Goal: Transaction & Acquisition: Purchase product/service

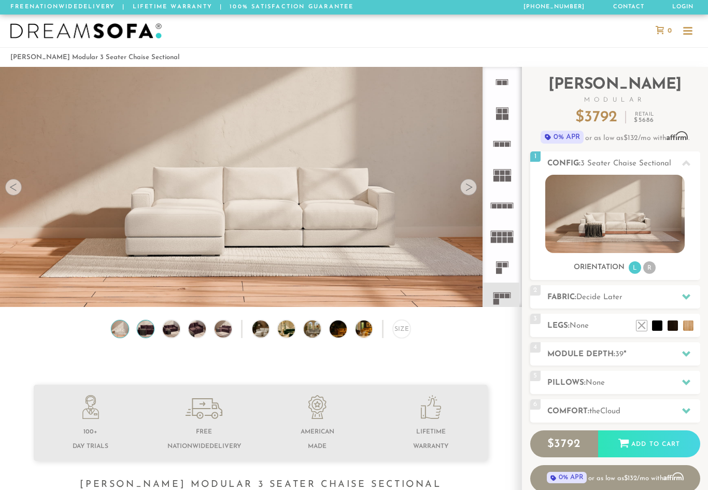
click at [150, 331] on img at bounding box center [145, 328] width 20 height 17
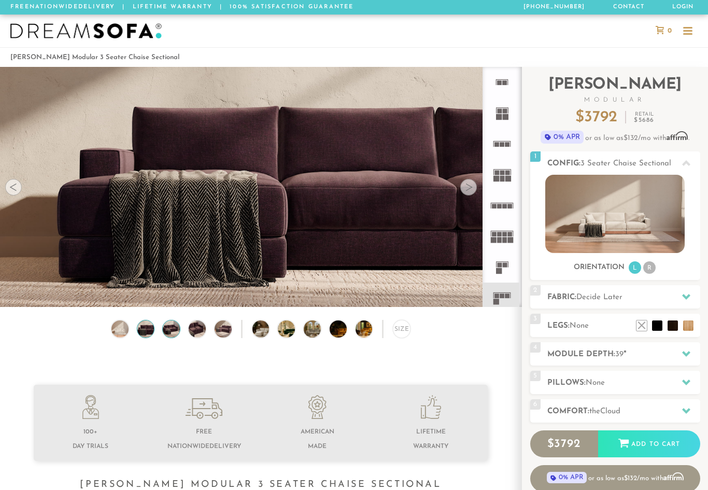
click at [177, 329] on img at bounding box center [171, 328] width 20 height 17
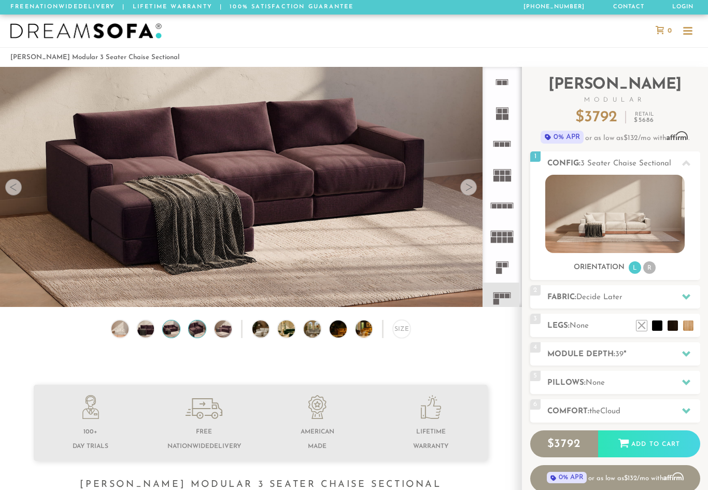
click at [202, 333] on img at bounding box center [197, 328] width 20 height 17
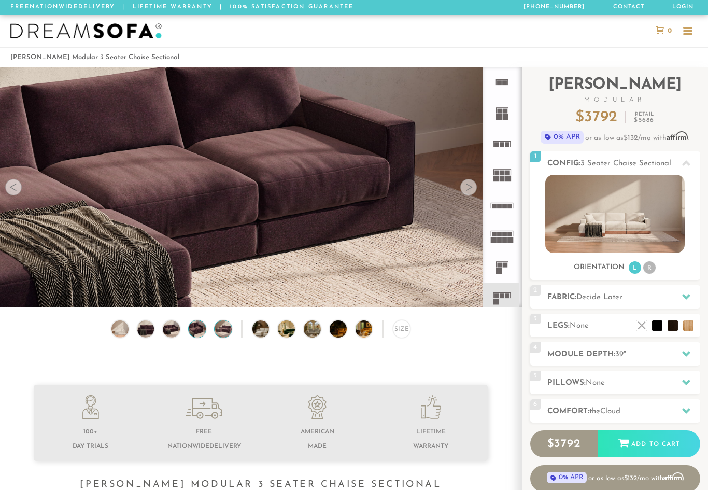
click at [226, 332] on img at bounding box center [223, 328] width 20 height 17
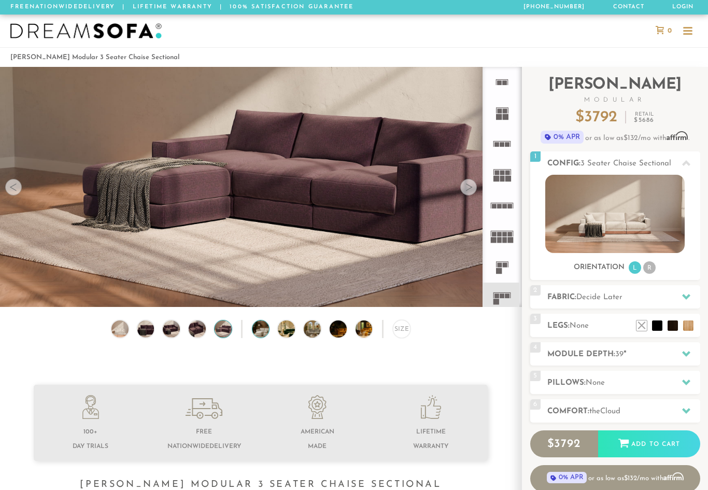
click at [265, 332] on img at bounding box center [267, 328] width 30 height 17
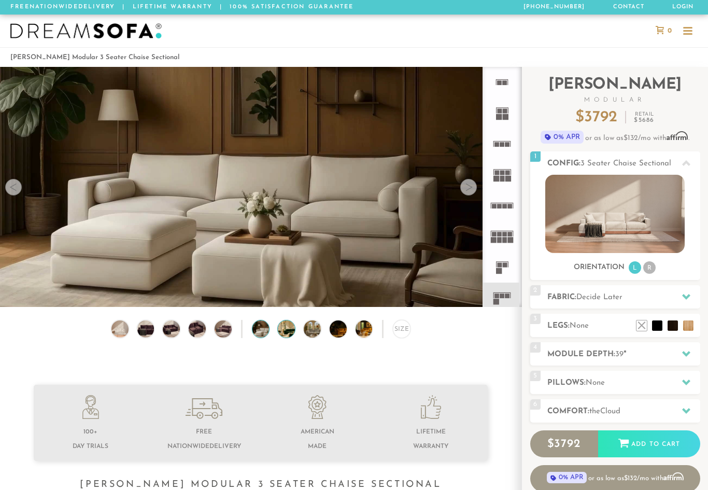
click at [292, 333] on img at bounding box center [293, 328] width 30 height 17
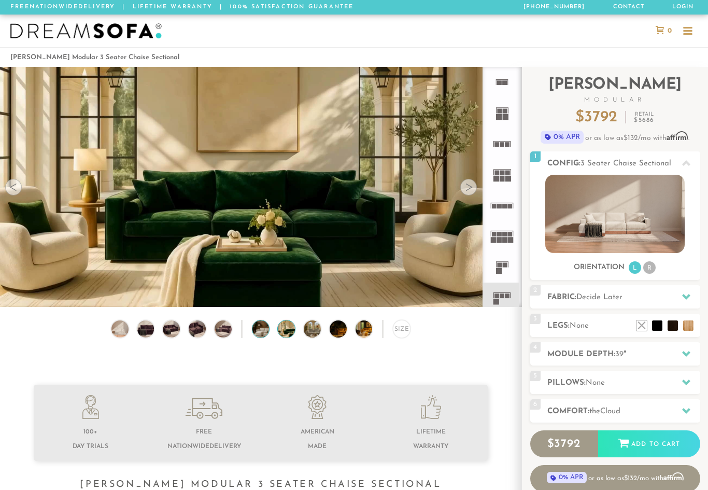
click at [263, 335] on img at bounding box center [267, 328] width 30 height 17
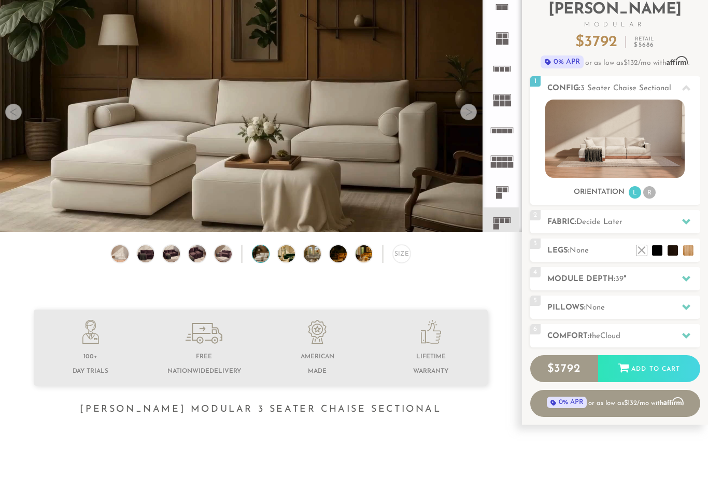
scroll to position [19, 0]
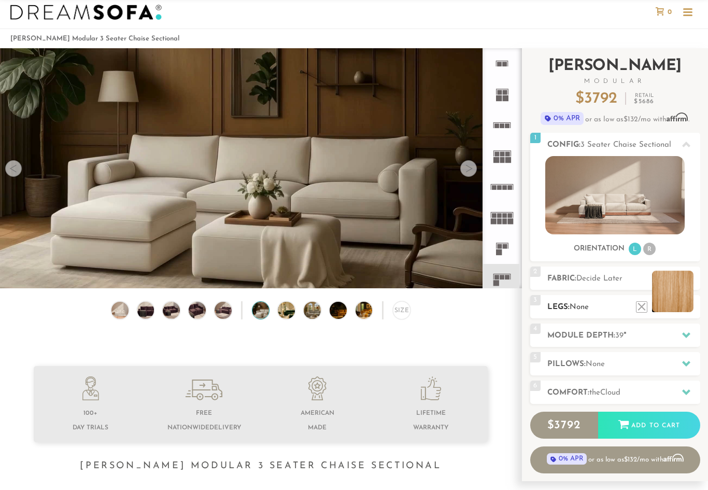
click at [693, 308] on li at bounding box center [672, 291] width 41 height 41
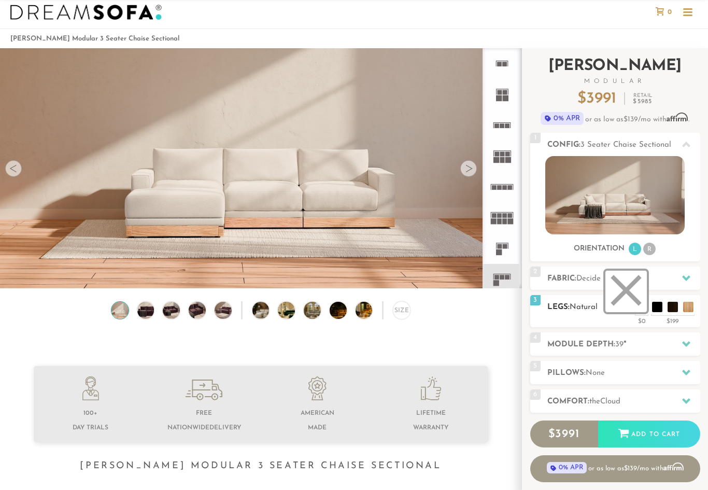
click at [643, 306] on li at bounding box center [625, 291] width 41 height 41
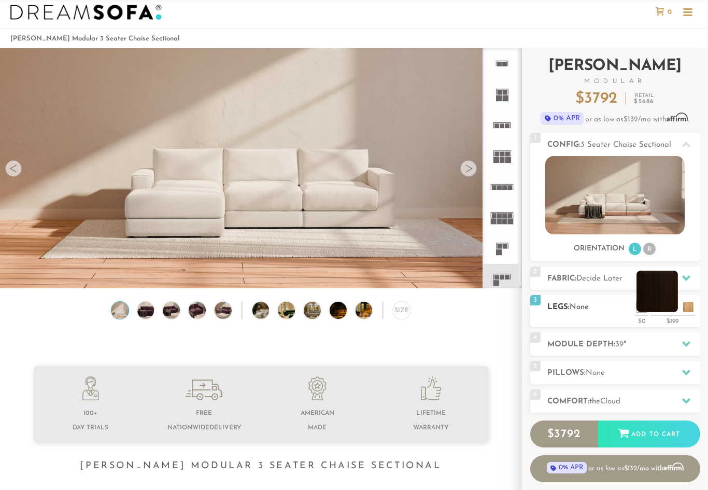
click at [670, 308] on li at bounding box center [657, 291] width 41 height 41
click at [668, 304] on li at bounding box center [657, 291] width 41 height 41
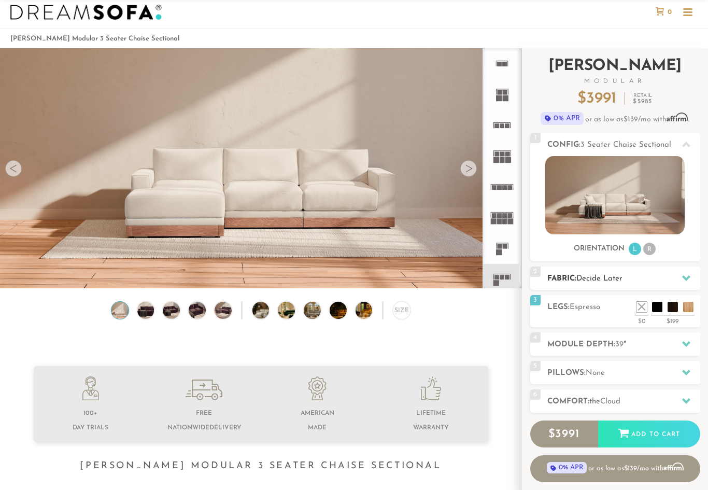
click at [684, 281] on icon at bounding box center [686, 278] width 8 height 8
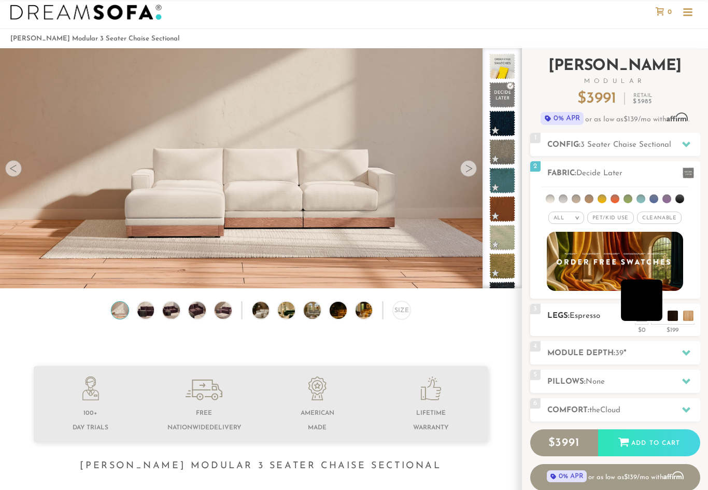
click at [656, 320] on li at bounding box center [641, 299] width 41 height 41
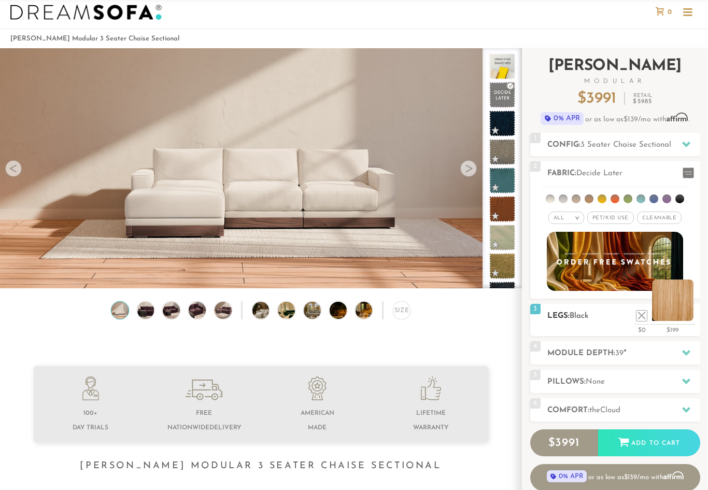
click at [687, 319] on li at bounding box center [672, 299] width 41 height 41
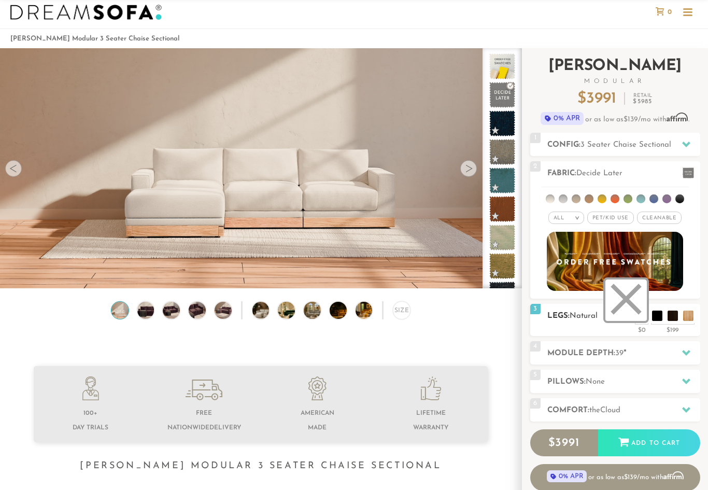
click at [644, 317] on li at bounding box center [625, 299] width 41 height 41
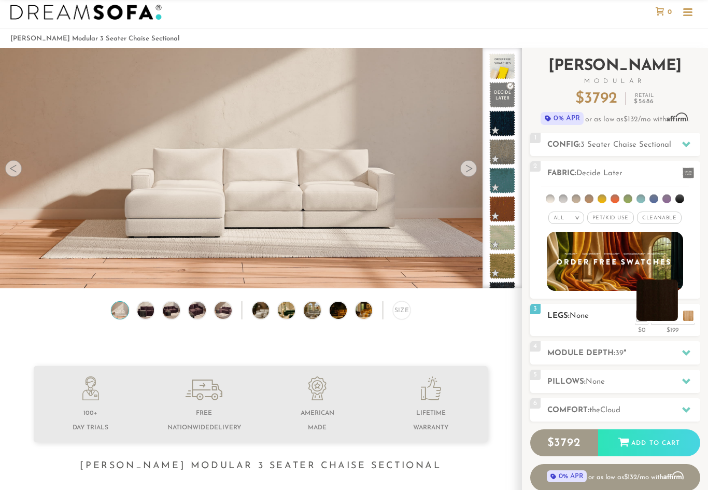
click at [674, 319] on li at bounding box center [657, 299] width 41 height 41
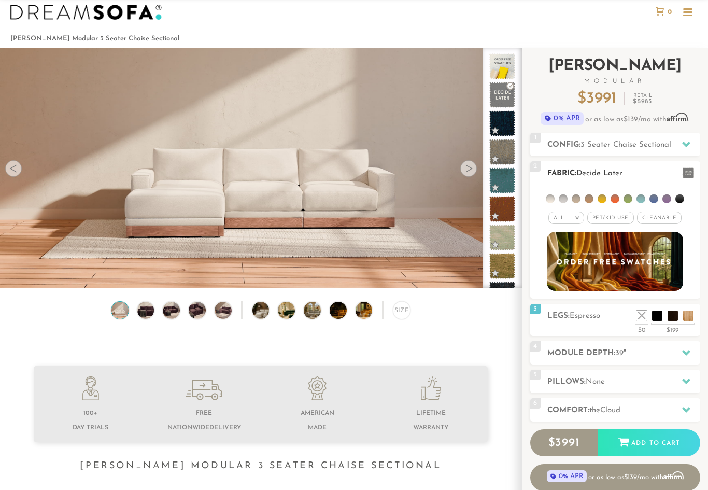
click at [618, 219] on span "Pet/Kid Use x" at bounding box center [610, 217] width 47 height 12
click at [565, 199] on li at bounding box center [563, 198] width 9 height 9
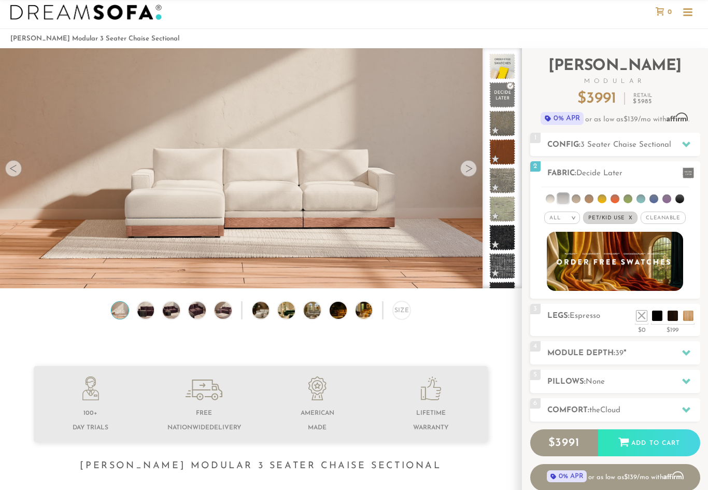
click at [688, 355] on icon at bounding box center [686, 352] width 8 height 8
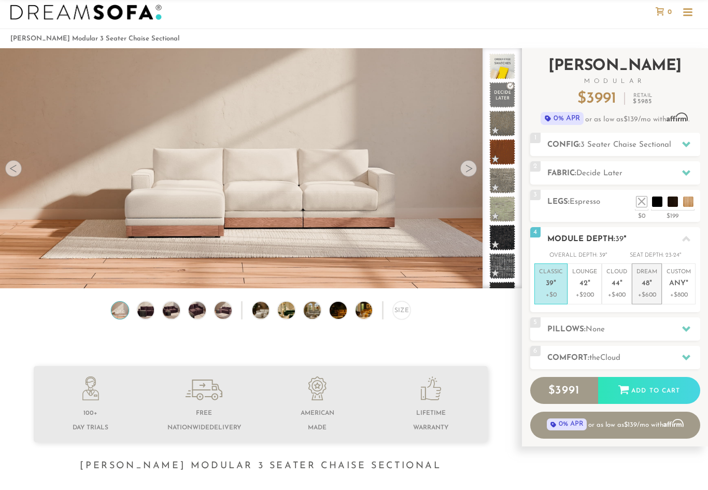
click at [652, 293] on p "+$600" at bounding box center [647, 294] width 21 height 9
click at [622, 286] on p "Cloud 44 "" at bounding box center [616, 279] width 21 height 22
click at [654, 290] on p "+$600" at bounding box center [647, 294] width 21 height 9
click at [615, 286] on span "44" at bounding box center [616, 283] width 8 height 9
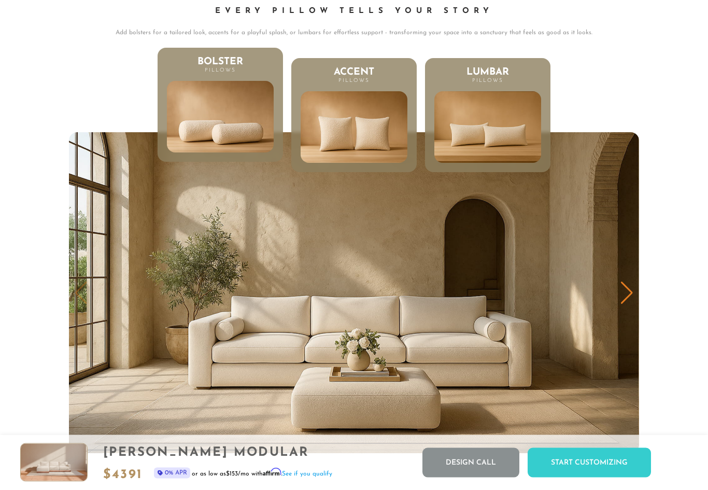
scroll to position [4855, 0]
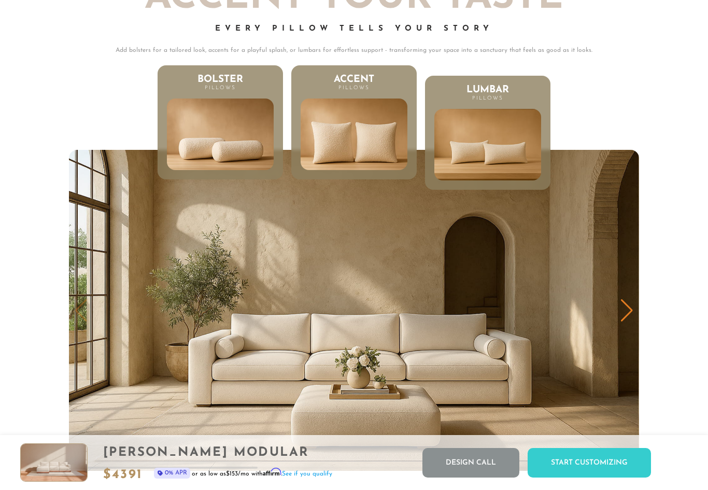
click at [364, 132] on img at bounding box center [354, 134] width 128 height 87
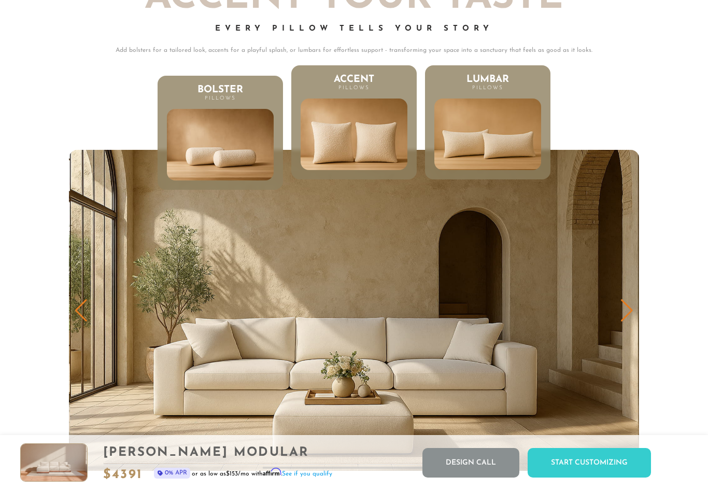
click at [509, 163] on img at bounding box center [487, 134] width 128 height 87
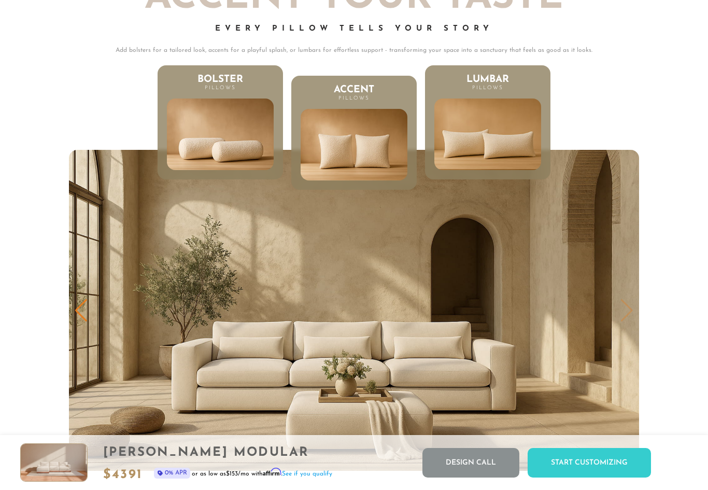
click at [250, 137] on img at bounding box center [221, 134] width 128 height 87
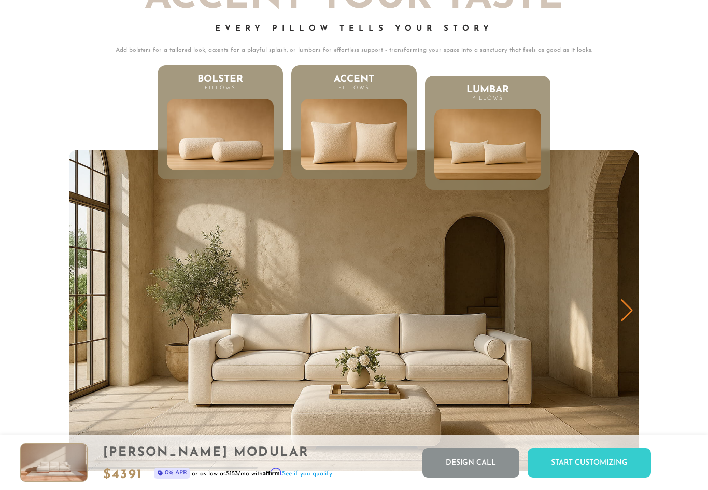
click at [371, 149] on img at bounding box center [354, 134] width 128 height 87
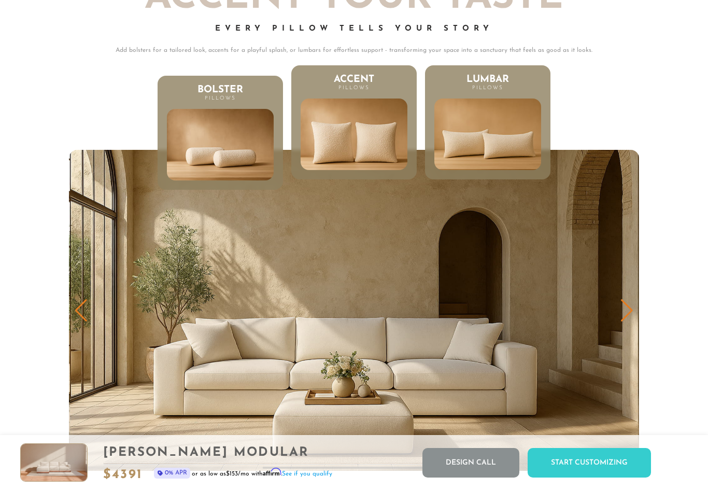
click at [517, 153] on img at bounding box center [487, 134] width 128 height 87
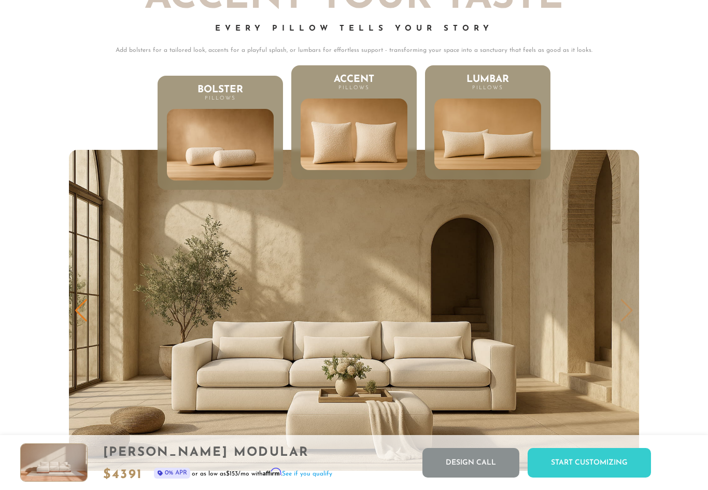
click at [369, 148] on img at bounding box center [354, 134] width 128 height 87
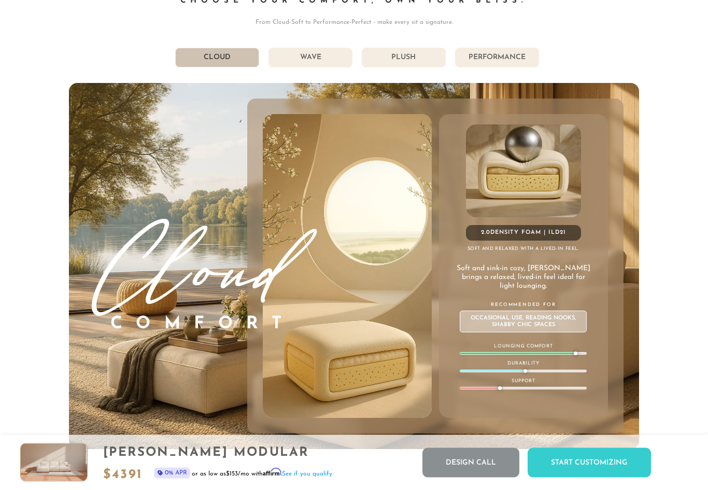
scroll to position [5437, 0]
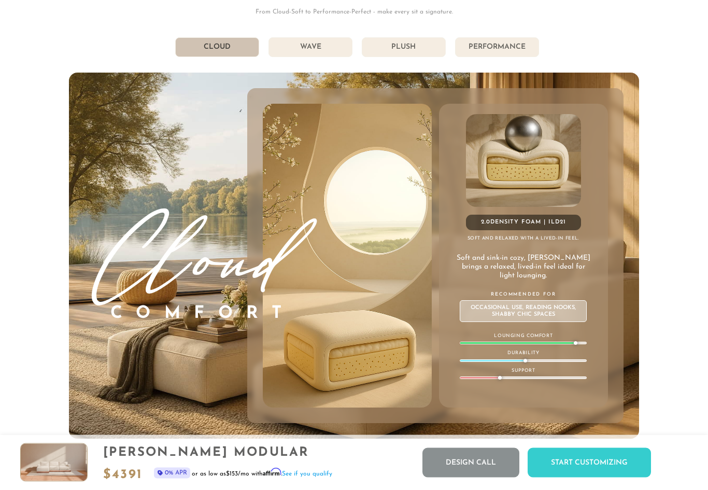
click at [312, 50] on li "Wave" at bounding box center [311, 48] width 84 height 20
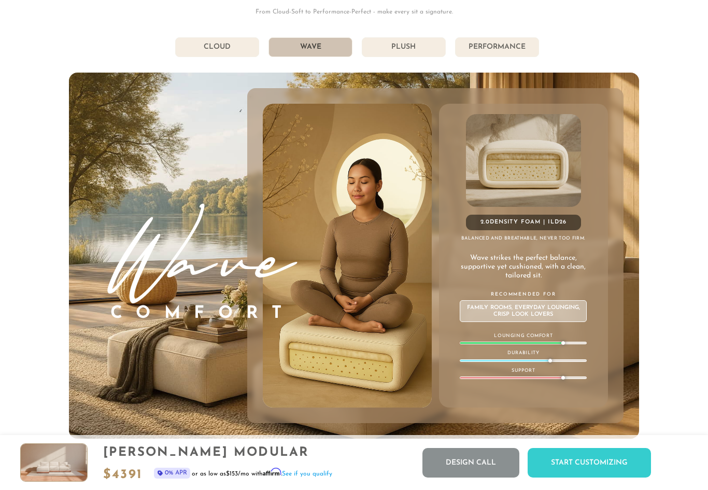
click at [411, 53] on li "Plush" at bounding box center [404, 47] width 84 height 20
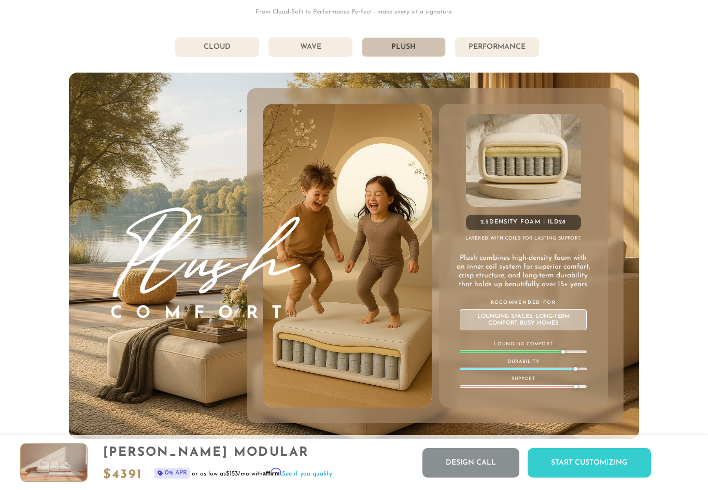
click at [503, 41] on li "Performance" at bounding box center [497, 47] width 84 height 20
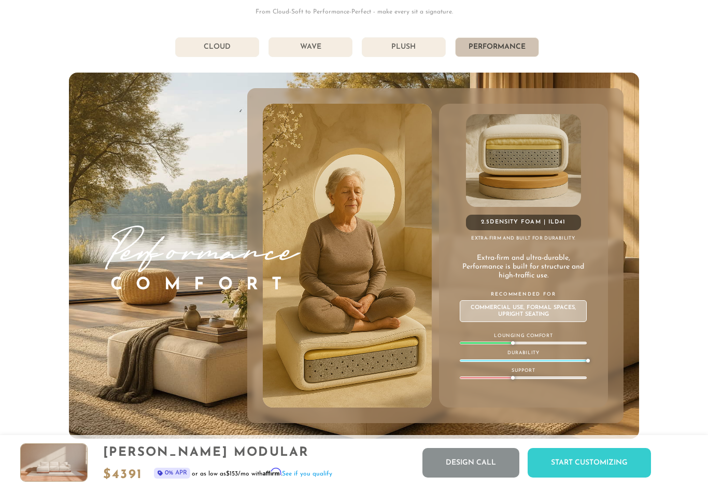
click at [415, 51] on li "Plush" at bounding box center [404, 47] width 84 height 20
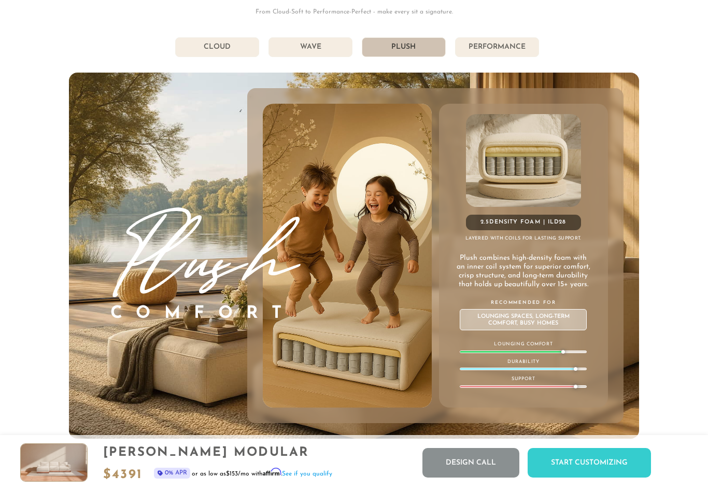
click at [307, 50] on li "Wave" at bounding box center [311, 47] width 84 height 20
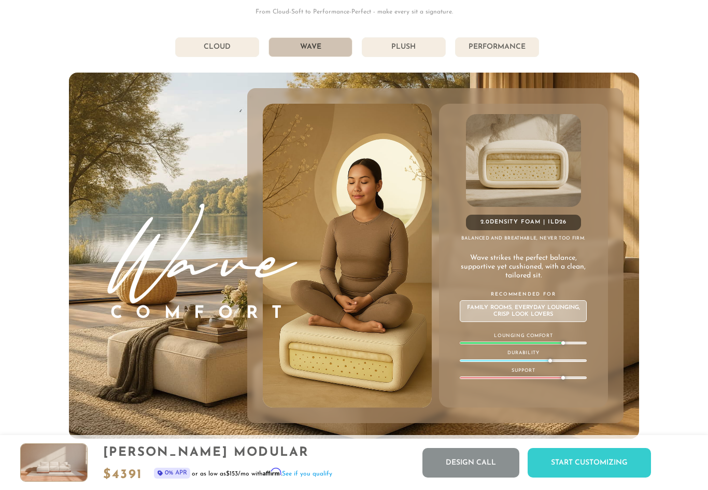
click at [406, 52] on li "Plush" at bounding box center [404, 47] width 84 height 20
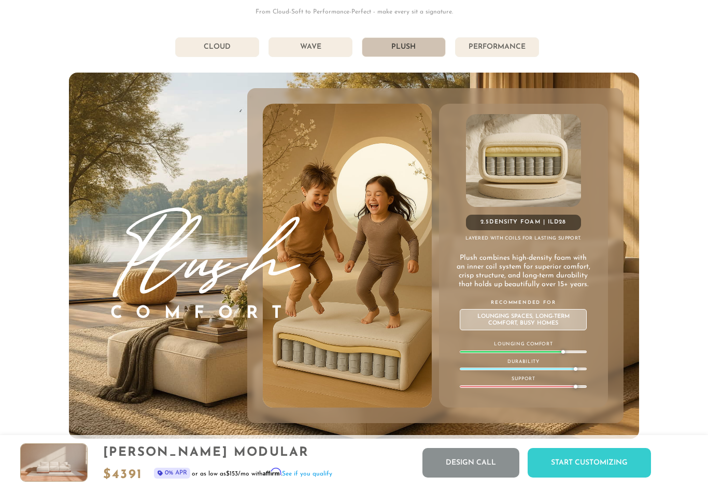
click at [217, 53] on li "Cloud" at bounding box center [217, 47] width 84 height 20
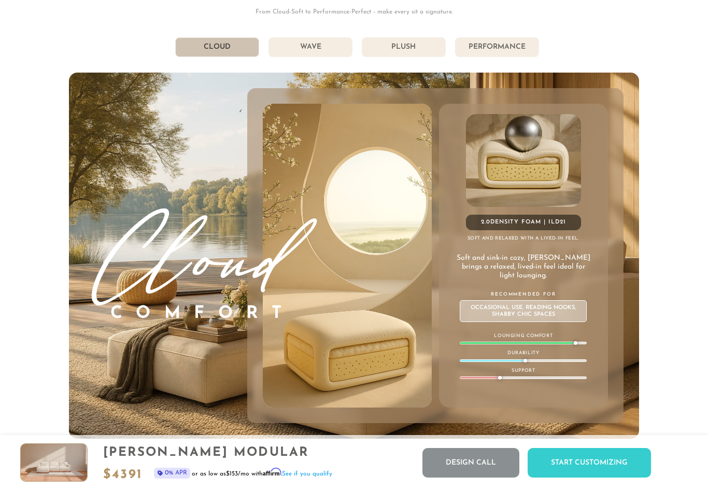
click at [319, 51] on li "Wave" at bounding box center [311, 47] width 84 height 20
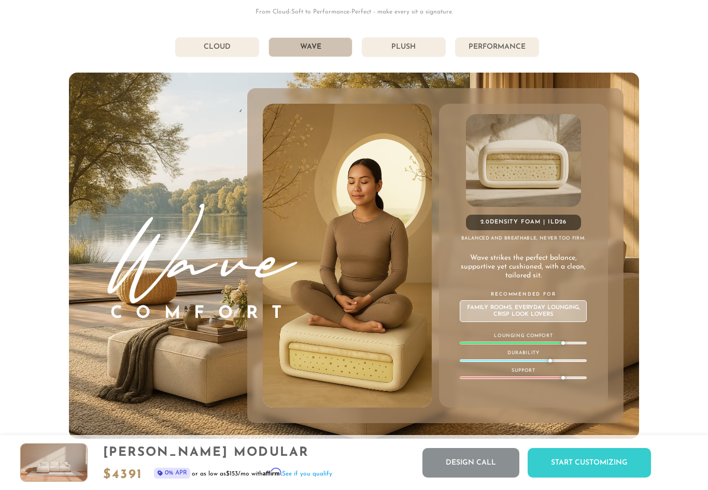
click at [407, 47] on li "Plush" at bounding box center [404, 47] width 84 height 20
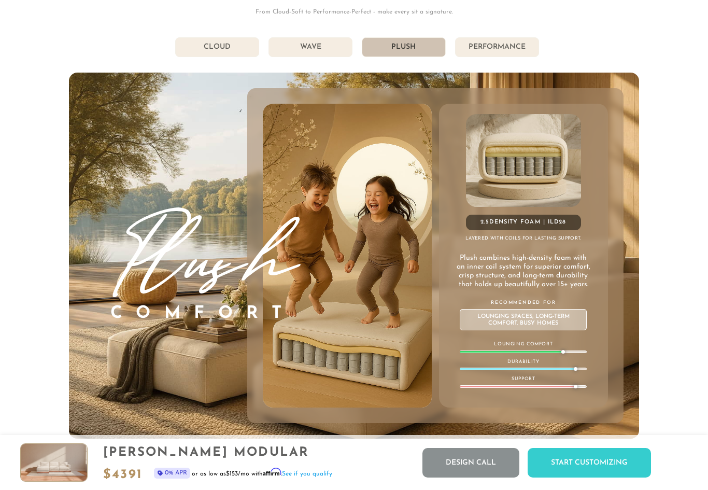
click at [323, 55] on li "Wave" at bounding box center [311, 47] width 84 height 20
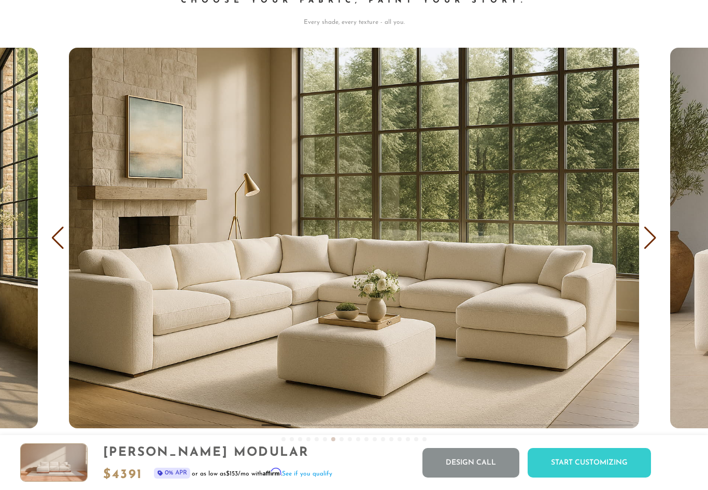
scroll to position [5976, 0]
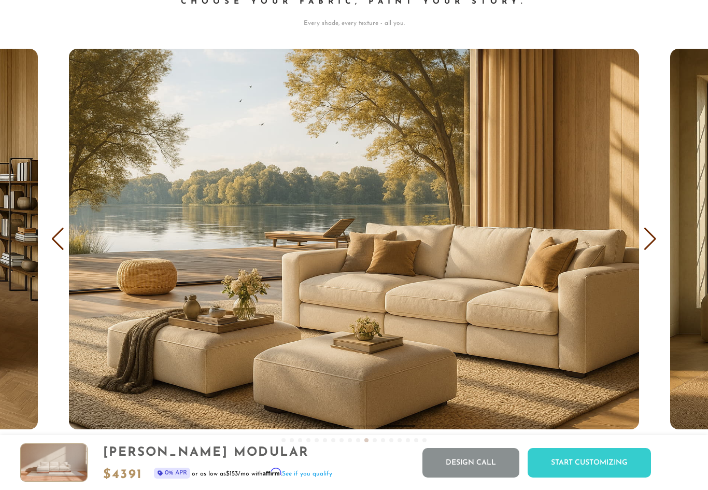
click at [647, 244] on div "Next slide" at bounding box center [650, 239] width 14 height 23
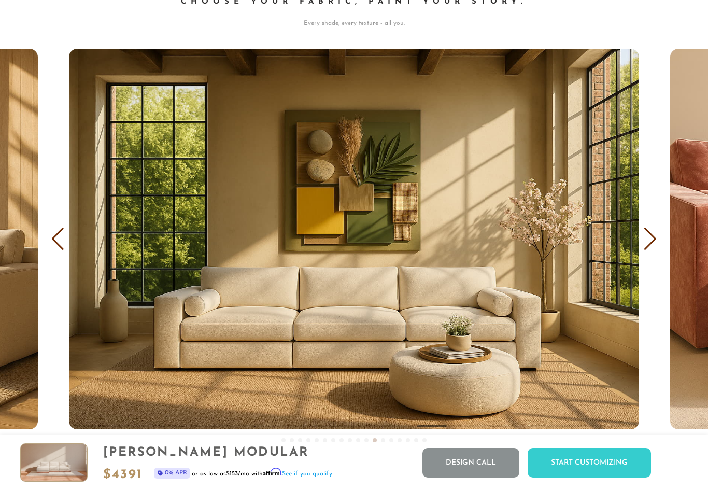
click at [651, 246] on div "Next slide" at bounding box center [650, 239] width 14 height 23
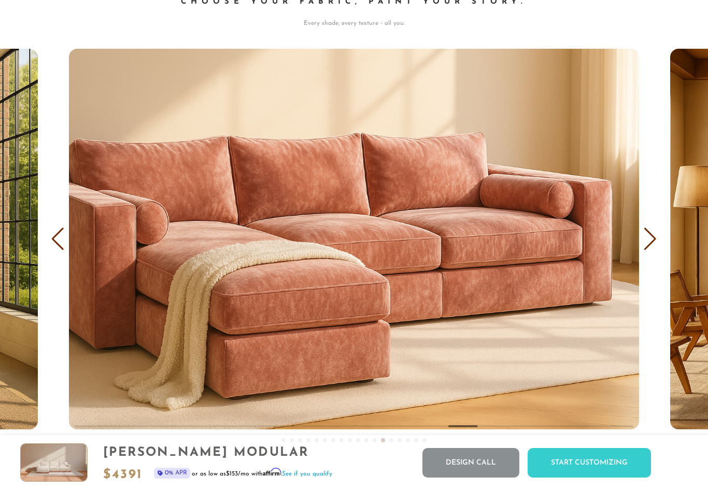
click at [652, 241] on div "Next slide" at bounding box center [650, 239] width 14 height 23
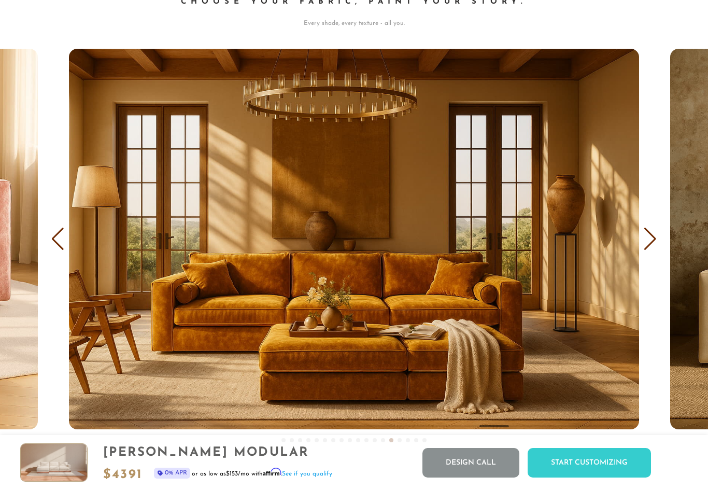
click at [650, 238] on div "Next slide" at bounding box center [650, 239] width 14 height 23
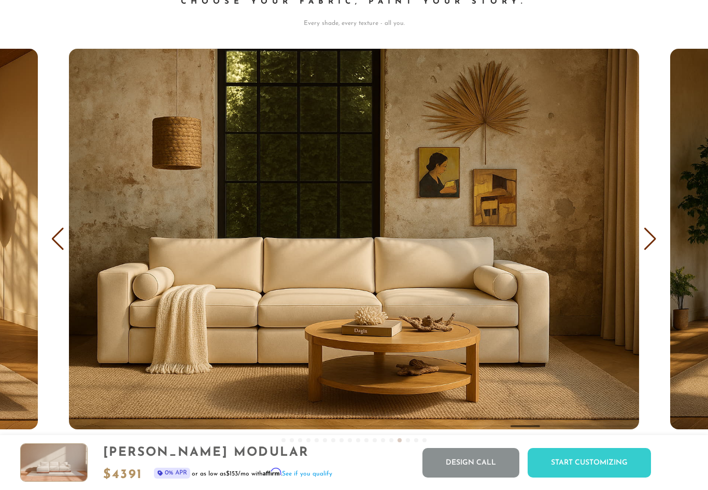
click at [649, 242] on div "Next slide" at bounding box center [650, 239] width 14 height 23
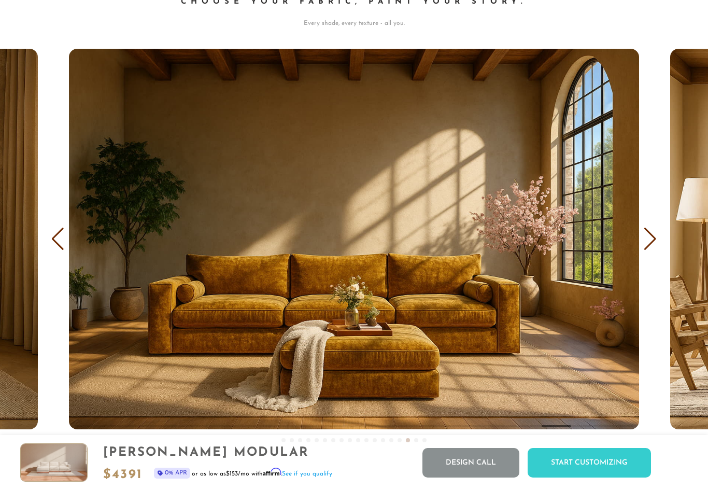
click at [662, 248] on div "COVER IT: DreamThread Choose Your Fabric, Paint Your Story. Every shade, every …" at bounding box center [354, 195] width 708 height 529
click at [648, 236] on div "Next slide" at bounding box center [650, 239] width 14 height 23
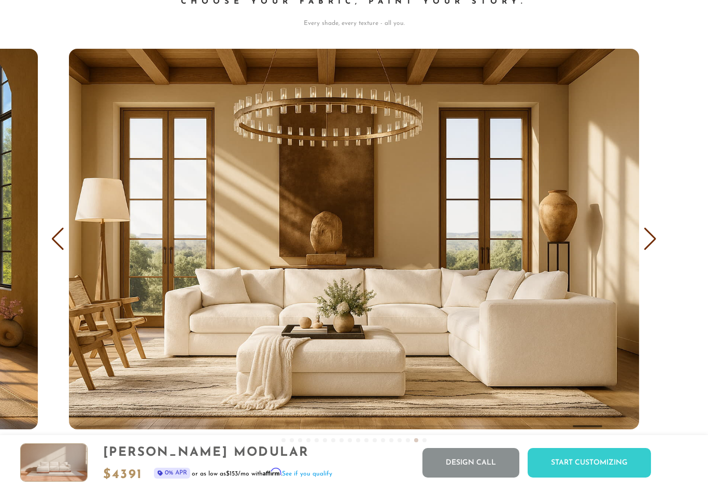
click at [652, 235] on div "Next slide" at bounding box center [650, 239] width 14 height 23
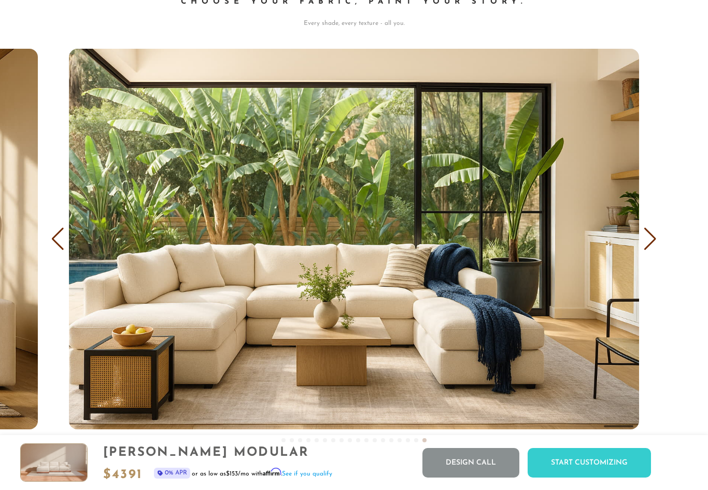
click at [653, 239] on div "Next slide" at bounding box center [650, 239] width 14 height 23
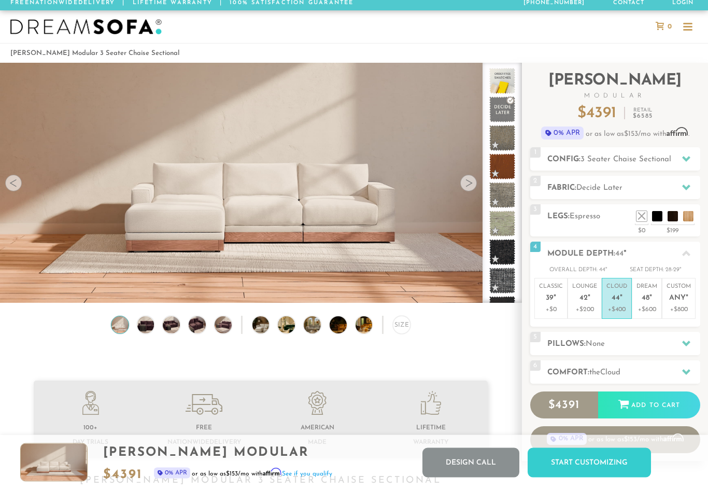
scroll to position [0, 0]
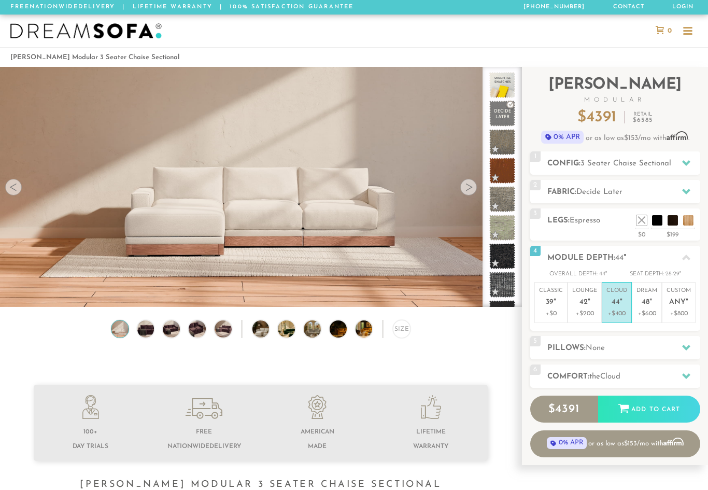
click at [476, 181] on video at bounding box center [260, 155] width 521 height 261
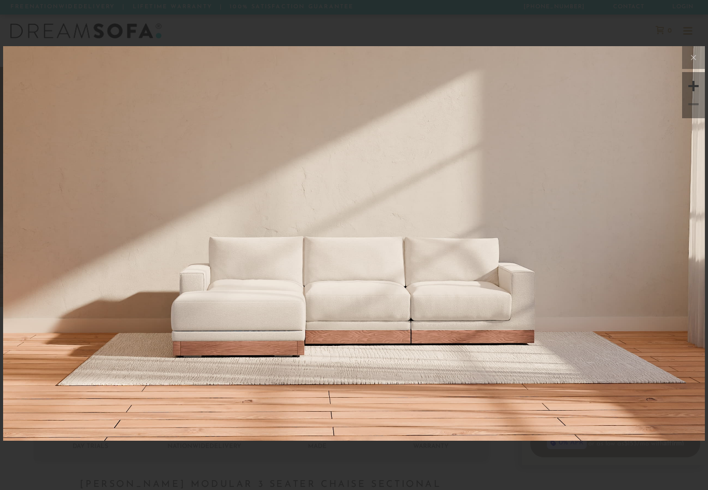
click at [694, 253] on img at bounding box center [354, 163] width 702 height 234
click at [693, 83] on div at bounding box center [694, 86] width 16 height 16
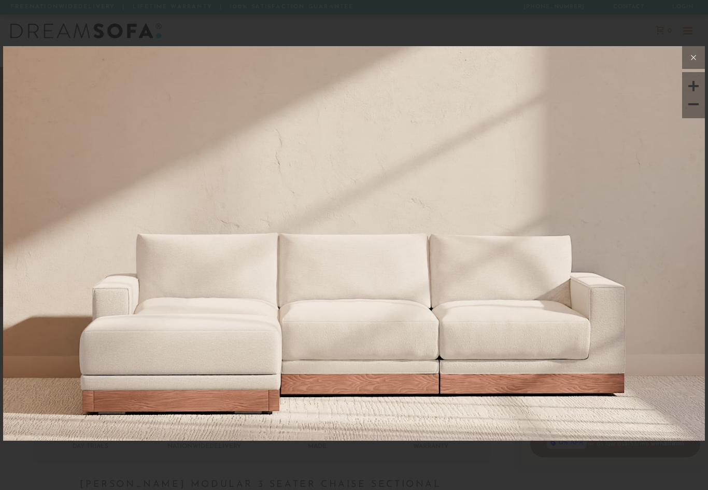
click at [699, 55] on icon at bounding box center [693, 57] width 12 height 12
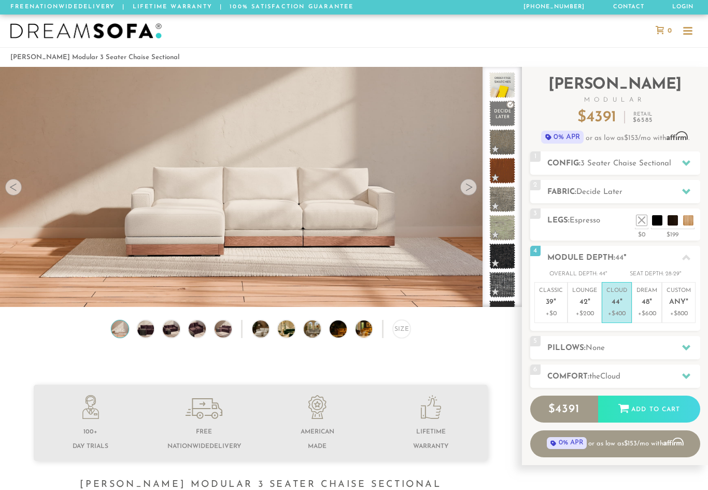
click at [474, 189] on div at bounding box center [468, 187] width 17 height 17
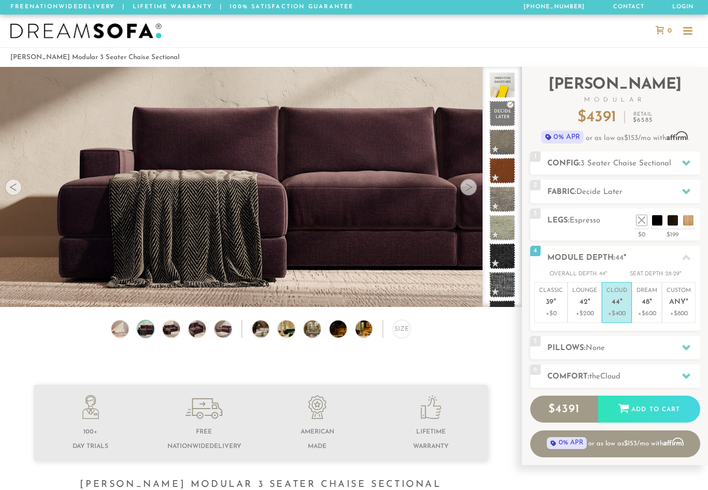
click at [464, 186] on div at bounding box center [468, 187] width 17 height 17
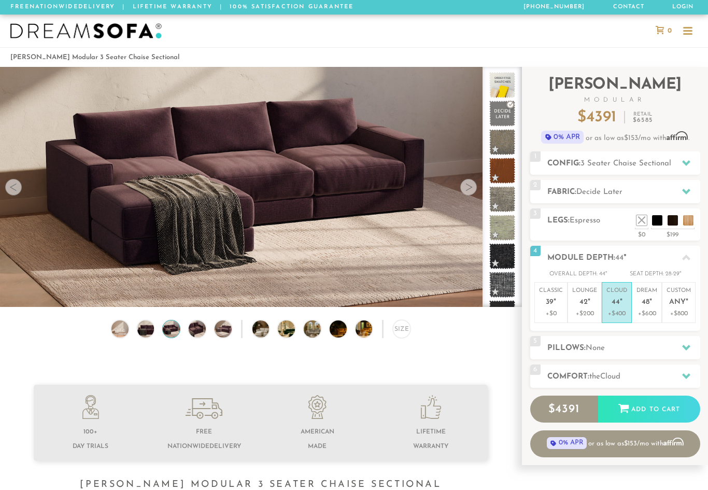
click at [464, 189] on div at bounding box center [468, 187] width 17 height 17
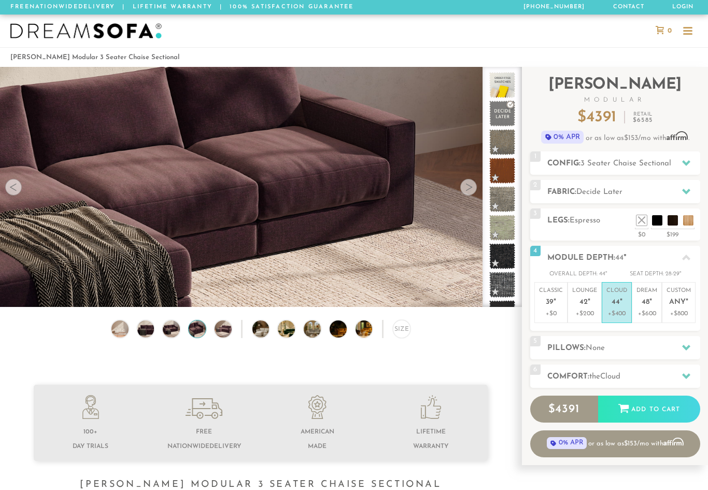
click at [464, 182] on div at bounding box center [468, 187] width 17 height 17
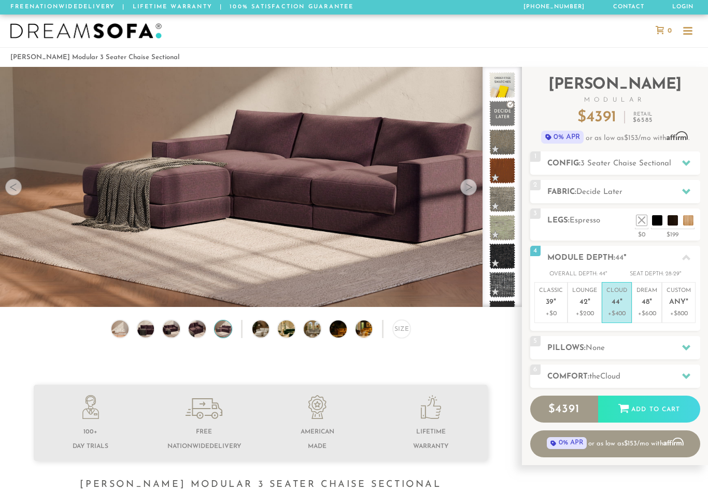
click at [468, 182] on div at bounding box center [468, 187] width 17 height 17
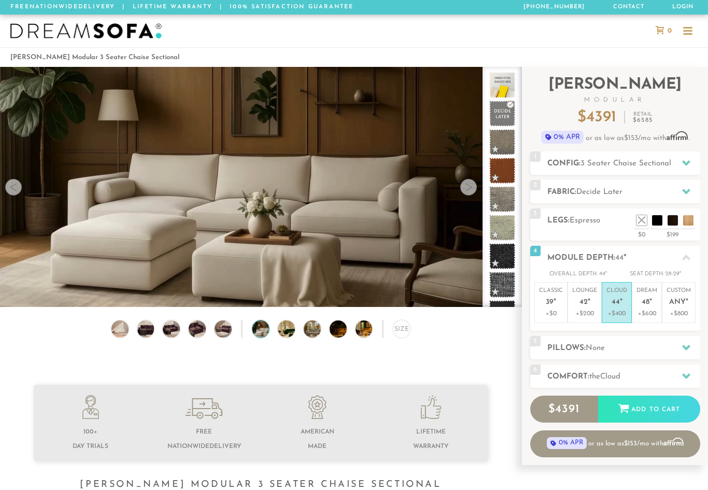
click at [467, 188] on div at bounding box center [468, 187] width 17 height 17
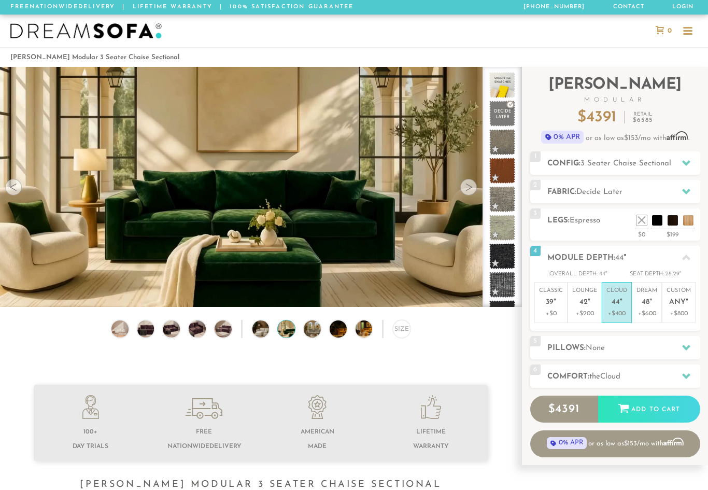
click at [464, 196] on video at bounding box center [260, 171] width 521 height 293
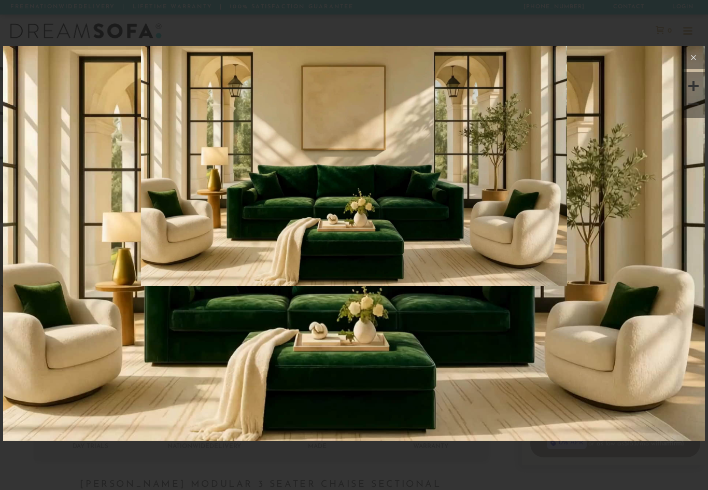
click at [697, 61] on icon at bounding box center [693, 57] width 12 height 12
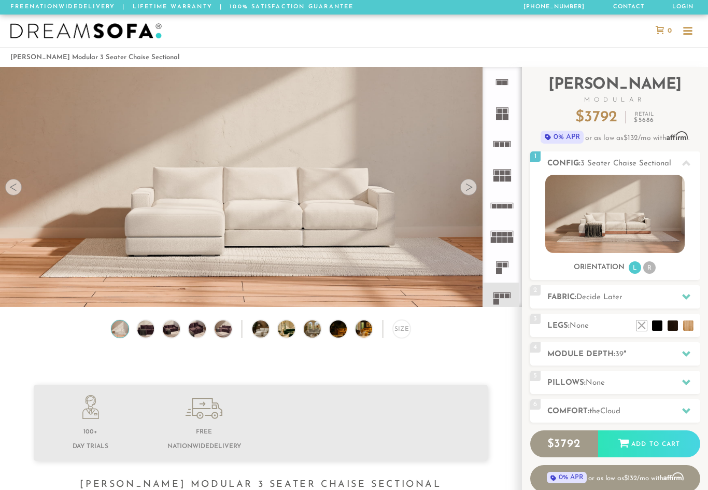
scroll to position [11272, 708]
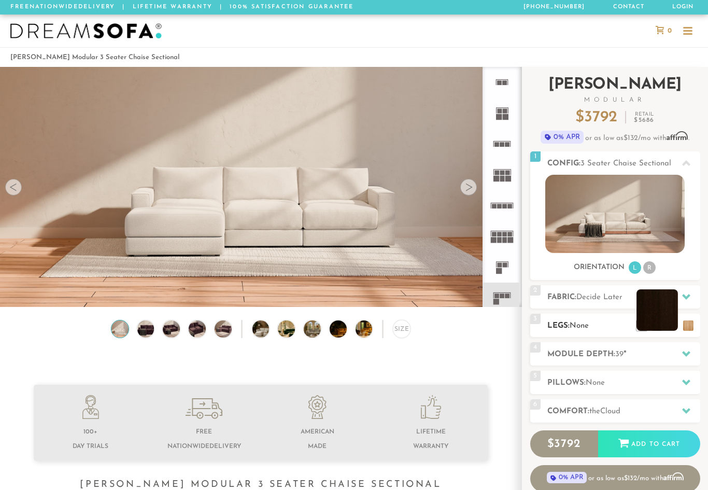
click at [673, 322] on li at bounding box center [657, 309] width 41 height 41
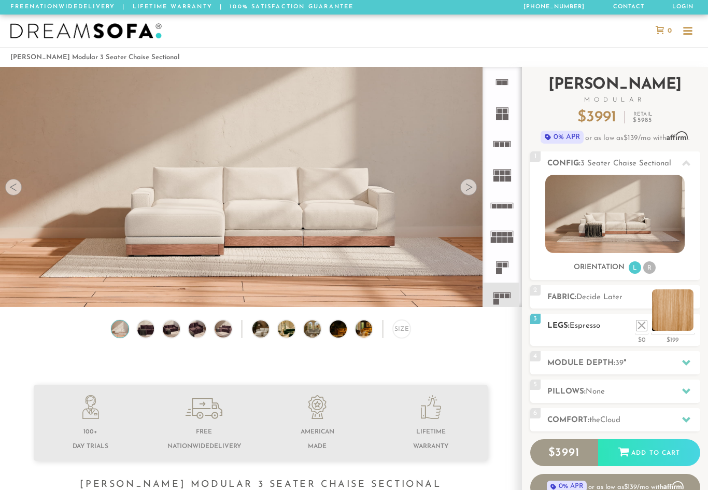
click at [688, 328] on li at bounding box center [672, 309] width 41 height 41
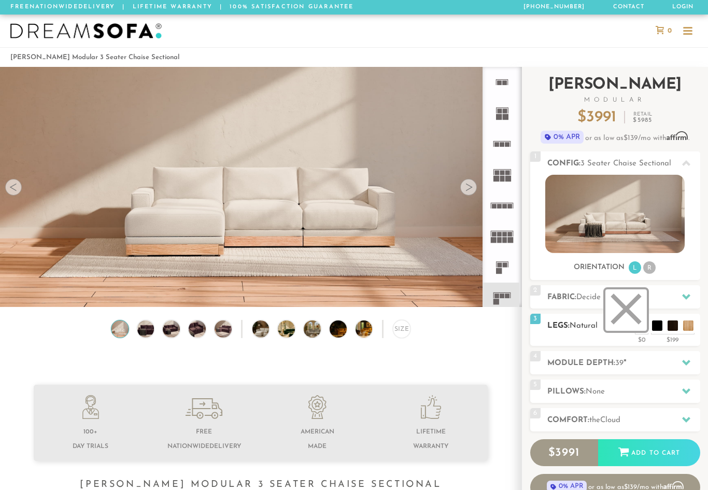
click at [641, 324] on li at bounding box center [625, 309] width 41 height 41
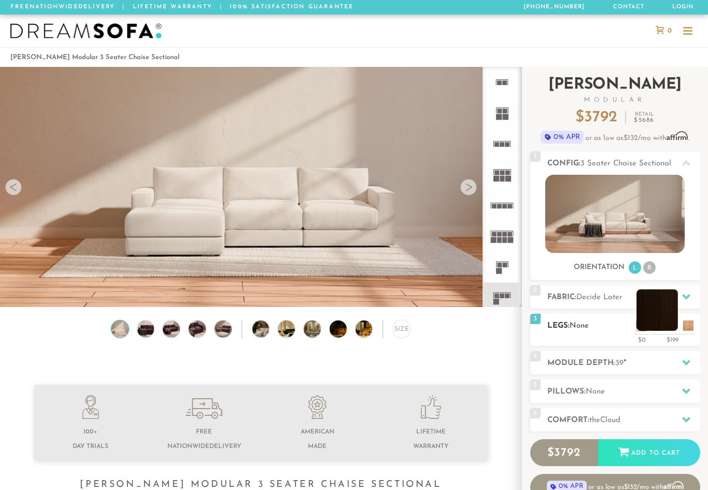
click at [672, 320] on li at bounding box center [657, 309] width 41 height 41
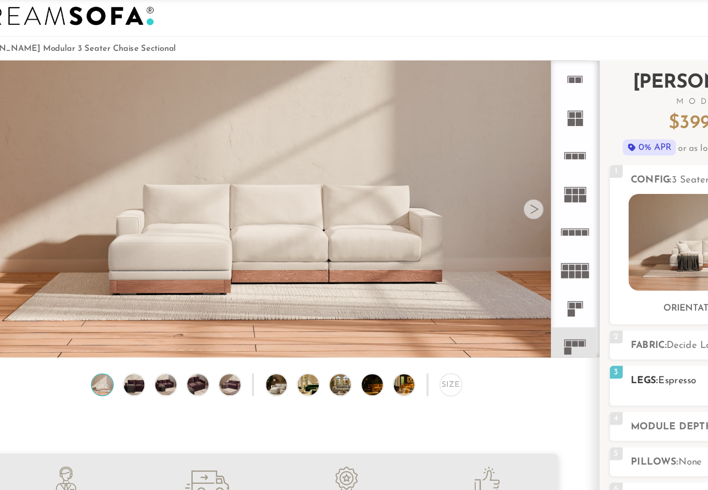
scroll to position [1, 1]
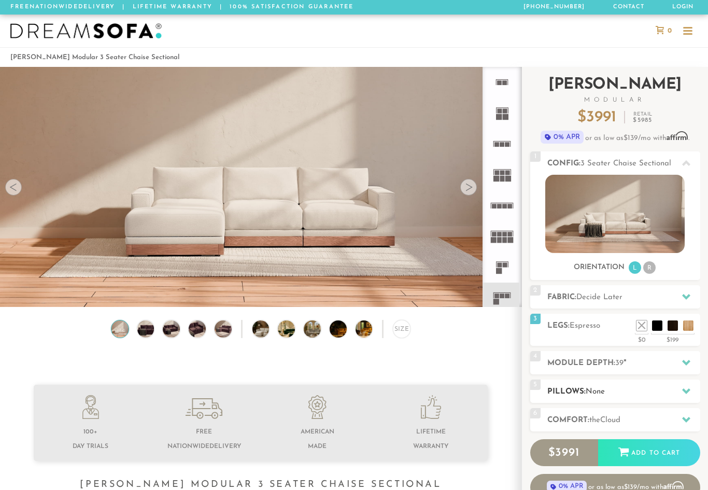
click at [684, 384] on div at bounding box center [686, 390] width 22 height 21
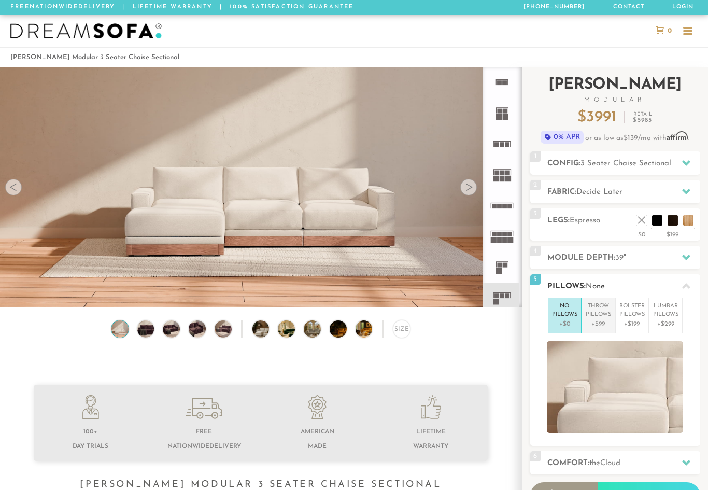
click at [593, 320] on p "+$99" at bounding box center [598, 323] width 25 height 9
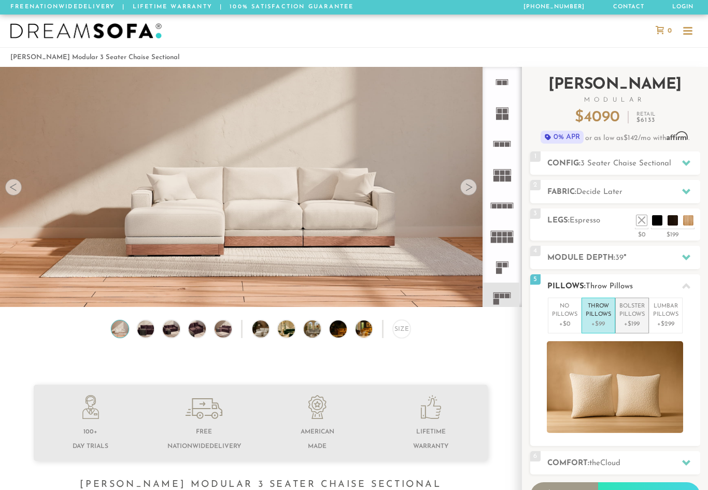
click at [641, 319] on p "+$199" at bounding box center [631, 323] width 25 height 9
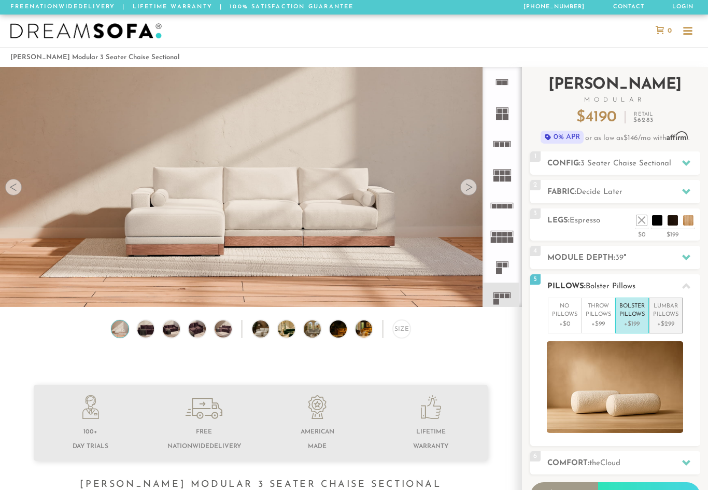
click at [672, 323] on p "+$299" at bounding box center [665, 323] width 25 height 9
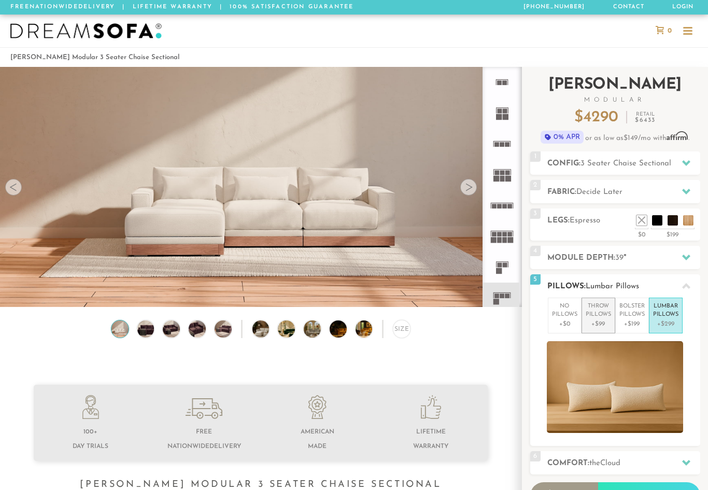
click at [603, 322] on p "+$99" at bounding box center [598, 323] width 25 height 9
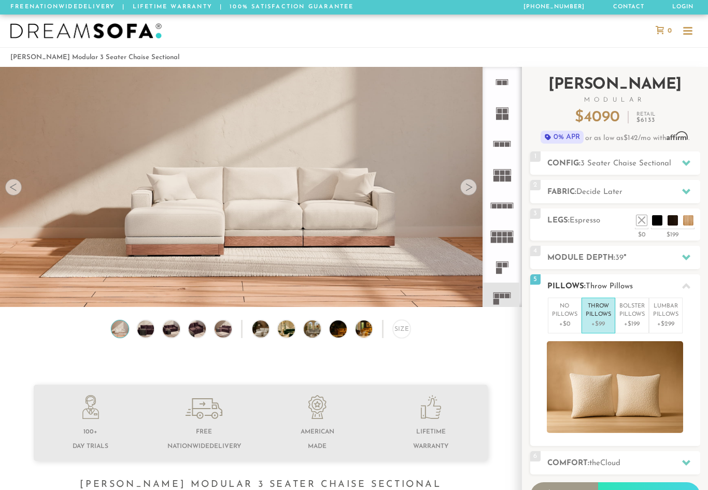
click at [690, 287] on div at bounding box center [686, 285] width 22 height 21
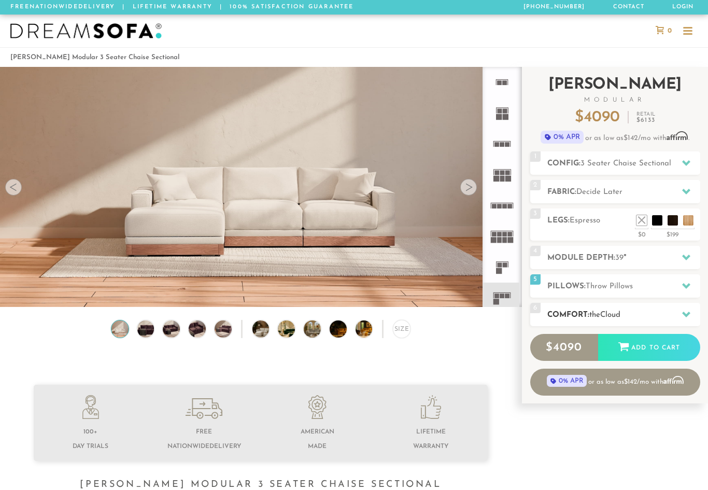
click at [685, 316] on icon at bounding box center [686, 315] width 8 height 6
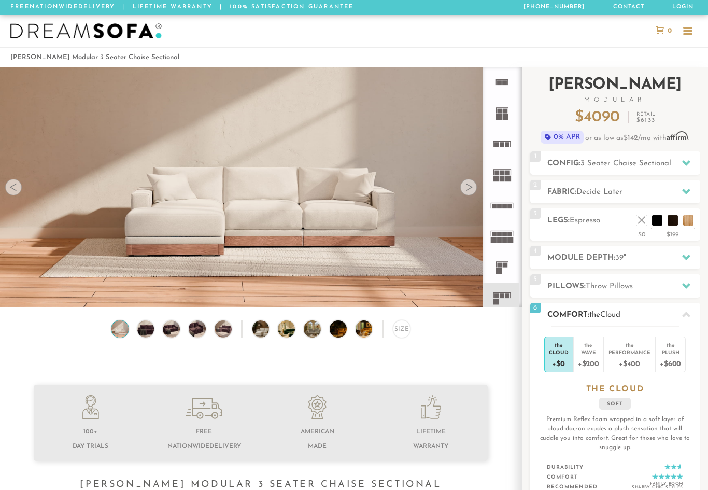
click at [685, 313] on icon at bounding box center [686, 314] width 8 height 8
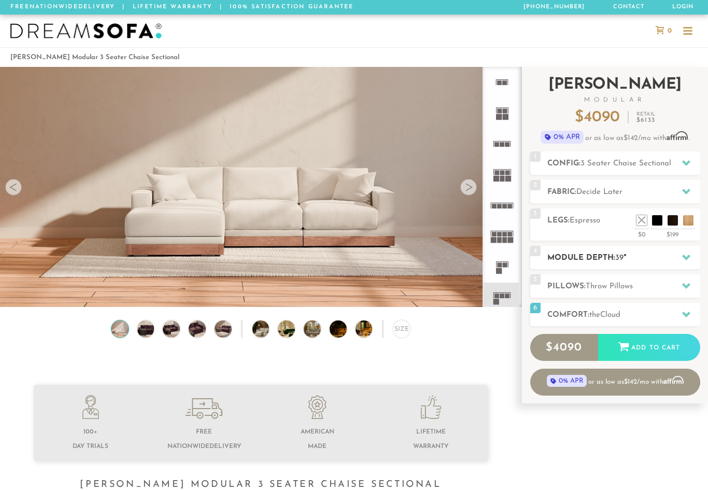
click at [688, 260] on icon at bounding box center [686, 257] width 8 height 8
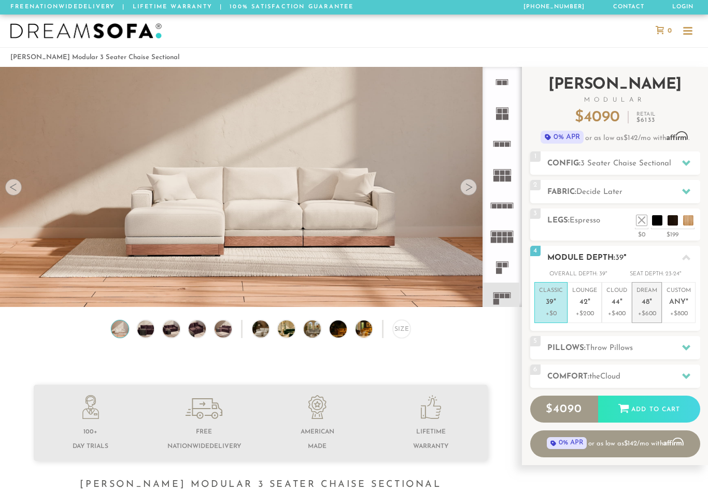
click at [650, 307] on p "Dream 48 "" at bounding box center [647, 298] width 21 height 22
click at [684, 301] on span "Any" at bounding box center [677, 302] width 17 height 9
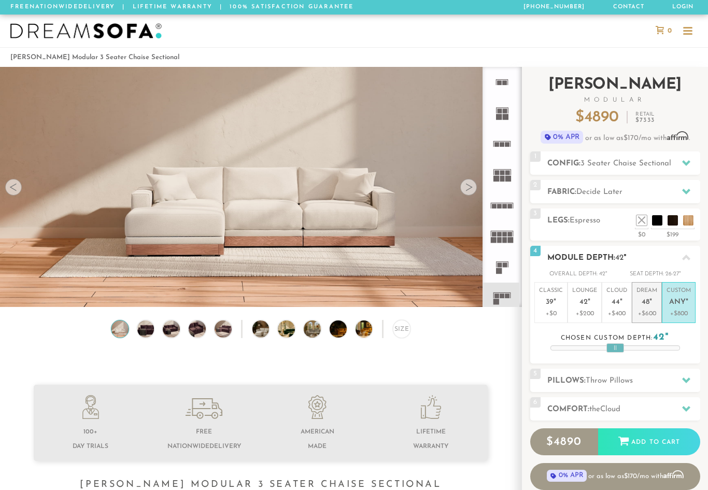
click at [646, 294] on p "Dream 48 "" at bounding box center [647, 298] width 21 height 22
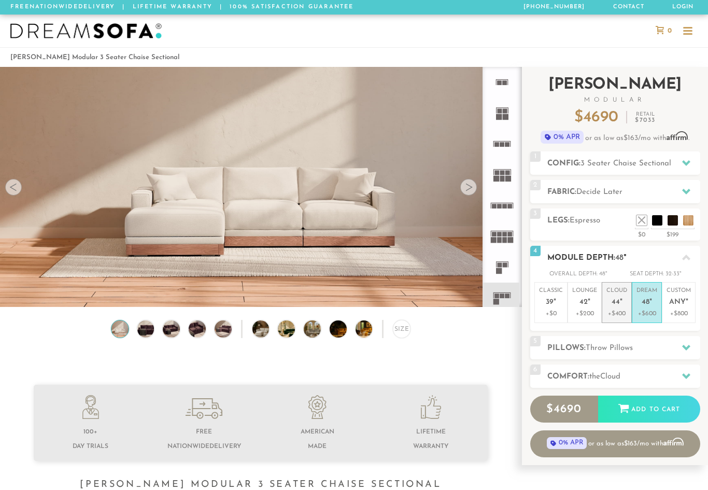
click at [615, 304] on span "44" at bounding box center [616, 302] width 8 height 9
click at [643, 302] on span "48" at bounding box center [646, 302] width 8 height 9
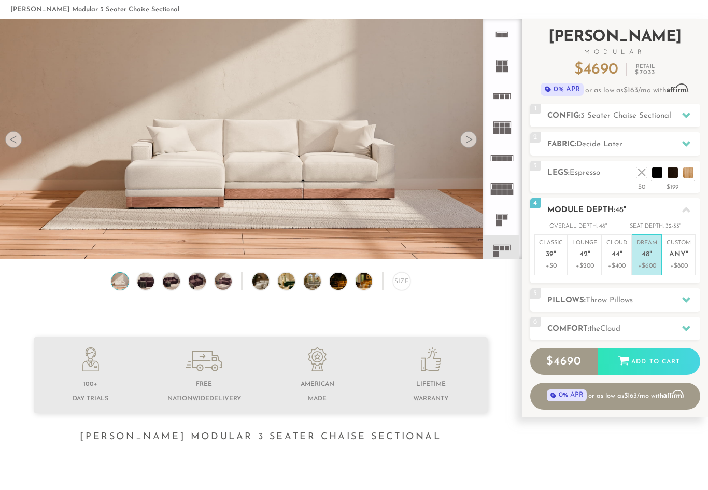
scroll to position [30, 0]
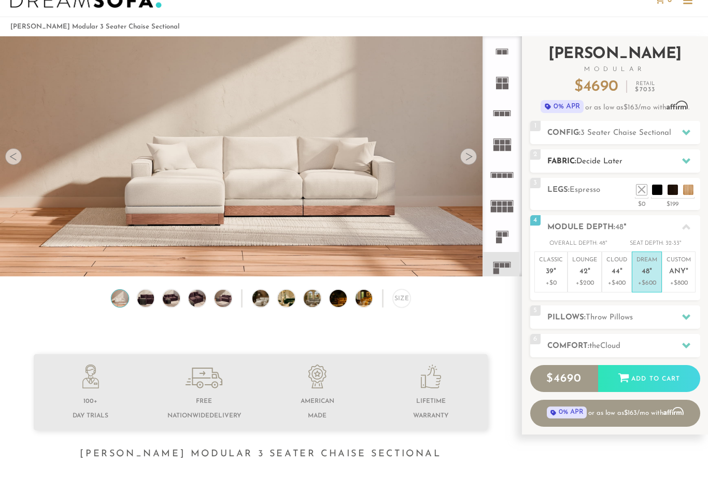
click at [683, 153] on div at bounding box center [686, 161] width 22 height 21
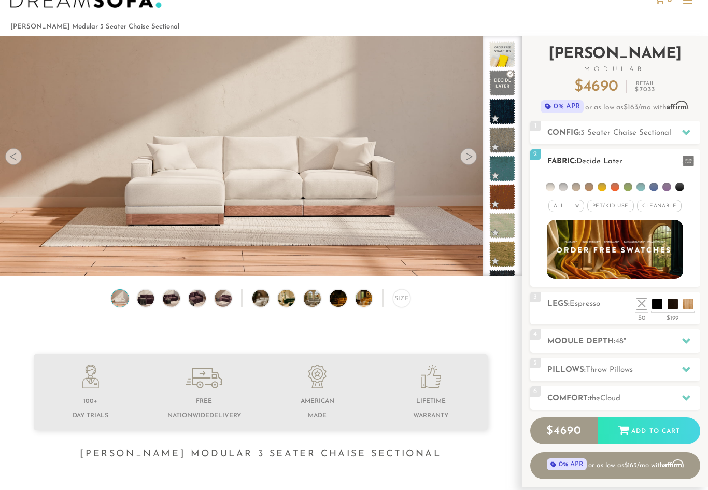
click at [613, 210] on span "Pet/Kid Use x" at bounding box center [610, 206] width 47 height 12
click at [564, 186] on li at bounding box center [563, 186] width 9 height 9
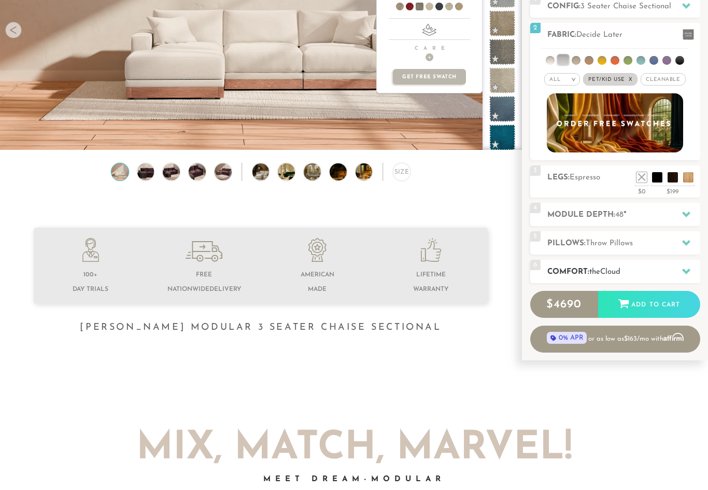
scroll to position [157, 0]
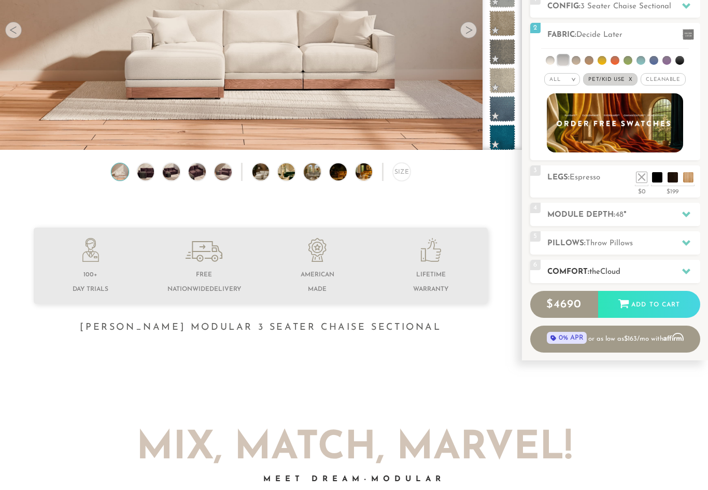
click at [688, 272] on icon at bounding box center [686, 272] width 8 height 6
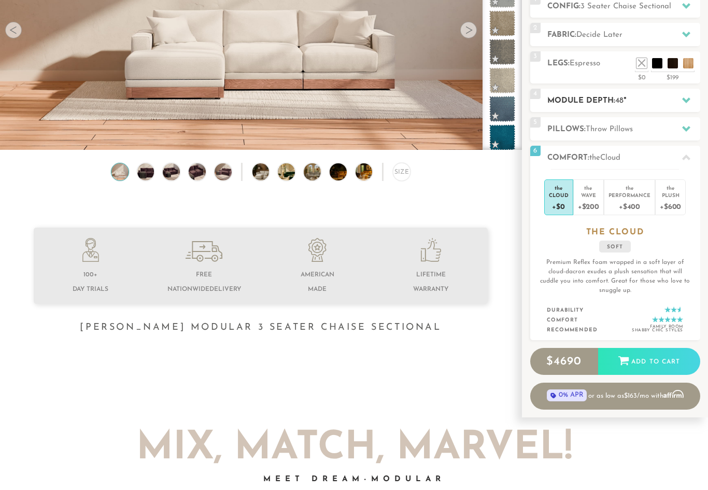
click at [686, 100] on icon at bounding box center [686, 100] width 8 height 6
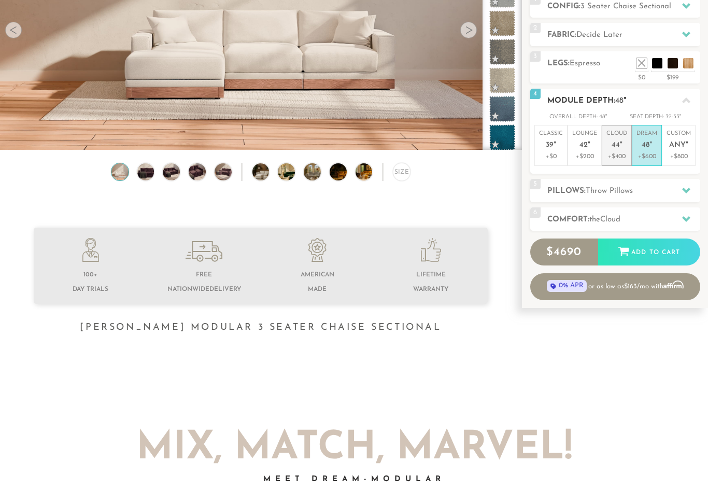
click at [613, 147] on span "44" at bounding box center [616, 145] width 8 height 9
click at [648, 148] on span "48" at bounding box center [646, 145] width 8 height 9
click at [616, 147] on span "44" at bounding box center [616, 145] width 8 height 9
click at [651, 148] on em """ at bounding box center [650, 145] width 3 height 9
click at [611, 149] on p "Cloud 44 "" at bounding box center [616, 141] width 21 height 22
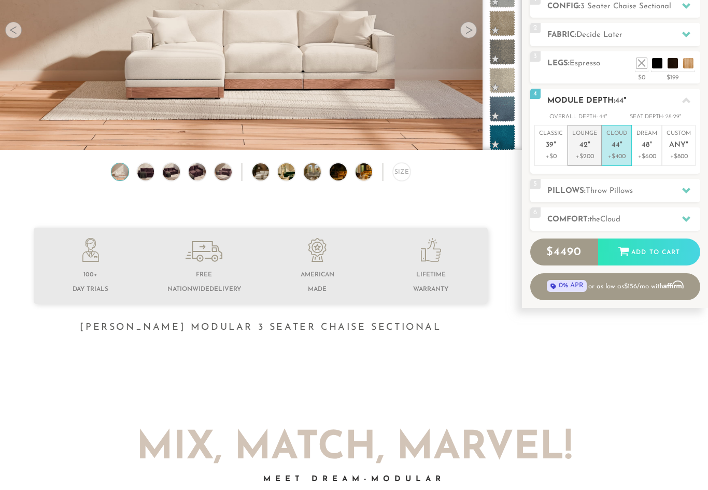
click at [576, 148] on p "Lounge 42 "" at bounding box center [584, 141] width 25 height 22
click at [618, 139] on p "Cloud 44 "" at bounding box center [616, 141] width 21 height 22
click at [577, 152] on p "+$200" at bounding box center [584, 156] width 25 height 9
click at [538, 154] on li "Classic 39 " +$0" at bounding box center [550, 145] width 33 height 41
click at [588, 148] on em """ at bounding box center [589, 145] width 3 height 9
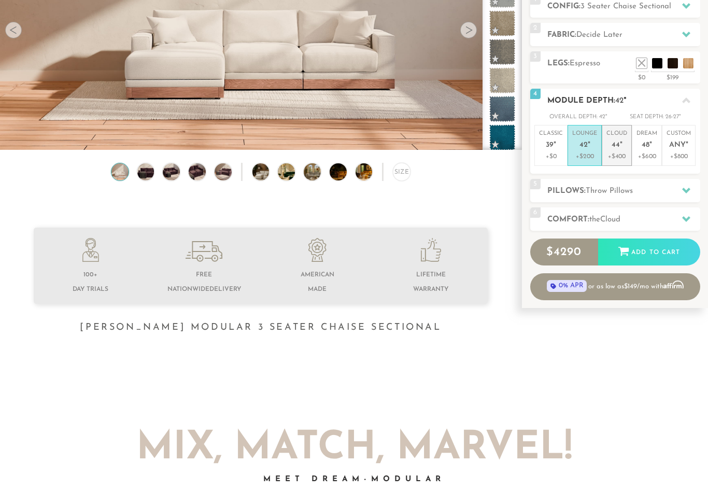
click at [618, 147] on span "44" at bounding box center [616, 145] width 8 height 9
click at [682, 186] on icon at bounding box center [686, 190] width 8 height 8
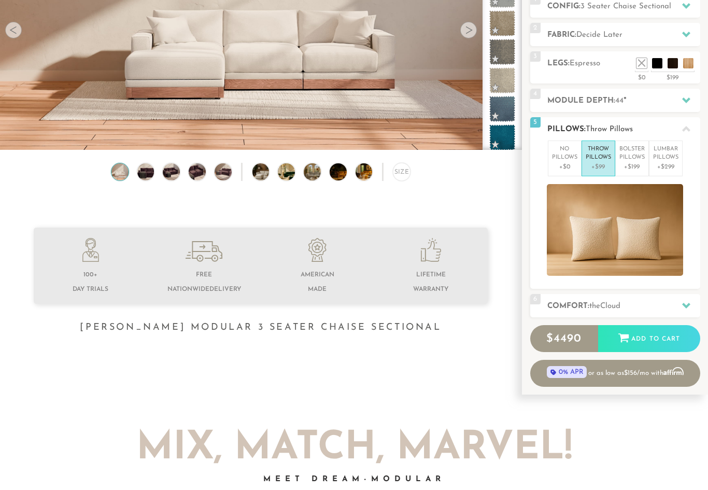
click at [686, 127] on icon at bounding box center [686, 129] width 8 height 6
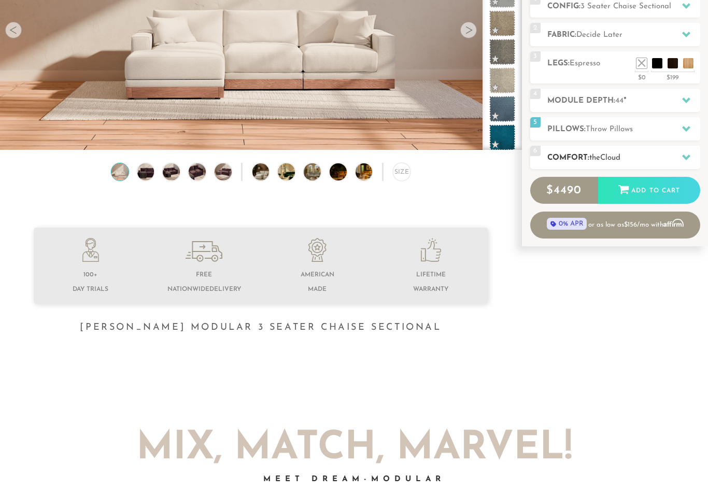
click at [684, 162] on div at bounding box center [686, 157] width 22 height 21
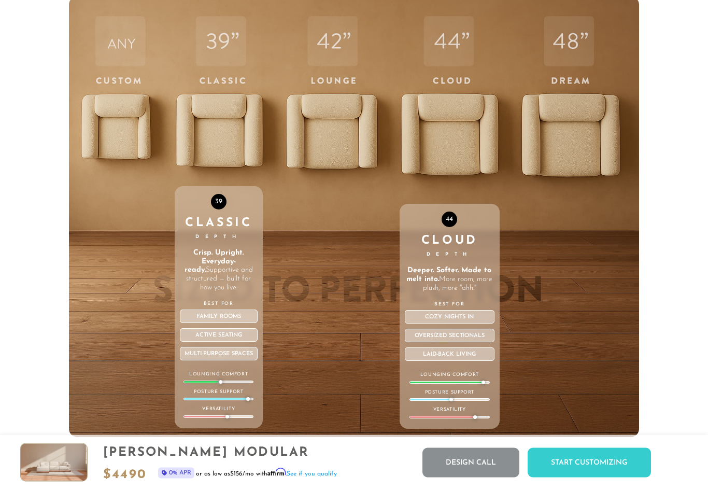
scroll to position [3354, 0]
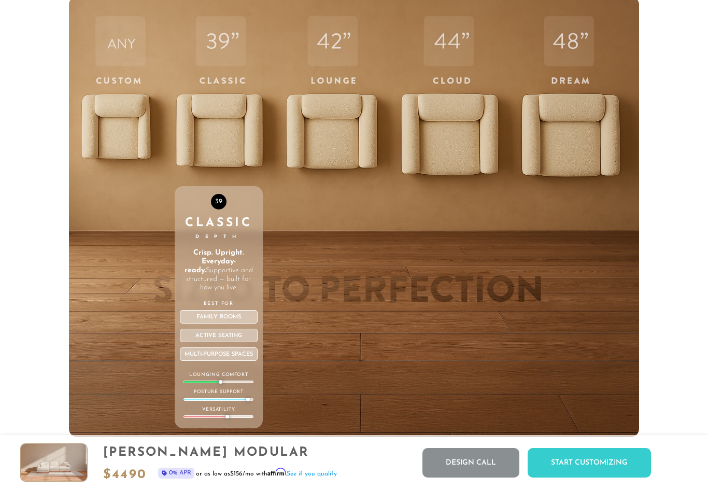
click at [216, 266] on strong "Crisp. Upright. Everyday-ready." at bounding box center [215, 261] width 60 height 25
click at [216, 260] on strong "Crisp. Upright. Everyday-ready." at bounding box center [215, 261] width 60 height 25
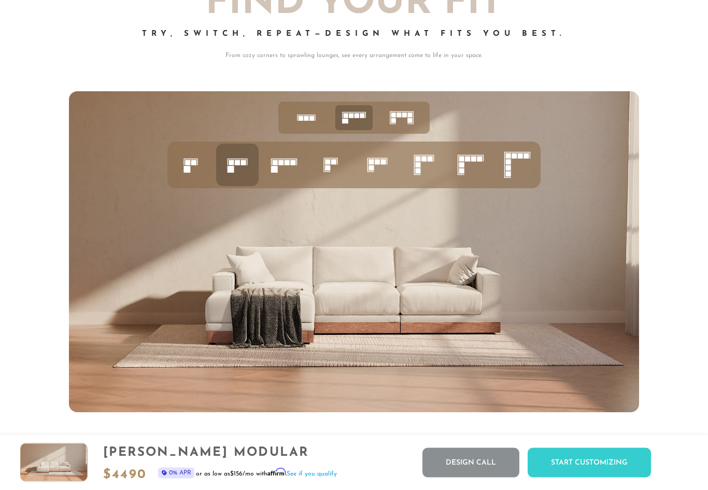
scroll to position [3919, 0]
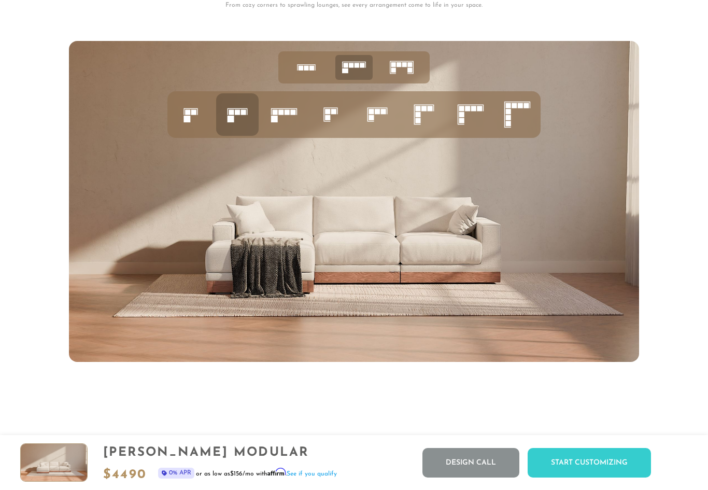
click at [377, 112] on rect at bounding box center [377, 111] width 5 height 5
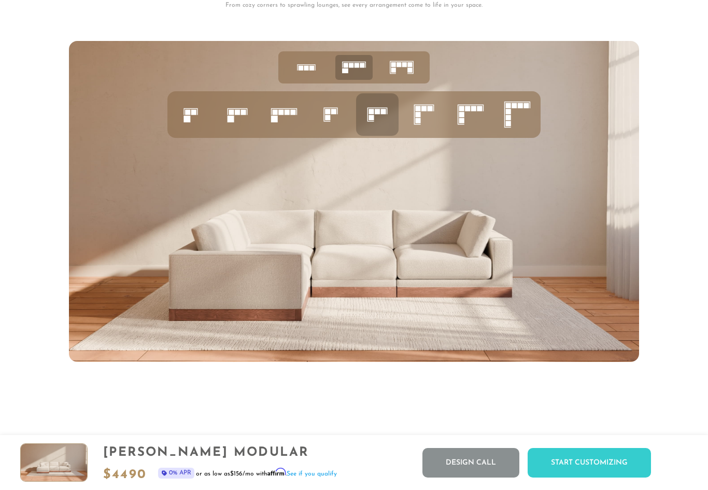
click at [243, 113] on rect at bounding box center [243, 111] width 5 height 5
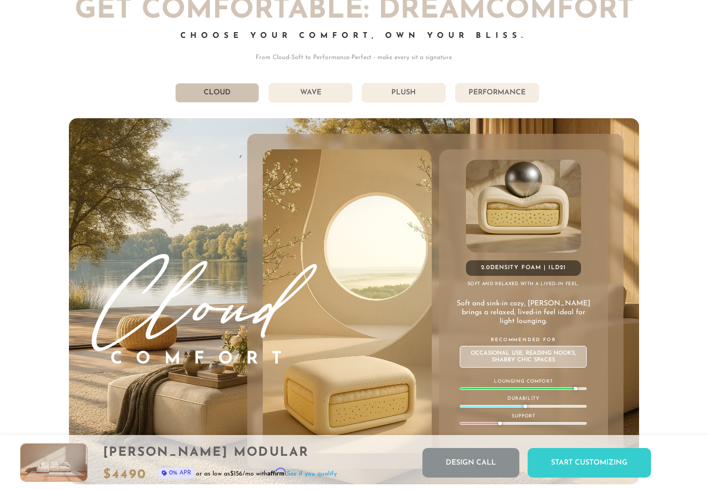
scroll to position [5364, 0]
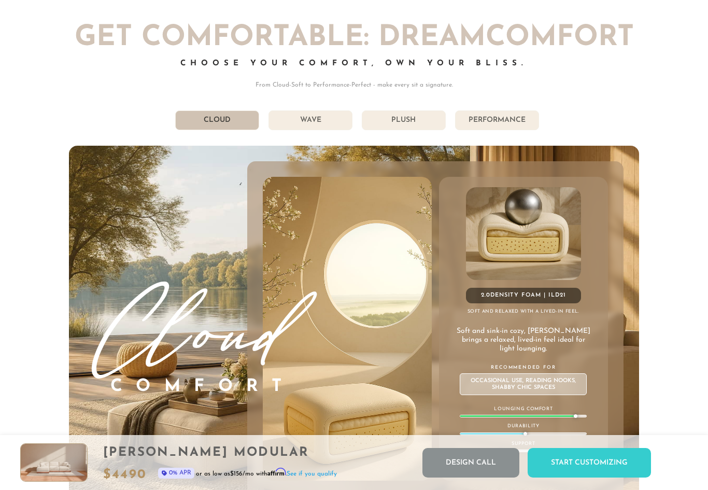
click at [315, 130] on li "Wave" at bounding box center [311, 120] width 84 height 20
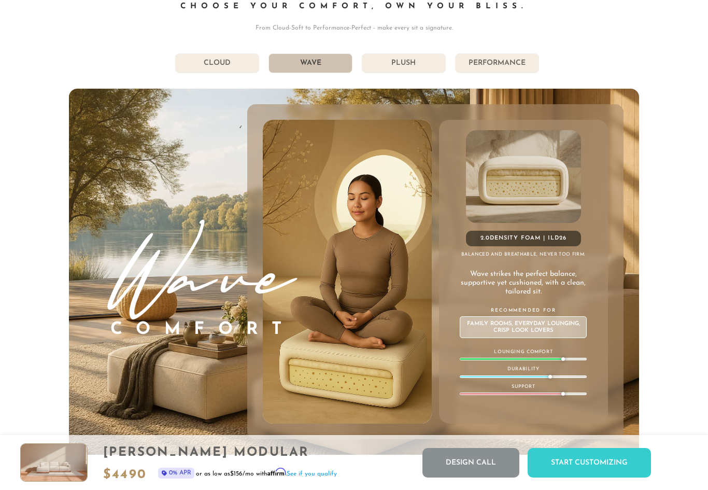
scroll to position [5443, 0]
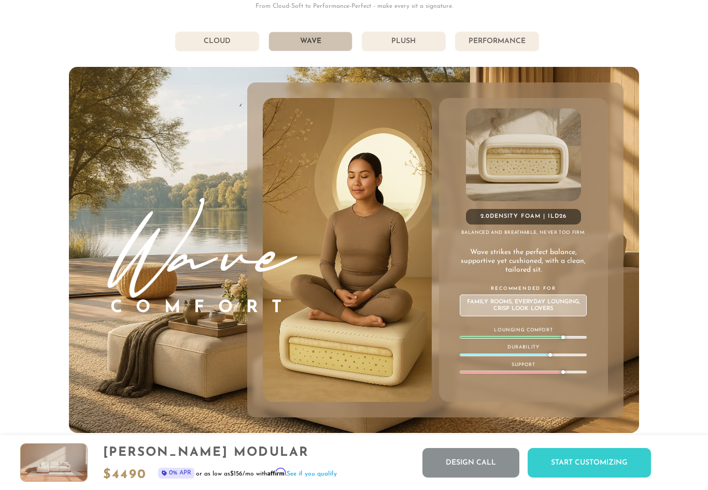
click at [219, 45] on li "Cloud" at bounding box center [217, 42] width 84 height 20
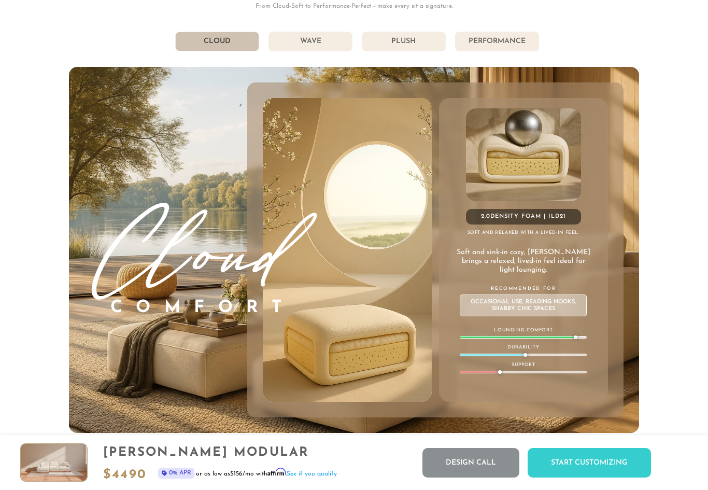
click at [316, 39] on li "Wave" at bounding box center [311, 42] width 84 height 20
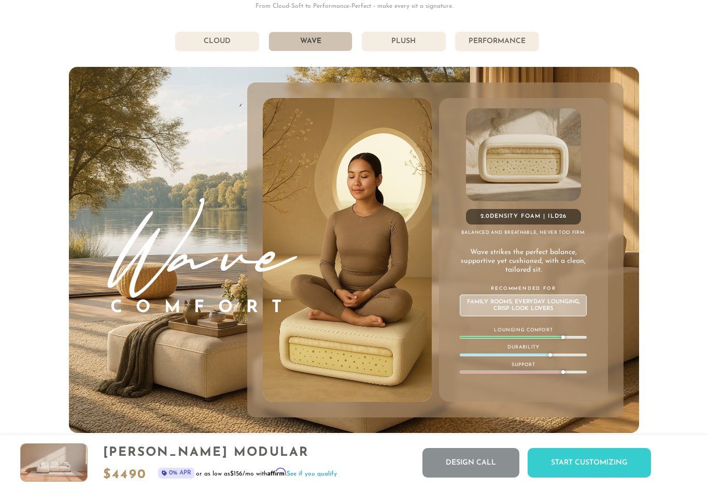
click at [219, 41] on li "Cloud" at bounding box center [217, 42] width 84 height 20
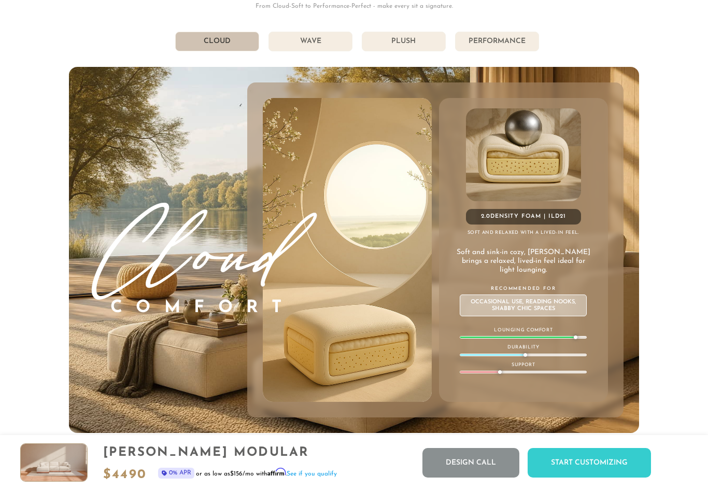
click at [322, 35] on li "Wave" at bounding box center [311, 42] width 84 height 20
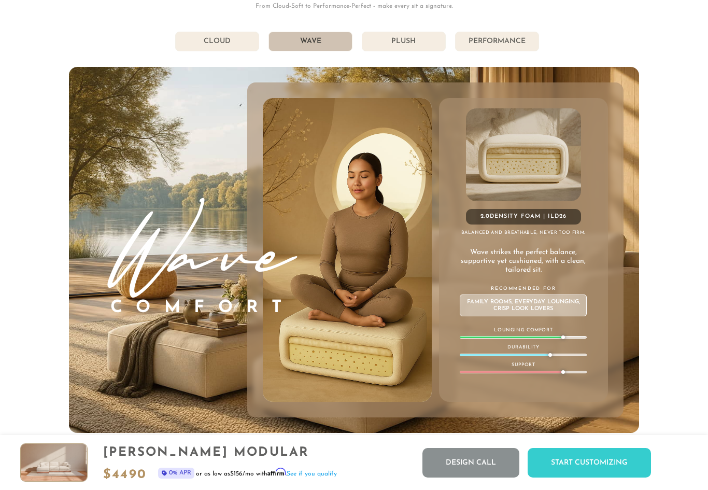
click at [397, 47] on li "Plush" at bounding box center [404, 42] width 84 height 20
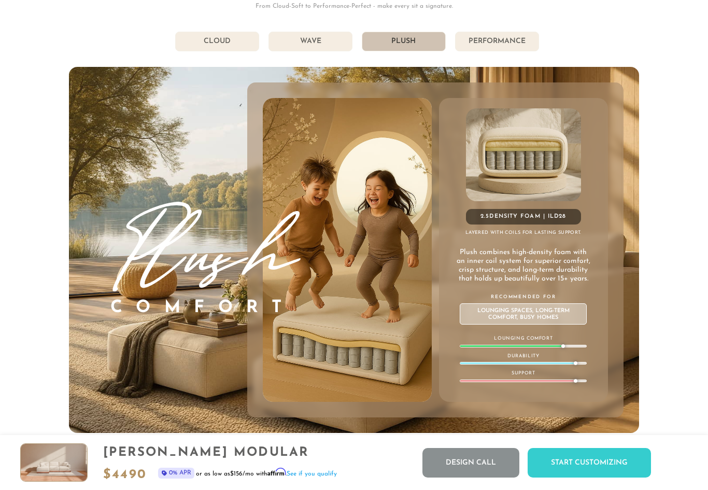
click at [504, 39] on li "Performance" at bounding box center [497, 42] width 84 height 20
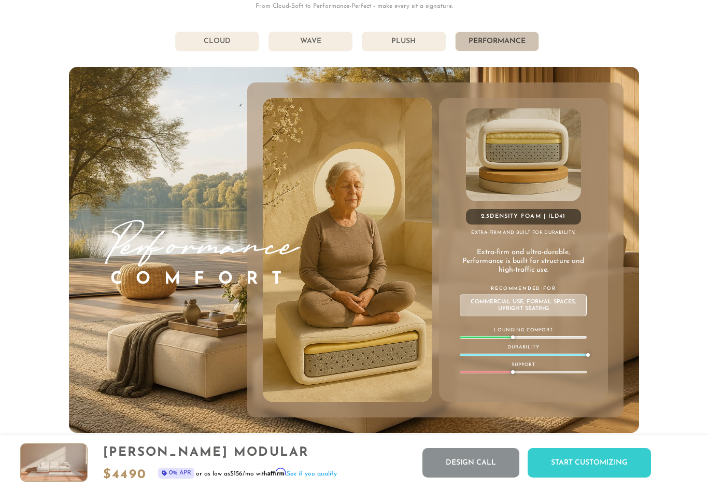
click at [414, 41] on li "Plush" at bounding box center [404, 42] width 84 height 20
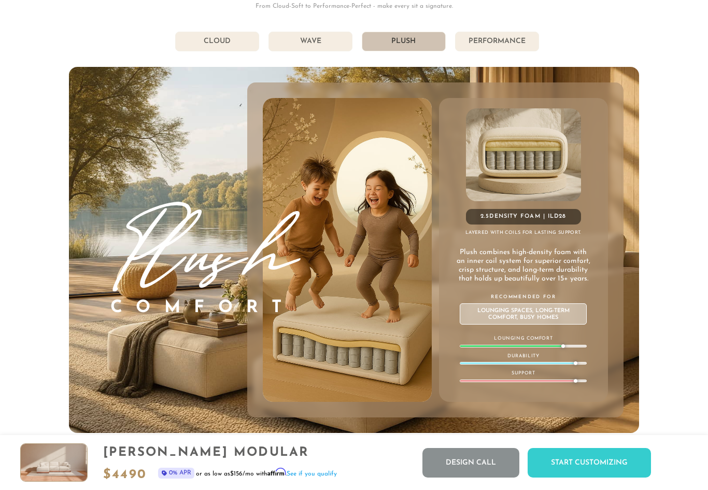
click at [326, 43] on li "Wave" at bounding box center [311, 42] width 84 height 20
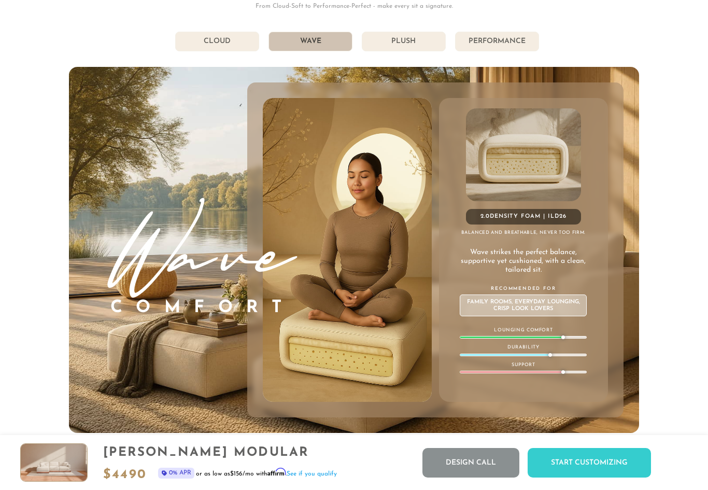
click at [407, 29] on div "Get Comfortable: DreamComfort Choose Your Comfort, Own Your Bliss. From Cloud-S…" at bounding box center [354, 189] width 570 height 488
click at [398, 34] on li "Plush" at bounding box center [404, 42] width 84 height 20
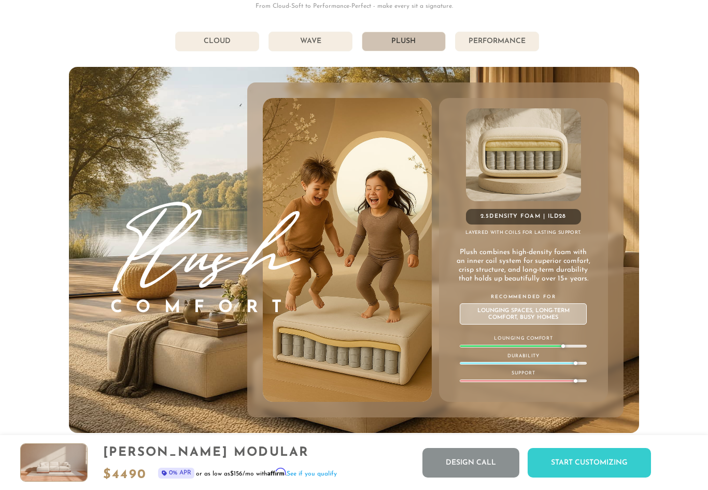
click at [312, 33] on li "Wave" at bounding box center [311, 42] width 84 height 20
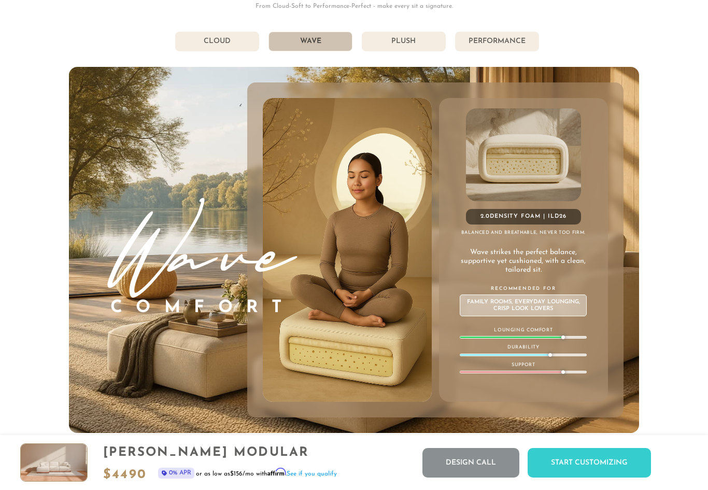
click at [413, 37] on li "Plush" at bounding box center [404, 42] width 84 height 20
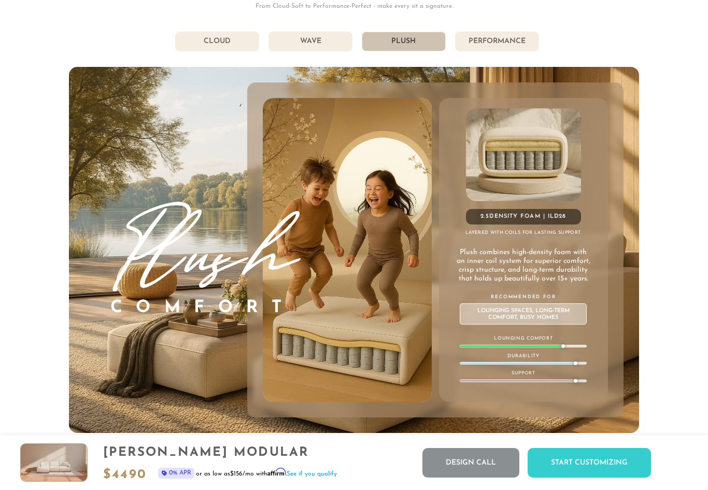
click at [318, 35] on li "Wave" at bounding box center [311, 42] width 84 height 20
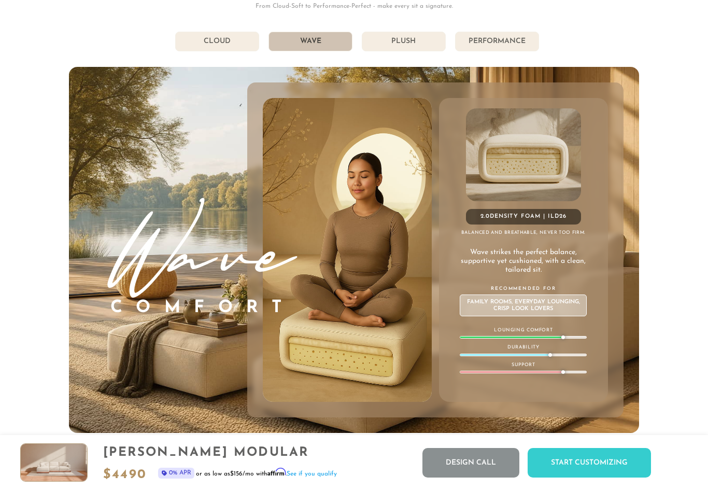
click at [410, 45] on li "Plush" at bounding box center [404, 42] width 84 height 20
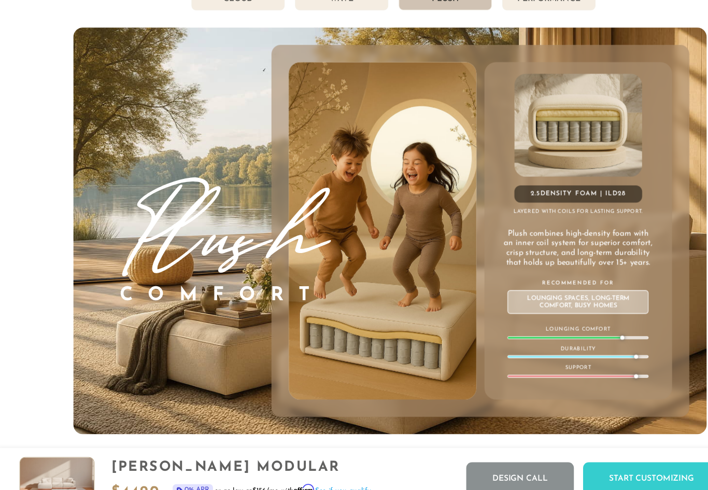
scroll to position [5454, 0]
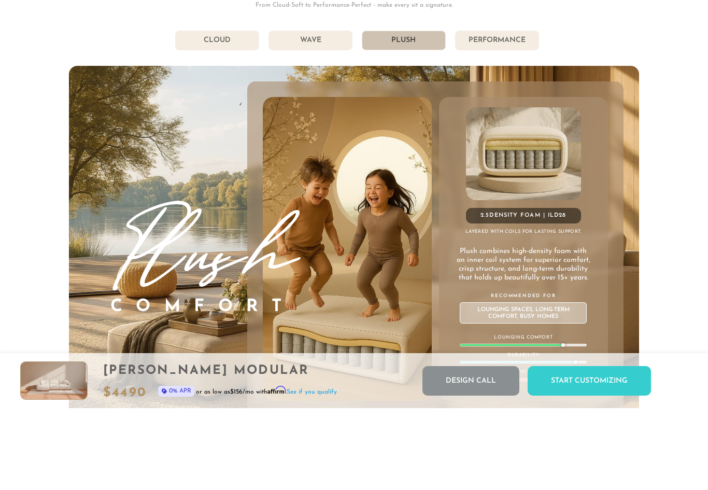
click at [317, 112] on li "Wave" at bounding box center [311, 122] width 84 height 20
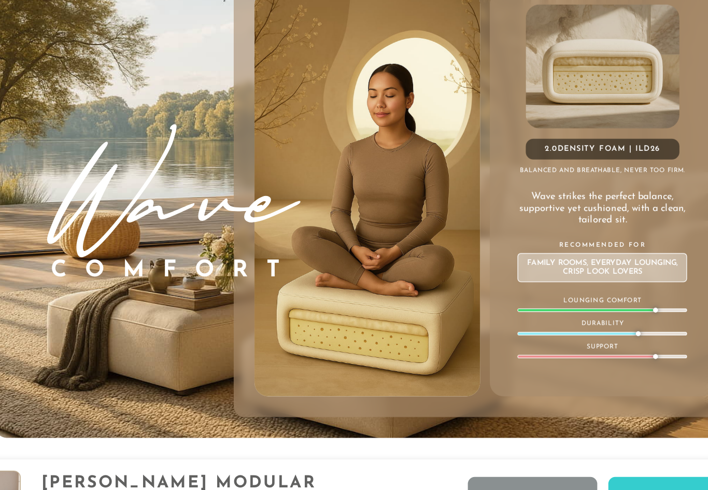
scroll to position [5346, 0]
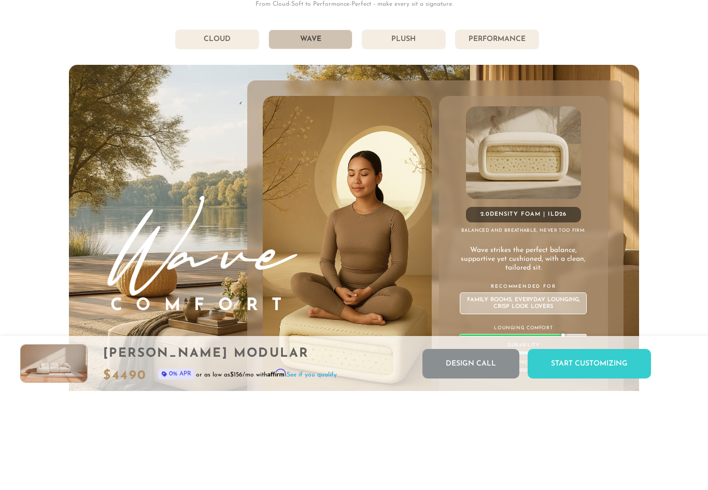
click at [406, 129] on li "Plush" at bounding box center [404, 139] width 84 height 20
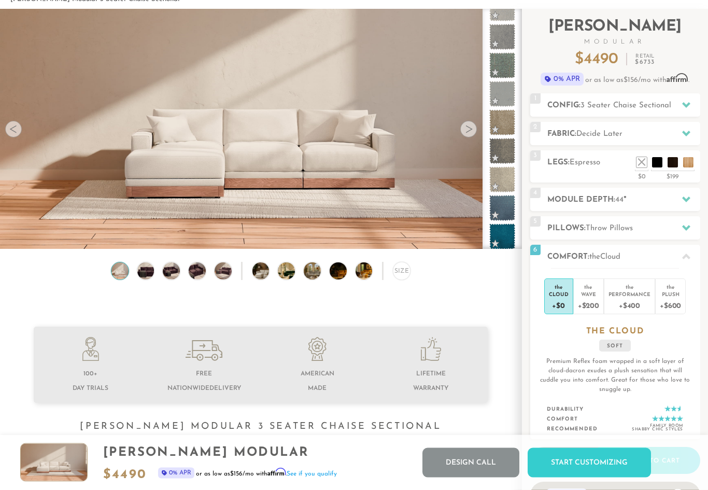
scroll to position [0, 0]
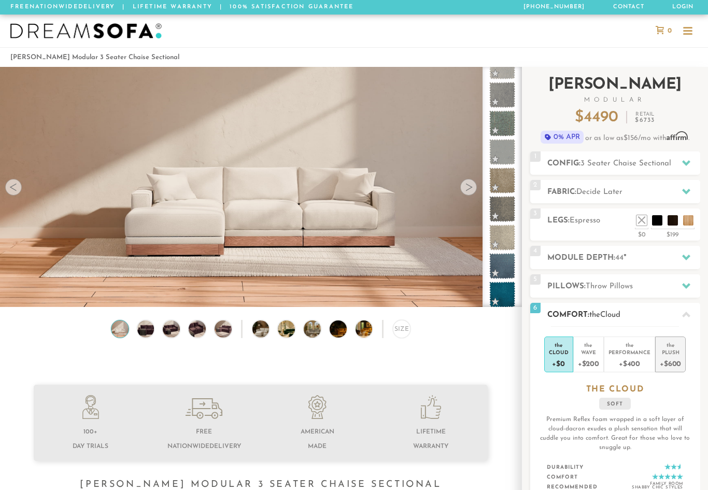
click at [674, 354] on div "Plush" at bounding box center [670, 351] width 21 height 7
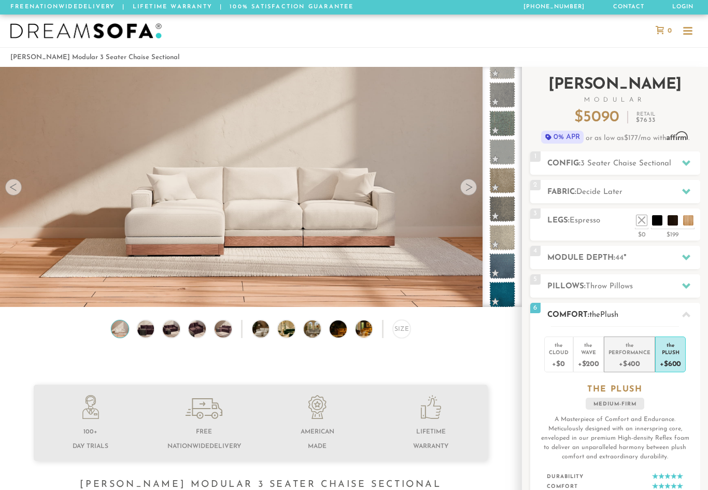
click at [636, 355] on div "Performance" at bounding box center [630, 351] width 42 height 7
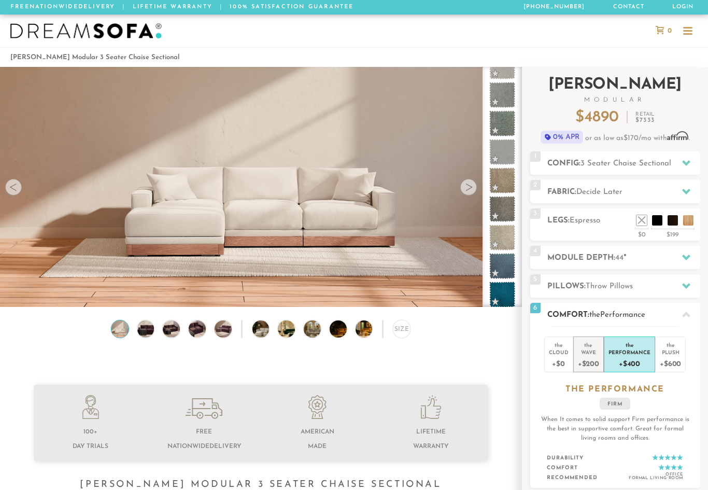
click at [585, 354] on div "Wave" at bounding box center [588, 351] width 21 height 7
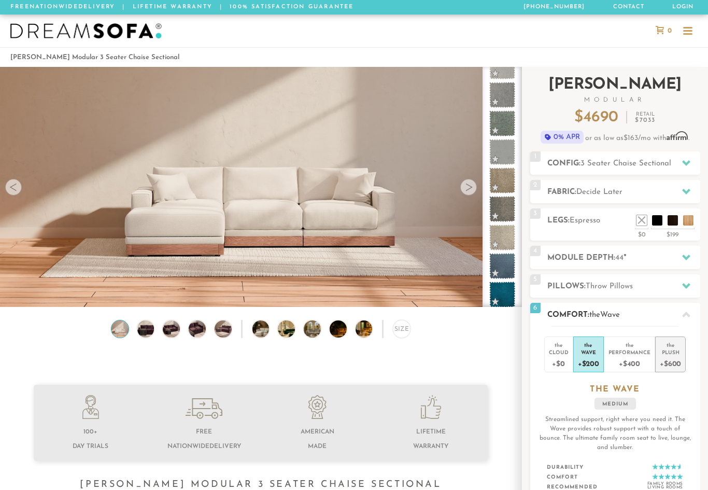
click at [675, 349] on div "Plush" at bounding box center [670, 351] width 21 height 7
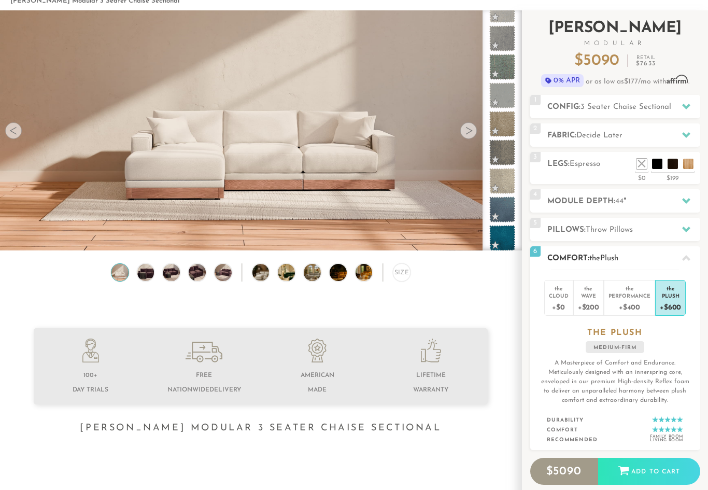
scroll to position [34, 0]
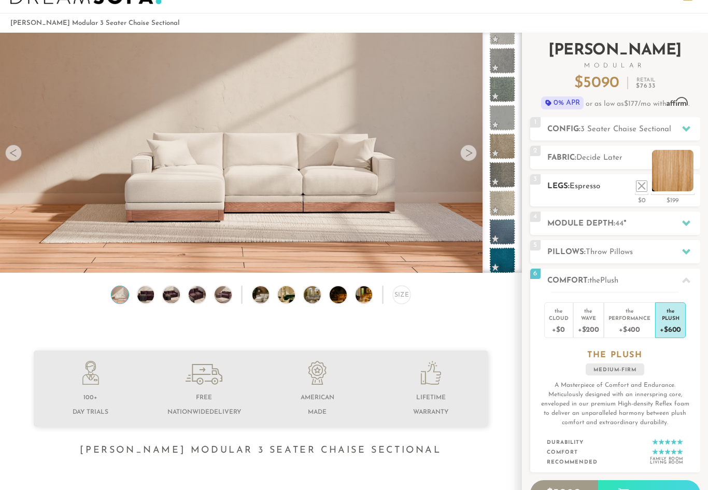
click at [690, 182] on li at bounding box center [672, 170] width 41 height 41
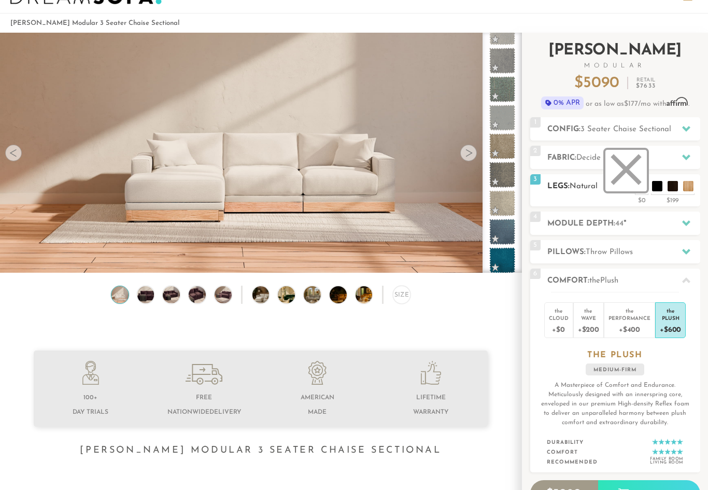
click at [637, 186] on li at bounding box center [625, 170] width 41 height 41
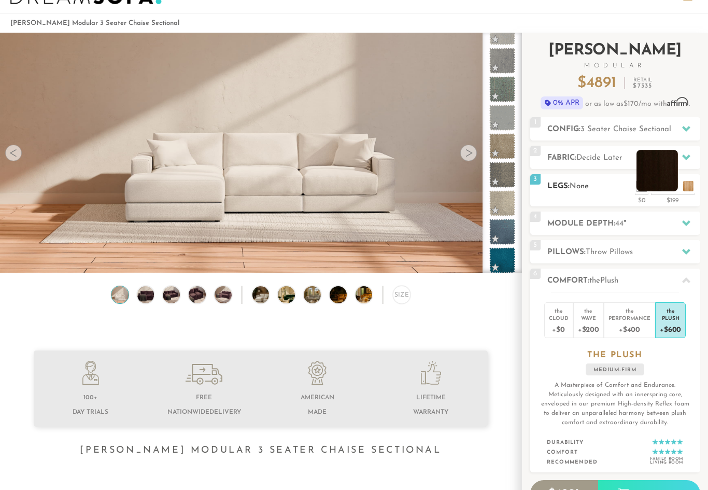
click at [671, 185] on li at bounding box center [657, 170] width 41 height 41
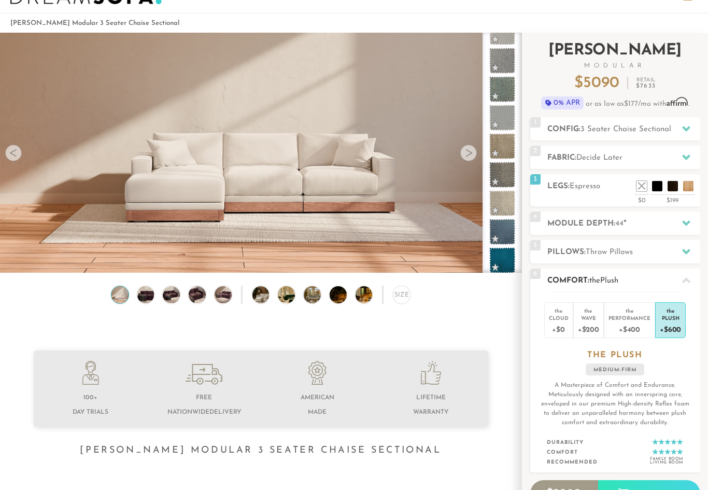
click at [688, 276] on div at bounding box center [686, 280] width 22 height 21
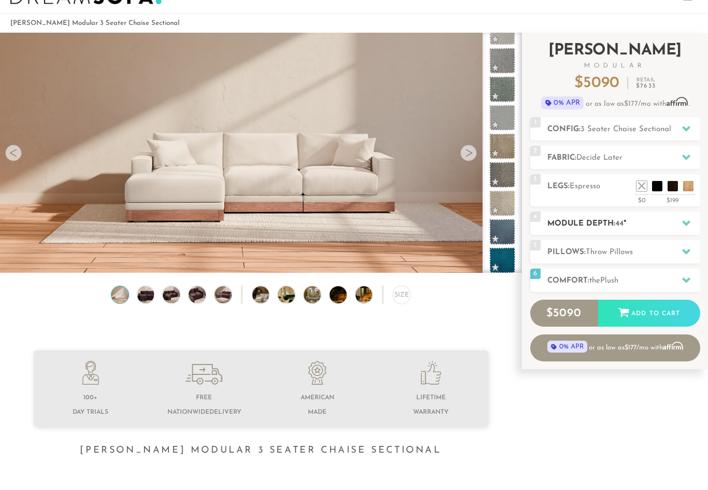
click at [679, 223] on div at bounding box center [686, 223] width 22 height 21
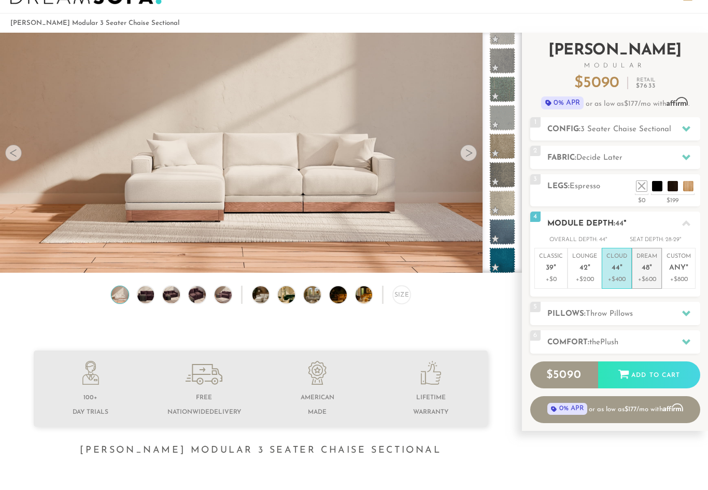
click at [646, 266] on span "48" at bounding box center [646, 268] width 8 height 9
click at [689, 231] on div at bounding box center [686, 223] width 22 height 21
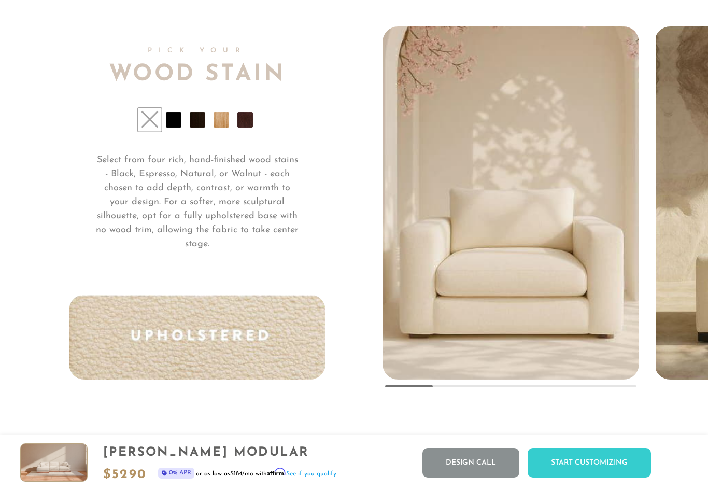
scroll to position [7521, 0]
click at [219, 124] on li at bounding box center [222, 122] width 16 height 16
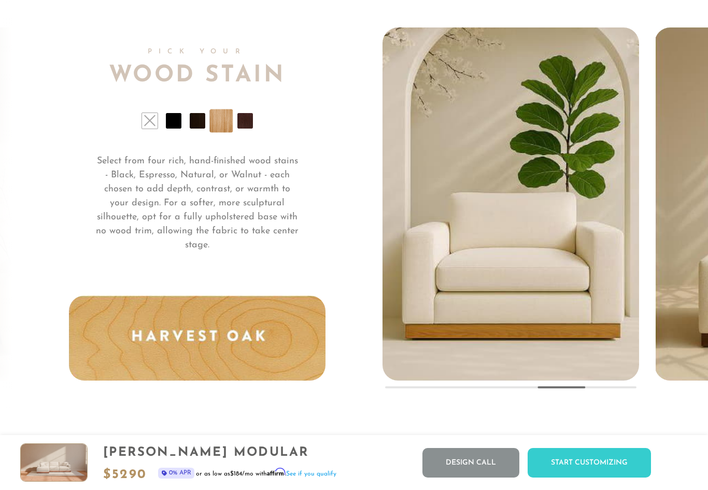
click at [249, 117] on li at bounding box center [245, 121] width 16 height 16
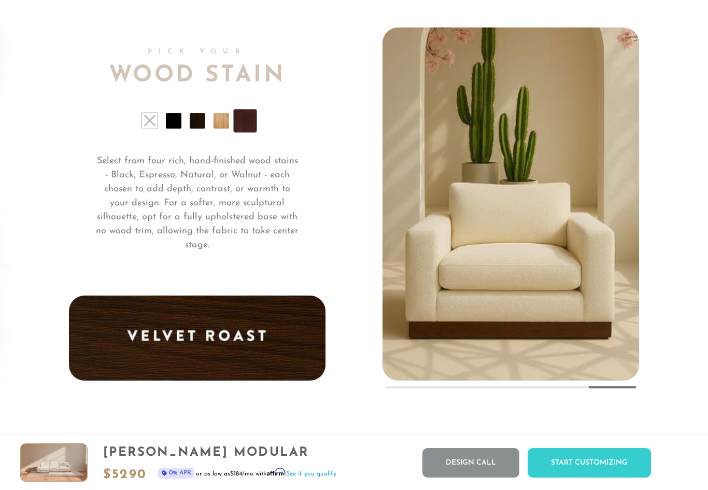
click at [195, 121] on li at bounding box center [198, 121] width 16 height 16
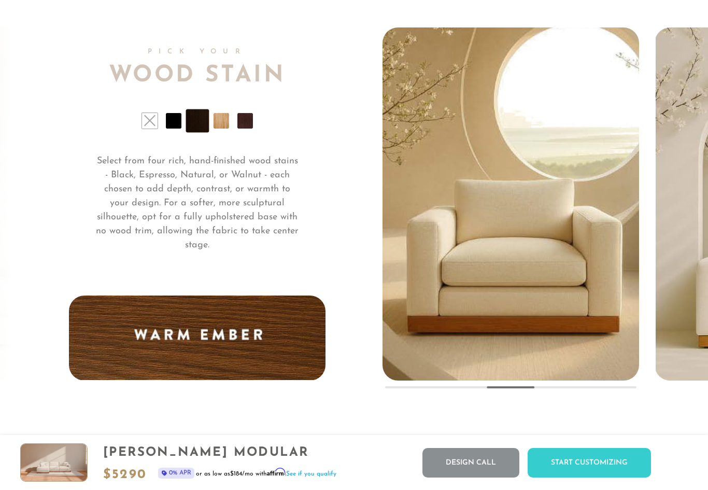
click at [171, 122] on li at bounding box center [174, 121] width 16 height 16
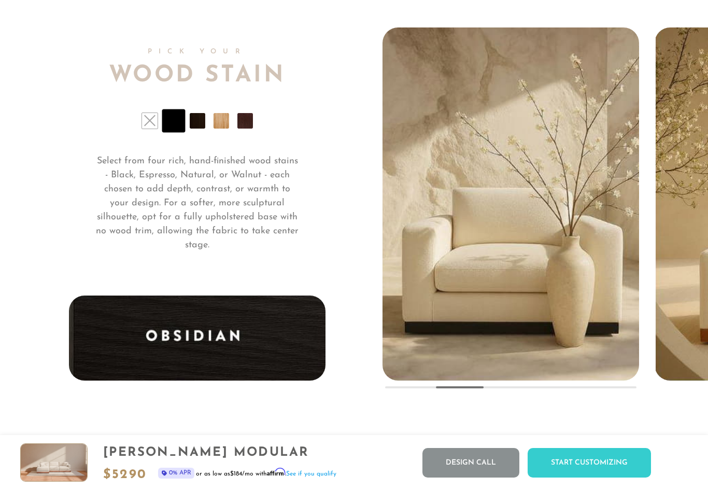
click at [195, 122] on li at bounding box center [198, 121] width 16 height 16
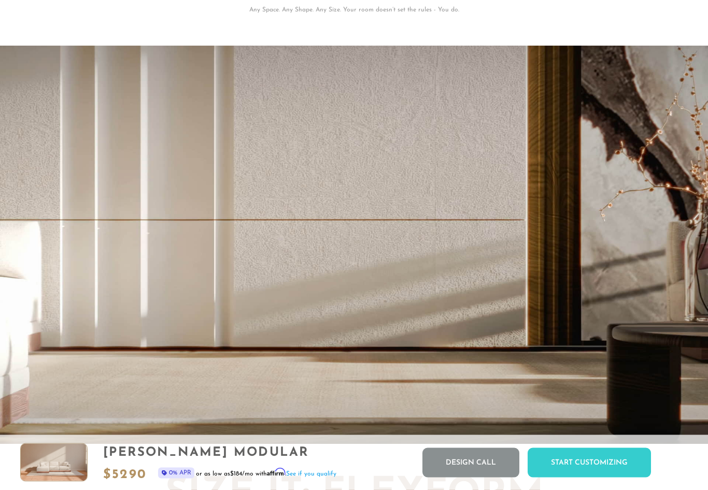
scroll to position [0, 0]
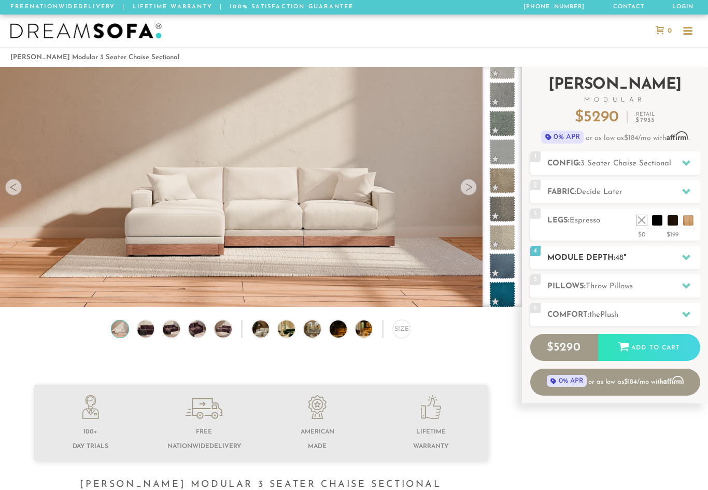
click at [692, 259] on div at bounding box center [686, 257] width 22 height 21
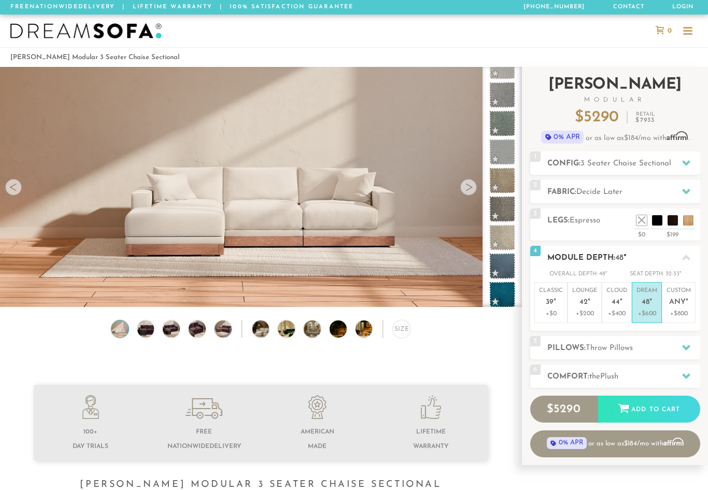
click at [688, 257] on icon at bounding box center [686, 258] width 8 height 6
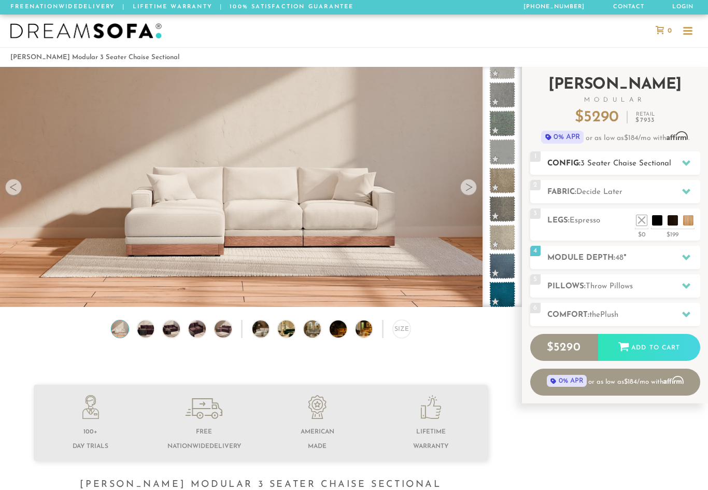
click at [681, 161] on div at bounding box center [686, 162] width 22 height 21
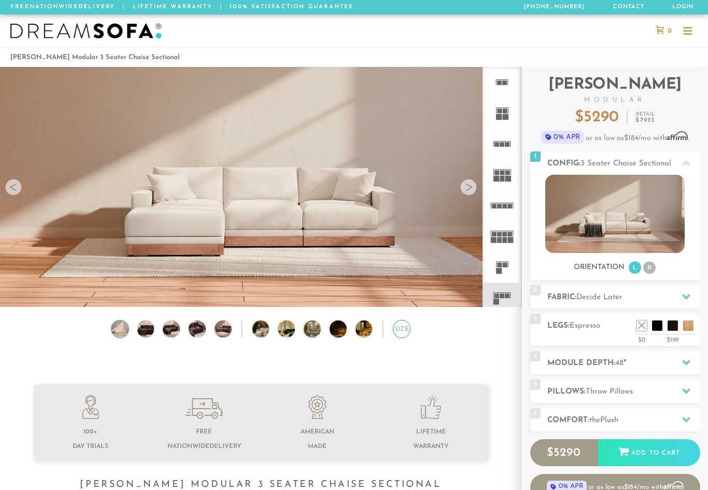
click at [402, 334] on div "Size" at bounding box center [402, 329] width 18 height 18
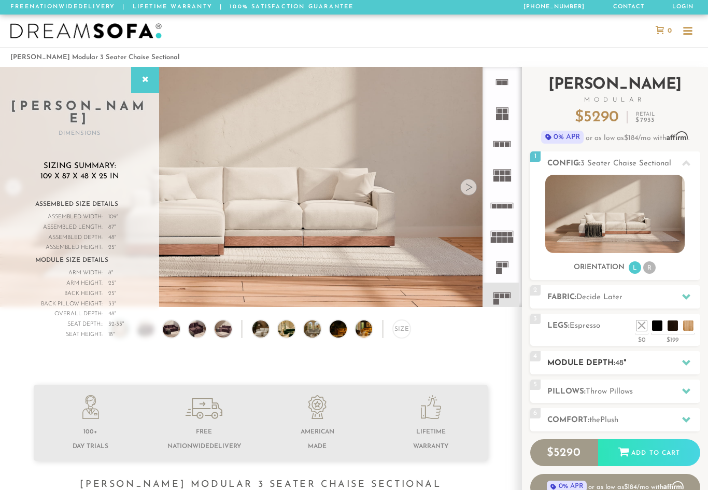
click at [690, 366] on div at bounding box center [686, 362] width 22 height 21
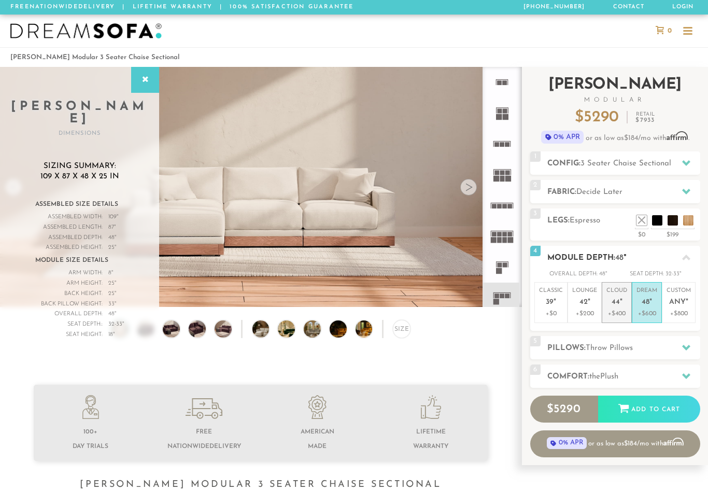
click at [611, 301] on p "Cloud 44 "" at bounding box center [616, 298] width 21 height 22
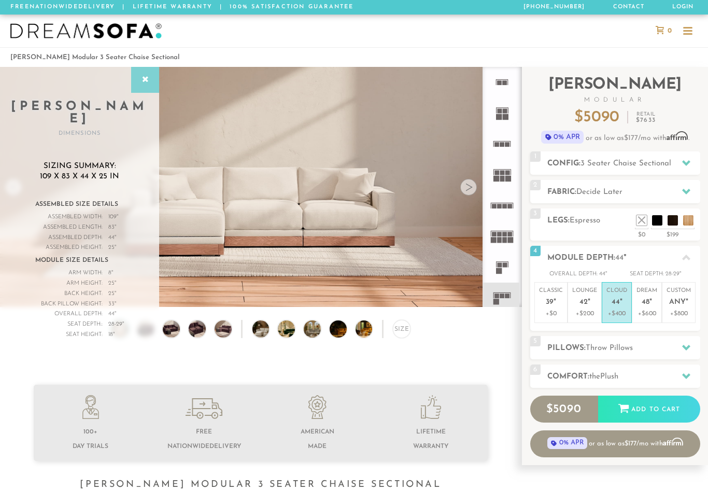
click at [146, 88] on div at bounding box center [145, 80] width 28 height 26
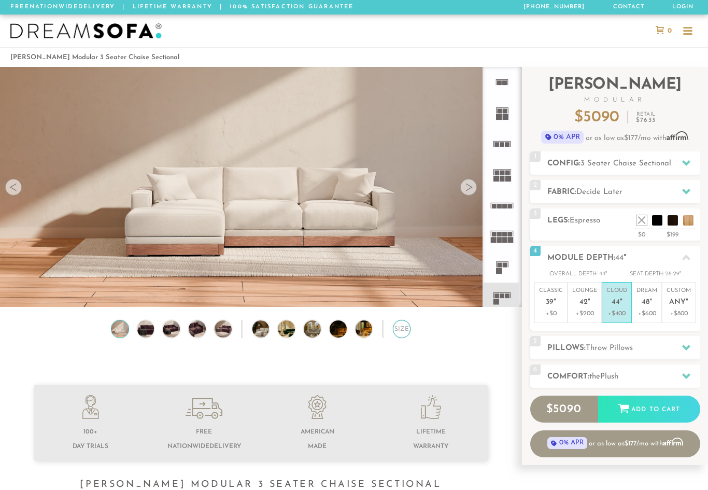
click at [404, 336] on div "Size" at bounding box center [402, 329] width 18 height 18
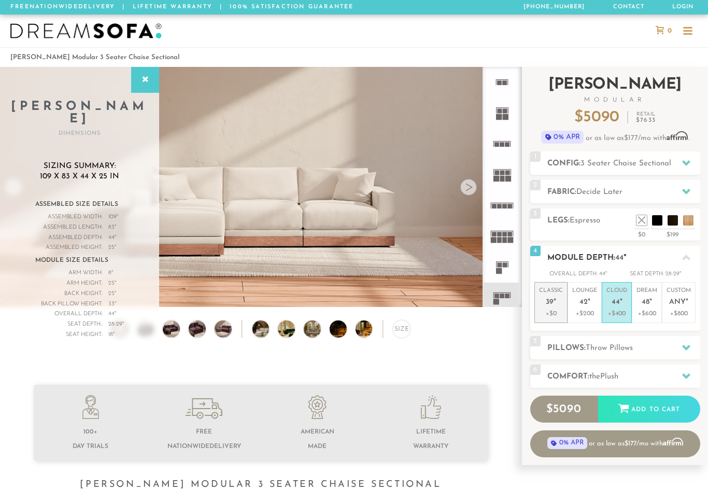
click at [550, 301] on span "39" at bounding box center [550, 302] width 8 height 9
click at [583, 306] on p "Lounge 42 "" at bounding box center [584, 298] width 25 height 22
click at [544, 307] on p "Classic 39 "" at bounding box center [551, 298] width 24 height 22
click at [582, 306] on p "Lounge 42 "" at bounding box center [584, 298] width 25 height 22
click at [624, 303] on p "Cloud 44 "" at bounding box center [616, 298] width 21 height 22
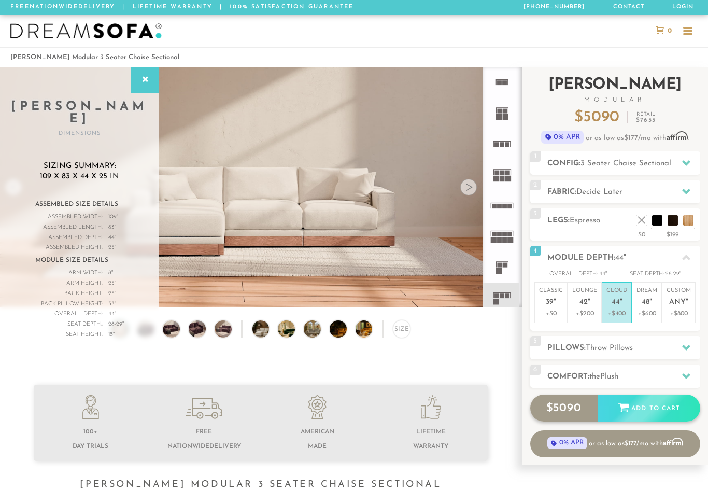
click at [666, 412] on div "Add to Cart" at bounding box center [649, 408] width 102 height 28
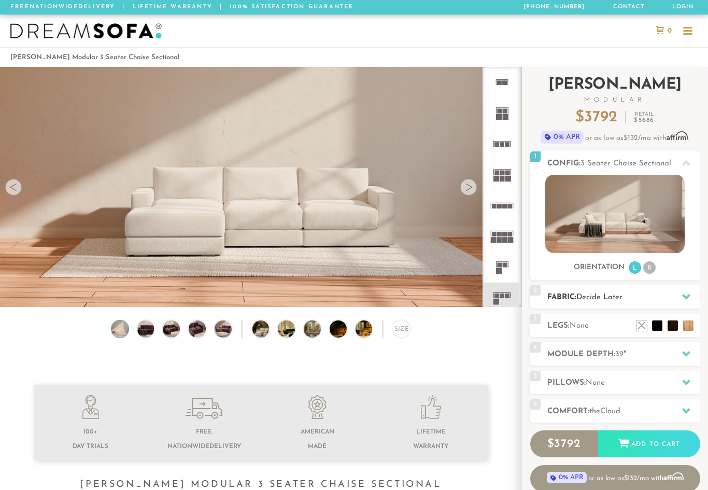
click at [681, 299] on div at bounding box center [686, 296] width 22 height 21
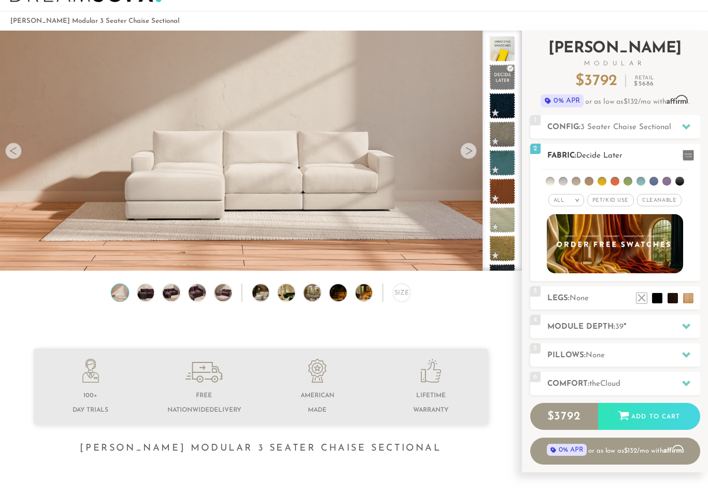
scroll to position [31, 0]
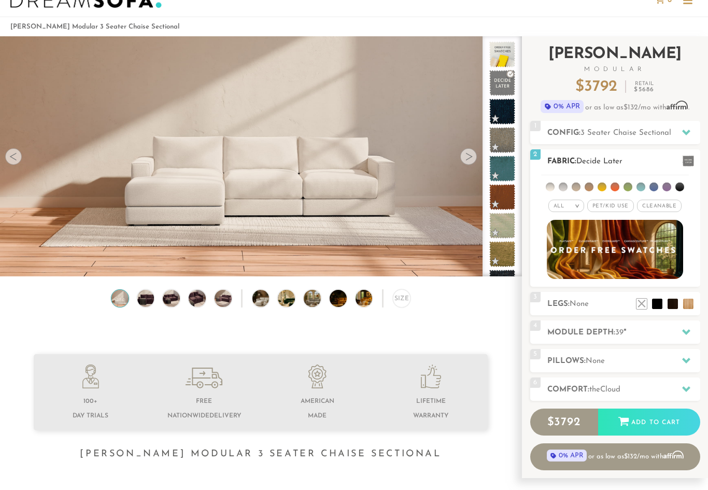
click at [647, 251] on img at bounding box center [615, 249] width 150 height 65
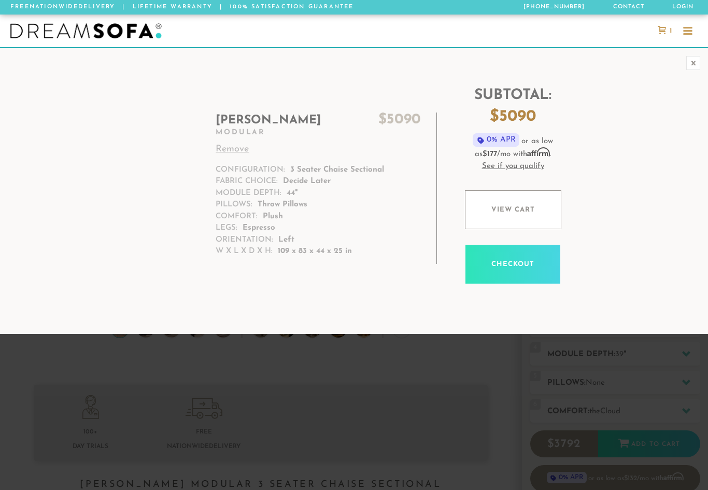
scroll to position [11272, 708]
click at [697, 62] on div "x" at bounding box center [693, 63] width 14 height 14
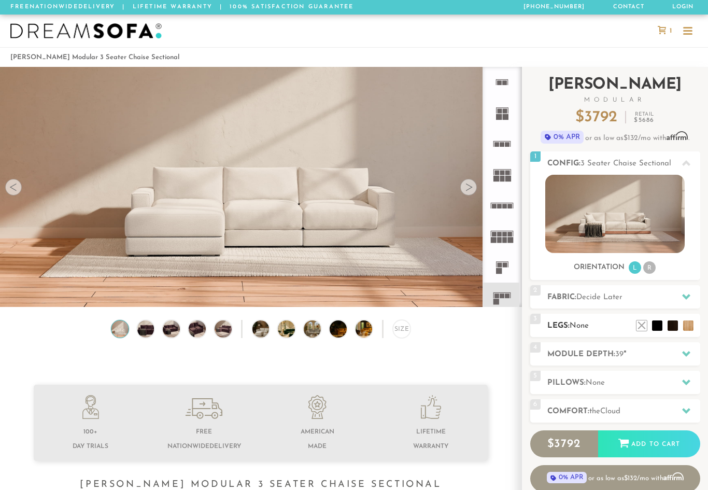
click at [576, 329] on span "None" at bounding box center [579, 326] width 19 height 8
click at [570, 326] on h2 "Legs: None" at bounding box center [623, 326] width 153 height 12
click at [659, 328] on li at bounding box center [641, 309] width 41 height 41
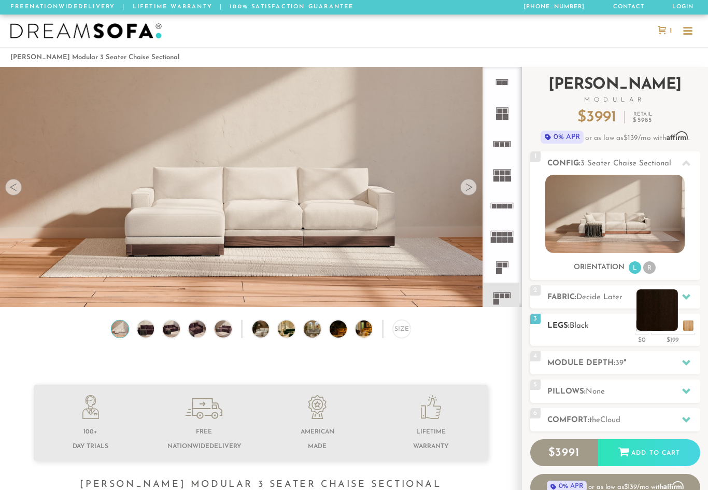
click at [670, 330] on li at bounding box center [657, 309] width 41 height 41
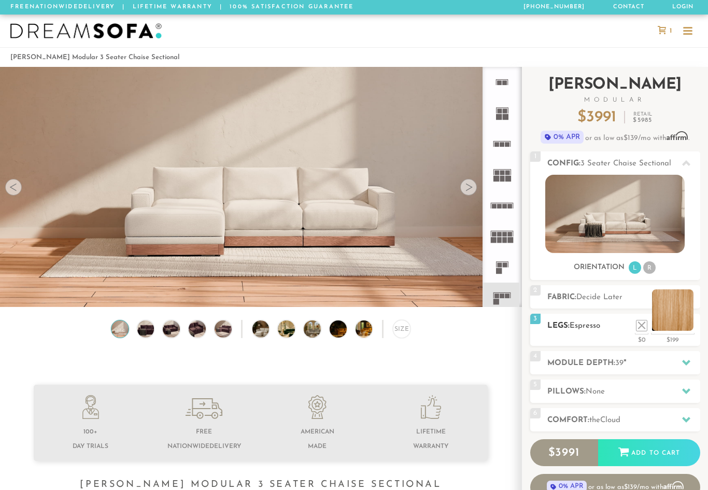
click at [689, 330] on li at bounding box center [672, 309] width 41 height 41
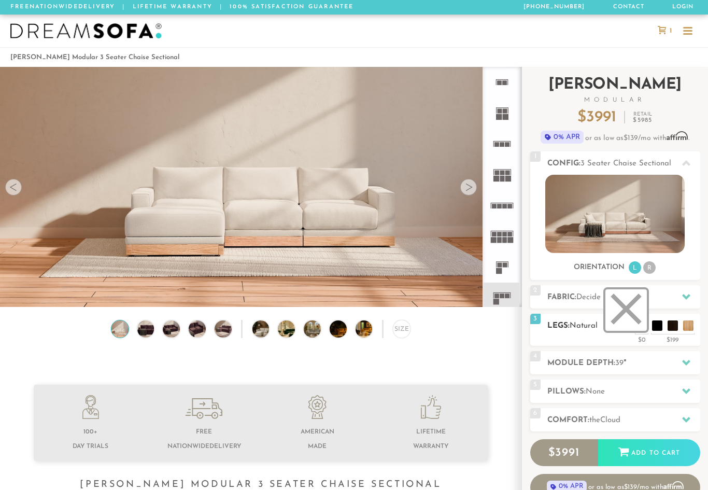
click at [645, 326] on li at bounding box center [625, 309] width 41 height 41
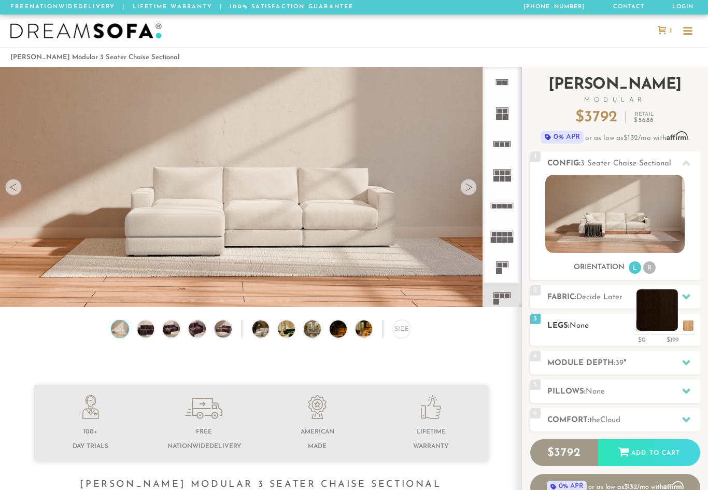
click at [673, 330] on li at bounding box center [657, 309] width 41 height 41
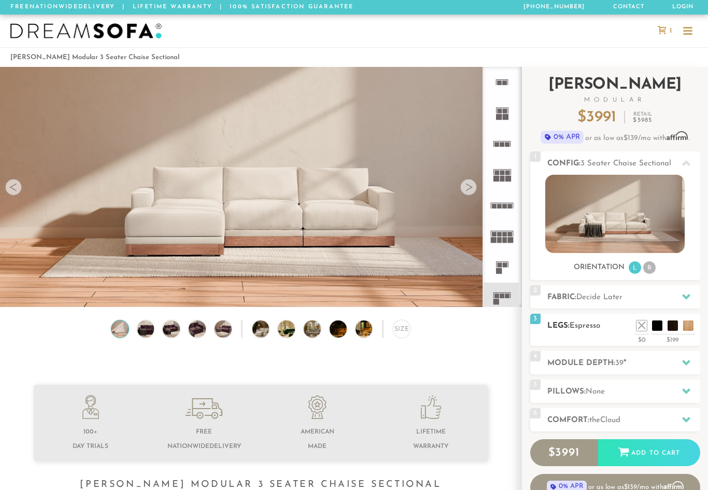
click at [629, 328] on h2 "Legs: Espresso" at bounding box center [623, 326] width 153 height 12
click at [693, 37] on div at bounding box center [688, 32] width 20 height 20
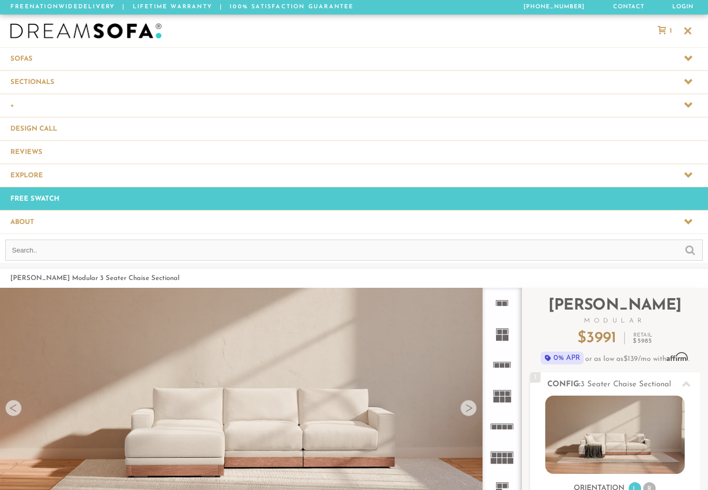
click at [691, 82] on icon at bounding box center [688, 81] width 8 height 8
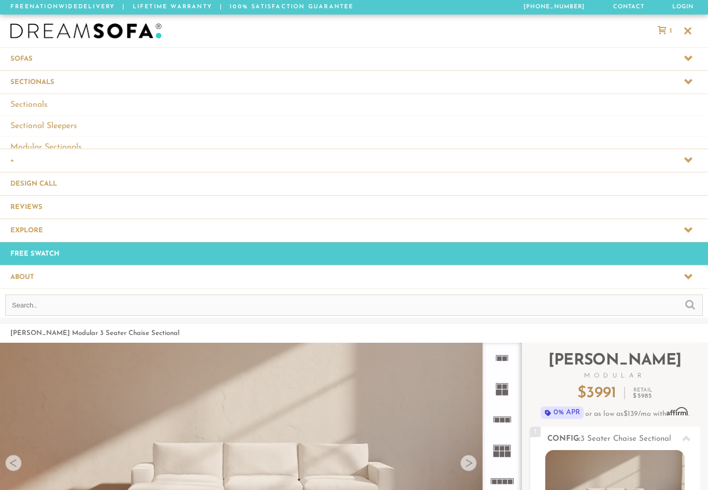
scroll to position [1, 1]
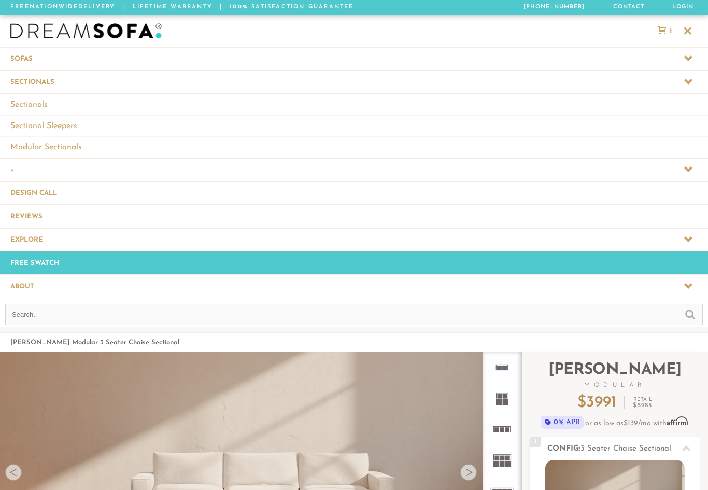
click at [691, 58] on icon at bounding box center [688, 58] width 8 height 8
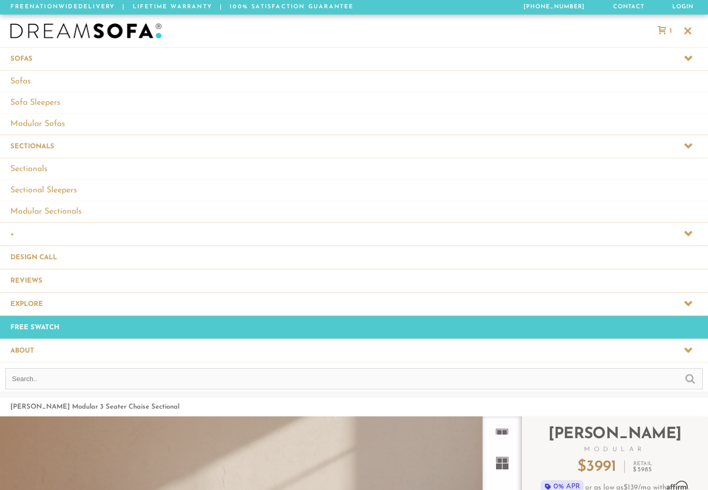
click at [689, 59] on icon at bounding box center [688, 58] width 8 height 6
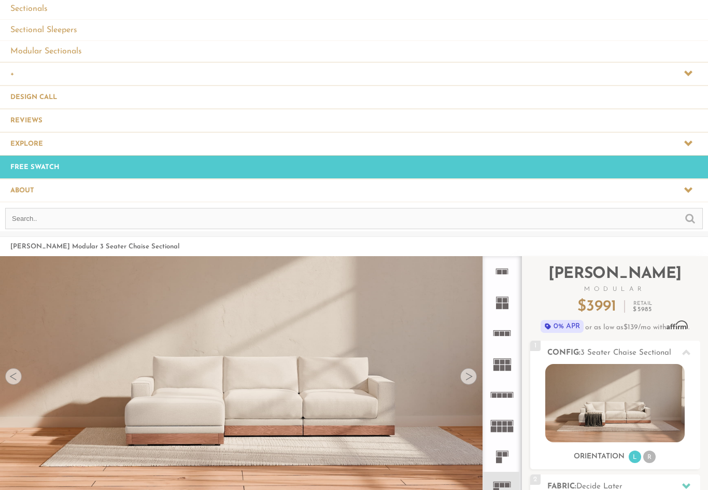
scroll to position [95, 0]
click at [164, 55] on link "Modular Sectionals" at bounding box center [354, 51] width 708 height 21
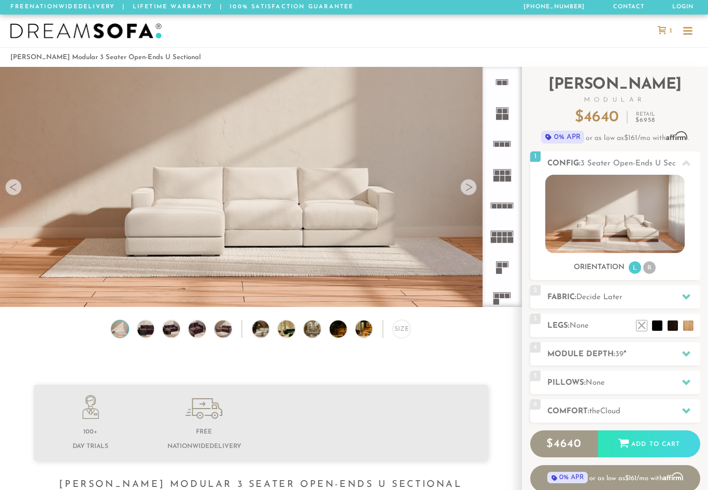
scroll to position [11272, 708]
click at [652, 205] on img at bounding box center [614, 214] width 139 height 78
click at [404, 332] on div "Size" at bounding box center [402, 329] width 18 height 18
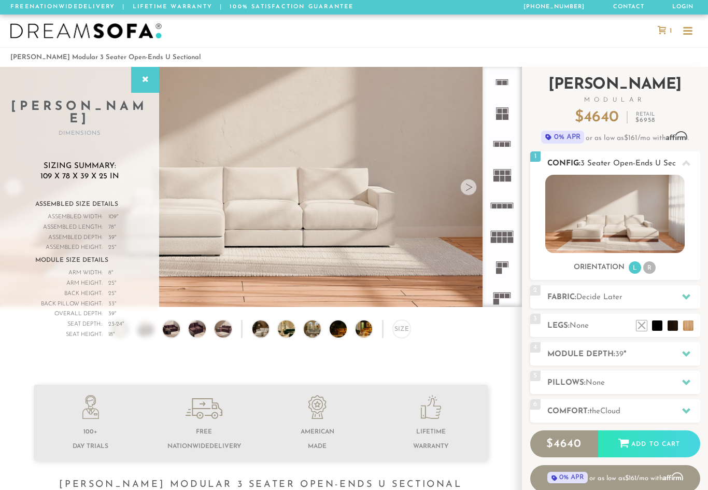
click at [653, 264] on li "R" at bounding box center [649, 267] width 12 height 12
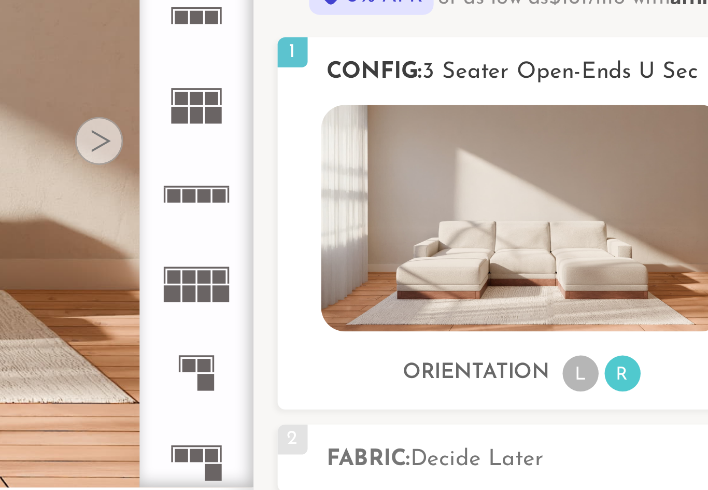
scroll to position [1, 1]
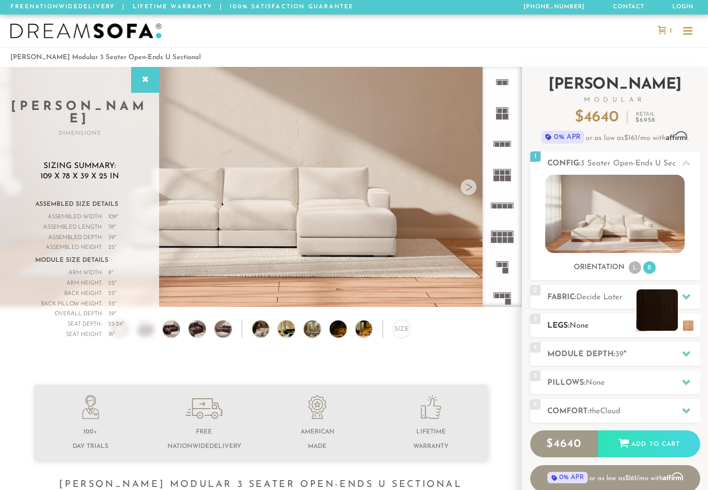
click at [675, 324] on li at bounding box center [657, 309] width 41 height 41
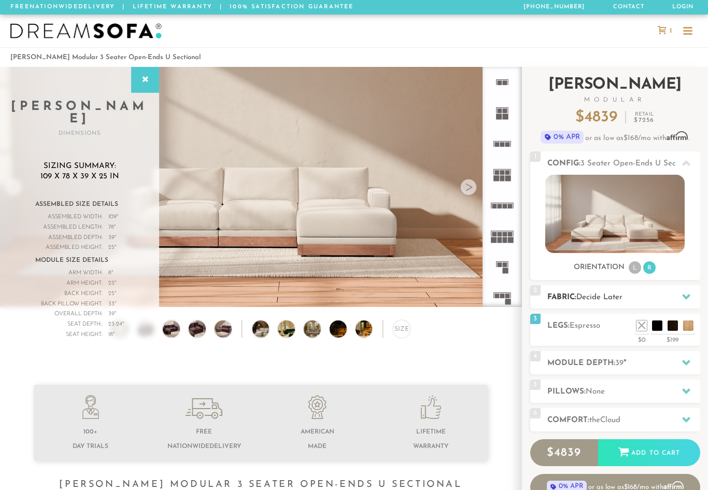
click at [691, 295] on div at bounding box center [686, 296] width 22 height 21
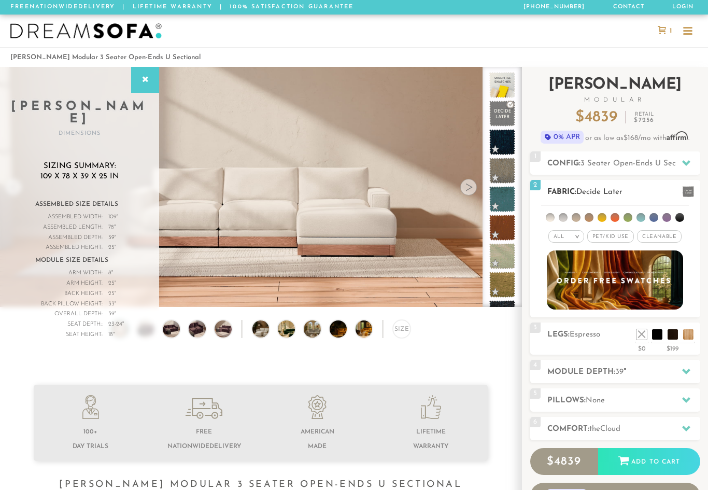
click at [686, 189] on span at bounding box center [688, 191] width 11 height 11
click at [691, 198] on div at bounding box center [686, 191] width 22 height 21
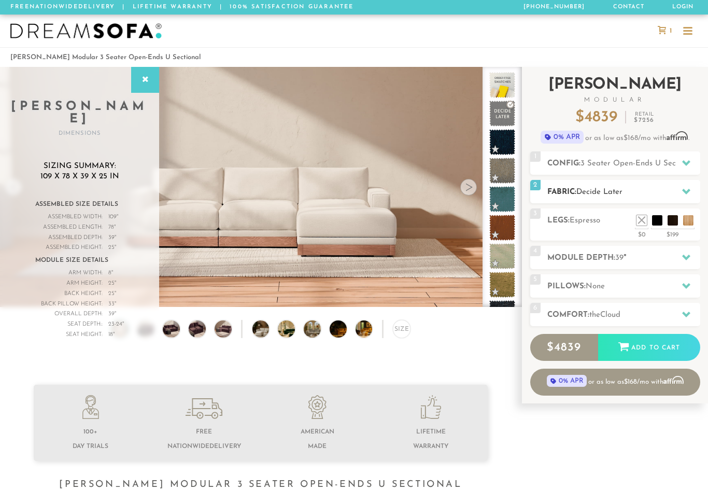
click at [686, 192] on icon at bounding box center [686, 192] width 8 height 6
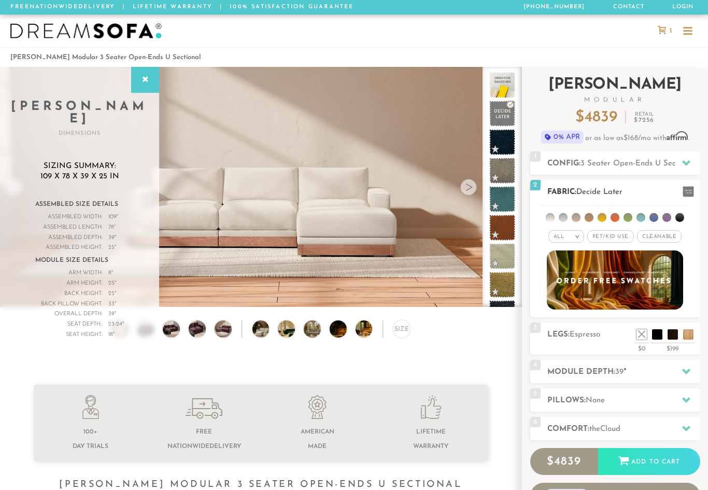
click at [689, 187] on span at bounding box center [688, 191] width 11 height 11
click at [691, 189] on span at bounding box center [688, 191] width 11 height 11
click at [537, 185] on span "2" at bounding box center [535, 185] width 10 height 10
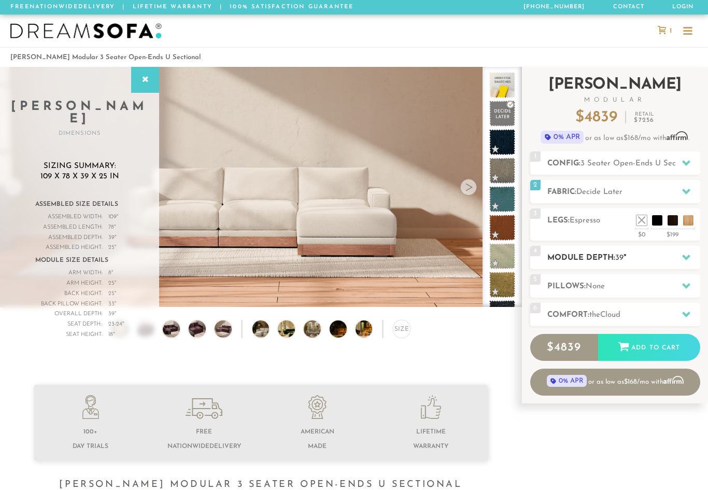
click at [688, 256] on icon at bounding box center [686, 258] width 8 height 6
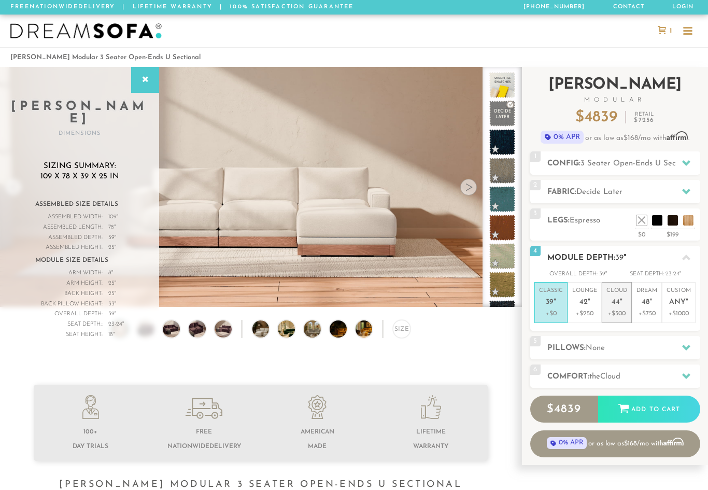
click at [620, 301] on em """ at bounding box center [621, 302] width 3 height 9
click at [684, 349] on icon at bounding box center [686, 347] width 8 height 8
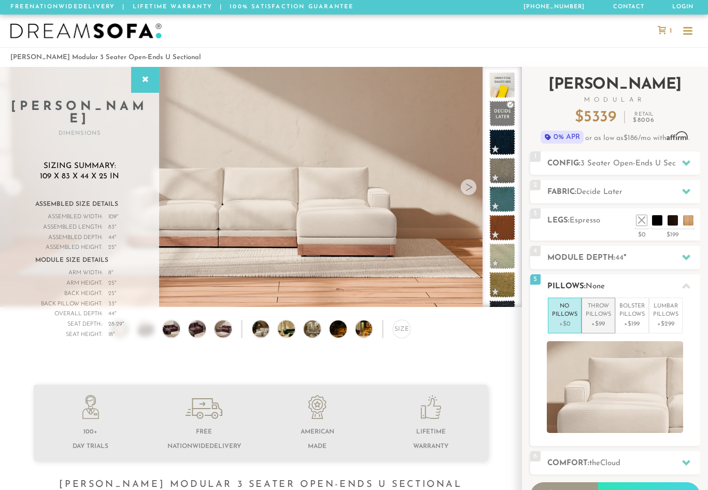
click at [599, 316] on p "Throw Pillows" at bounding box center [598, 310] width 25 height 17
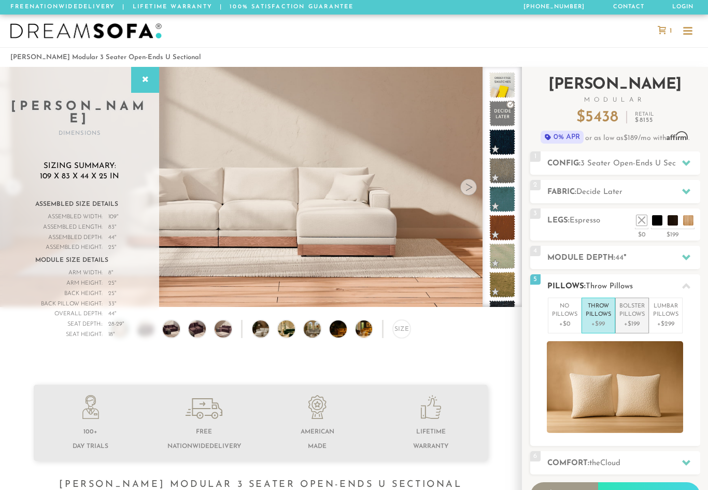
click at [635, 317] on p "Bolster Pillows" at bounding box center [631, 310] width 25 height 17
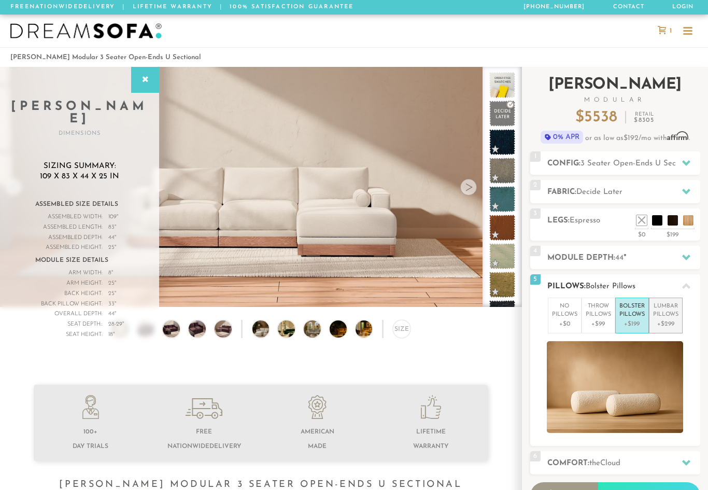
click at [681, 320] on li "Lumbar Pillows +$299" at bounding box center [666, 316] width 34 height 36
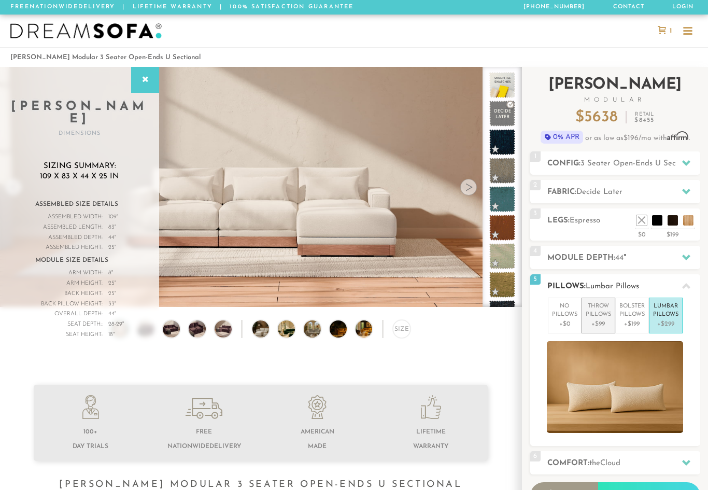
click at [601, 320] on p "+$99" at bounding box center [598, 323] width 25 height 9
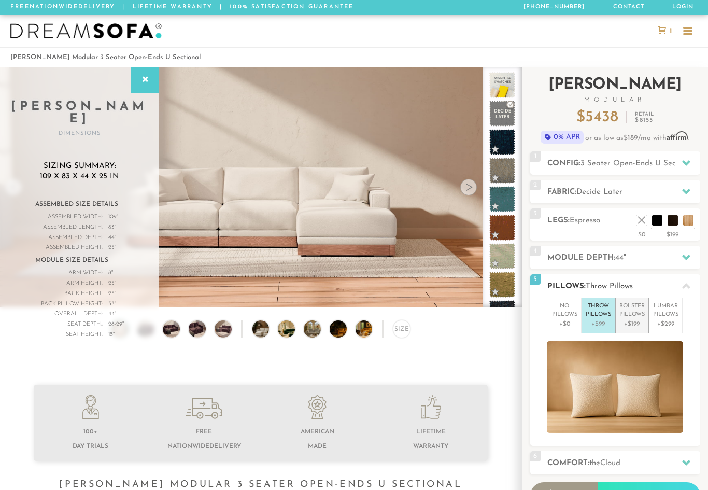
click at [636, 318] on p "Bolster Pillows" at bounding box center [631, 310] width 25 height 17
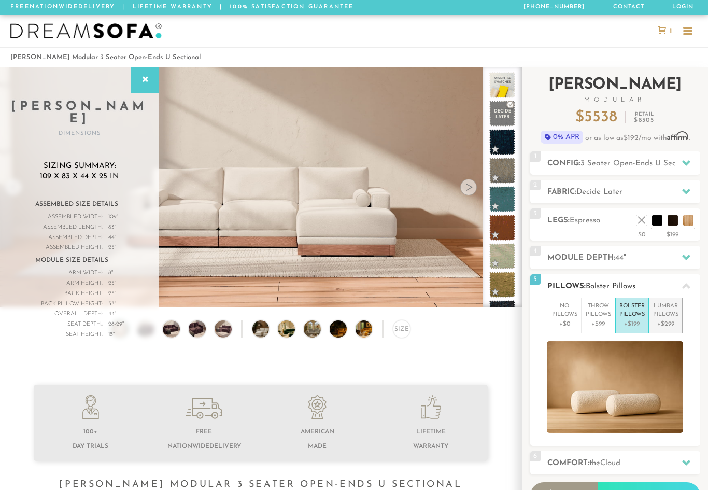
click at [678, 320] on p "+$299" at bounding box center [665, 323] width 25 height 9
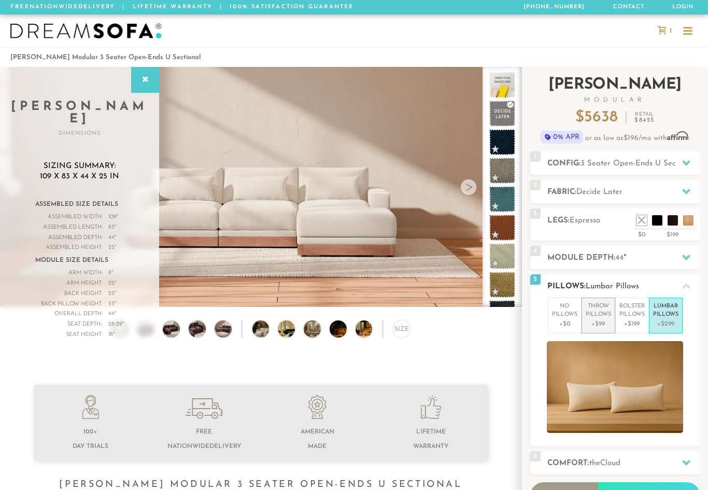
click at [601, 317] on p "Throw Pillows" at bounding box center [598, 310] width 25 height 17
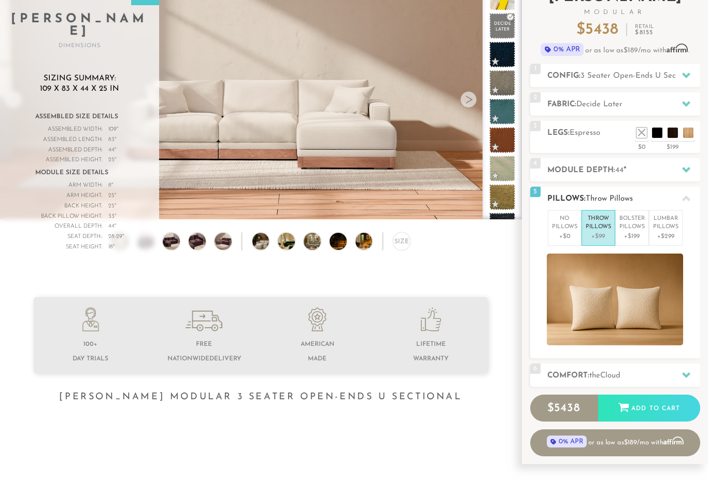
scroll to position [118, 0]
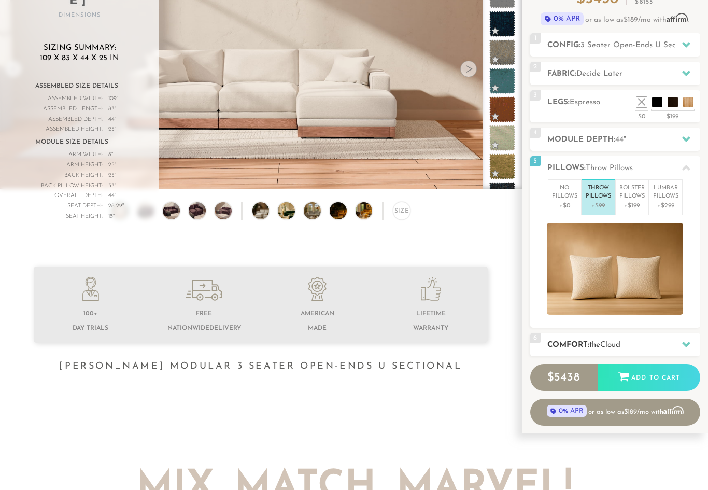
click at [681, 347] on div at bounding box center [686, 344] width 22 height 21
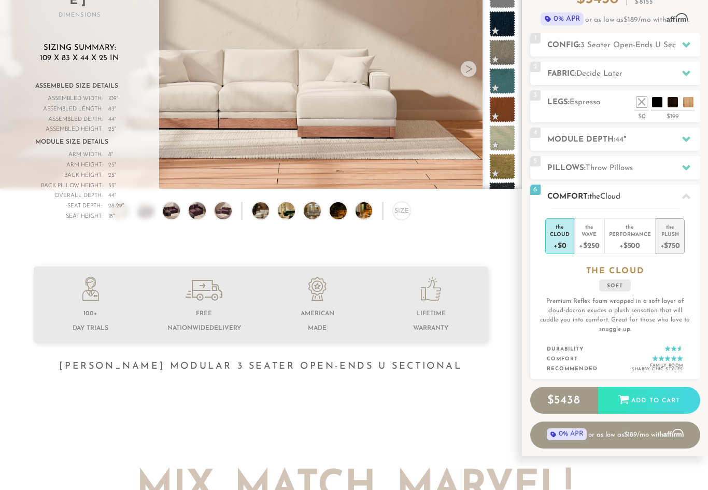
click at [679, 237] on div "+$750" at bounding box center [670, 244] width 20 height 15
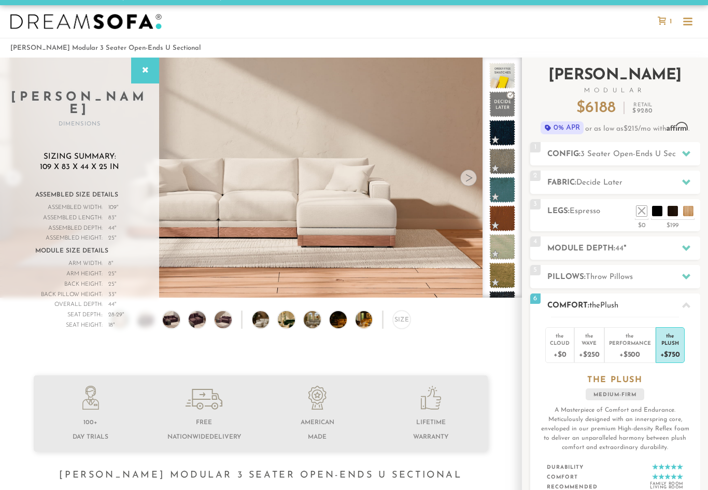
scroll to position [0, 0]
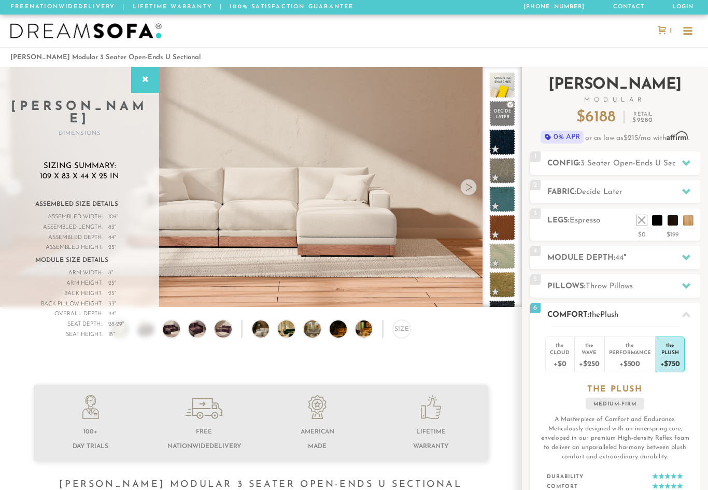
click at [683, 315] on icon at bounding box center [686, 314] width 8 height 8
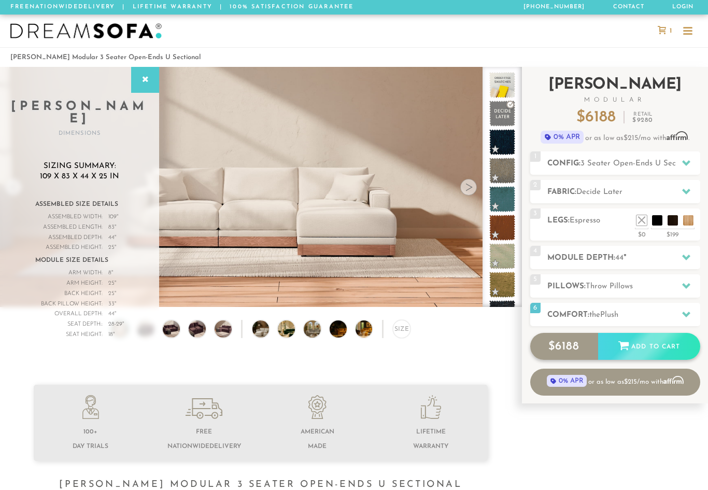
click at [667, 346] on div "Add to Cart" at bounding box center [649, 347] width 102 height 28
click at [690, 164] on icon at bounding box center [686, 163] width 8 height 8
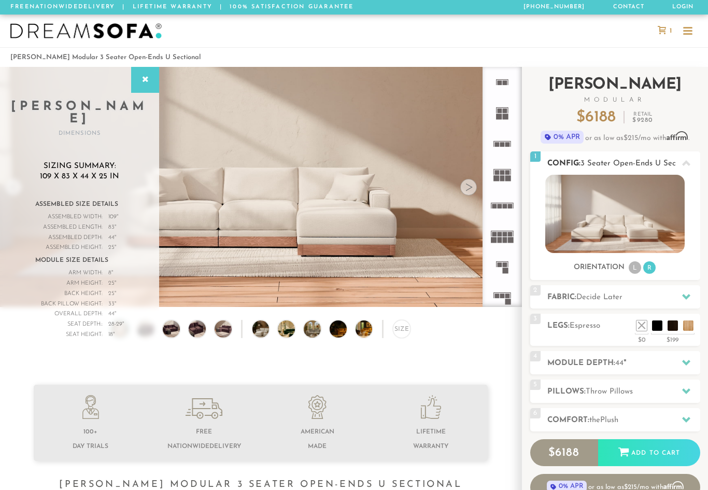
click at [636, 267] on li "L" at bounding box center [635, 267] width 12 height 12
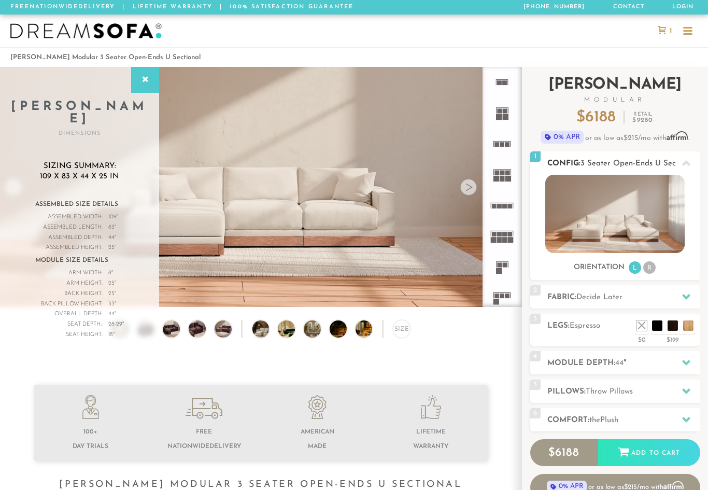
click at [653, 270] on li "R" at bounding box center [649, 267] width 12 height 12
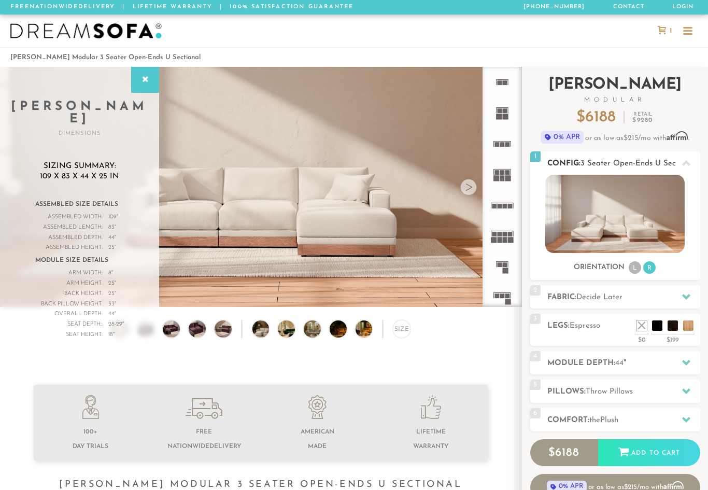
click at [633, 271] on li "L" at bounding box center [635, 267] width 12 height 12
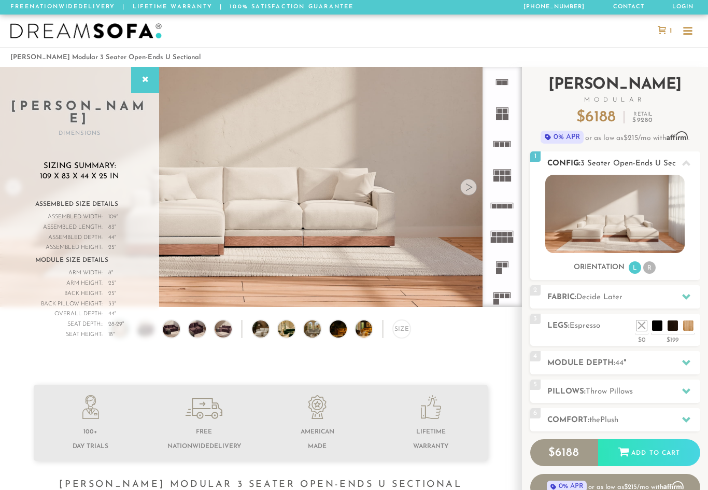
click at [652, 267] on li "R" at bounding box center [649, 267] width 12 height 12
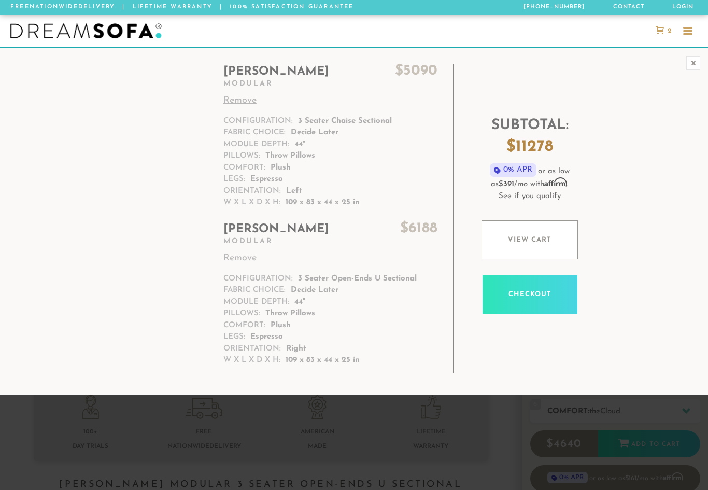
click at [244, 102] on link "Remove" at bounding box center [330, 101] width 214 height 14
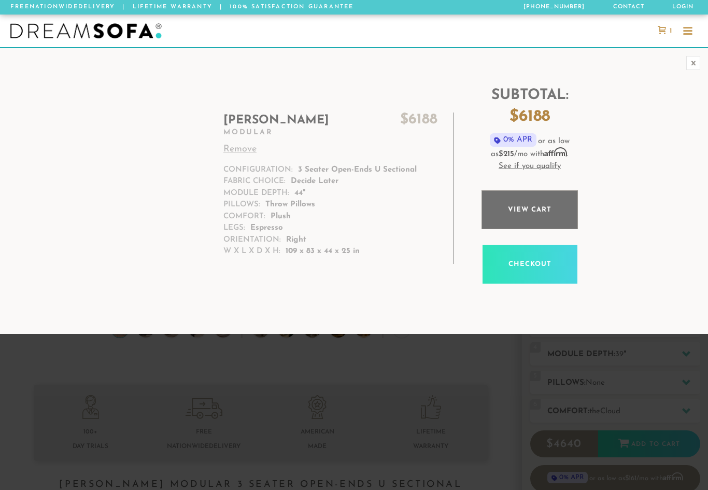
click at [535, 207] on link "View cart" at bounding box center [530, 209] width 96 height 39
click at [533, 165] on link "See if you qualify" at bounding box center [530, 167] width 98 height 12
